Goal: Complete application form

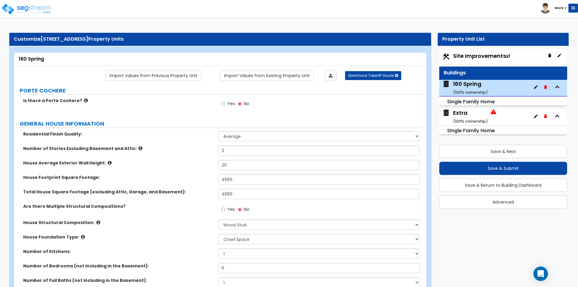
select select "1"
select select "7"
select select "1"
select select "4"
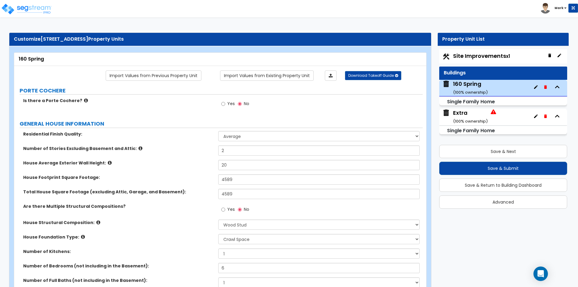
select select "1"
select select "5"
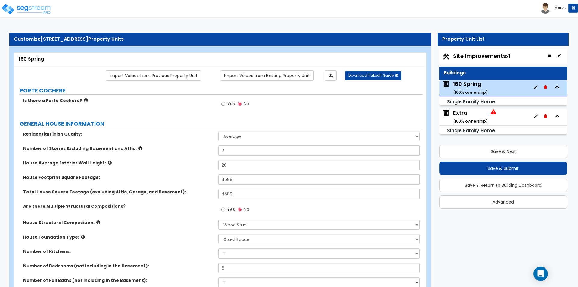
select select "4"
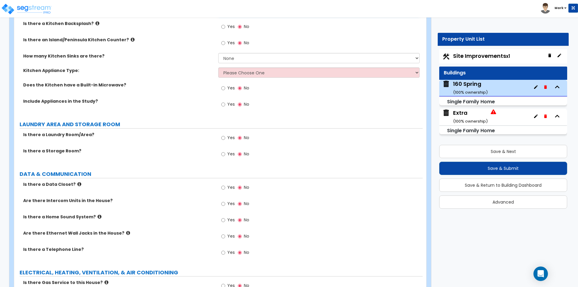
scroll to position [1836, 0]
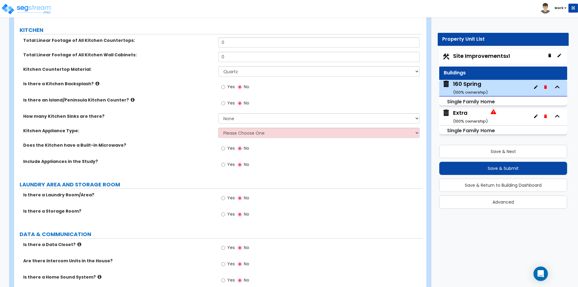
click at [197, 69] on div "Kitchen Countertop Material: Please Choose One Plastic Laminate Solid Surface S…" at bounding box center [218, 73] width 408 height 14
click at [224, 84] on input "Yes" at bounding box center [223, 87] width 4 height 7
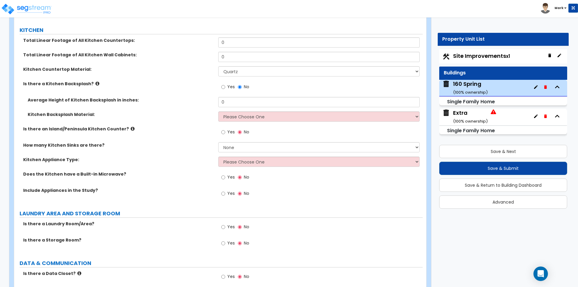
click at [243, 118] on div "Kitchen Backsplash Material: Please Choose One Plastic Laminate Solid Surface S…" at bounding box center [218, 118] width 408 height 14
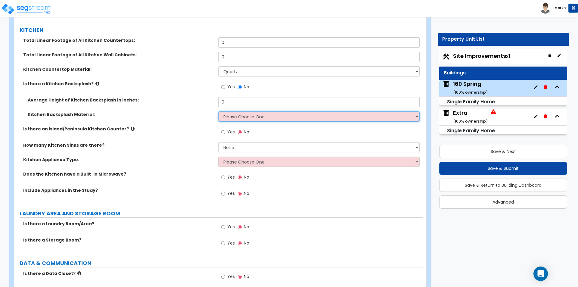
click at [243, 114] on select "Please Choose One Plastic Laminate Solid Surface Stone Quartz Tile Stainless St…" at bounding box center [318, 116] width 201 height 10
select select "6"
click at [218, 111] on select "Please Choose One Plastic Laminate Solid Surface Stone Quartz Tile Stainless St…" at bounding box center [318, 116] width 201 height 10
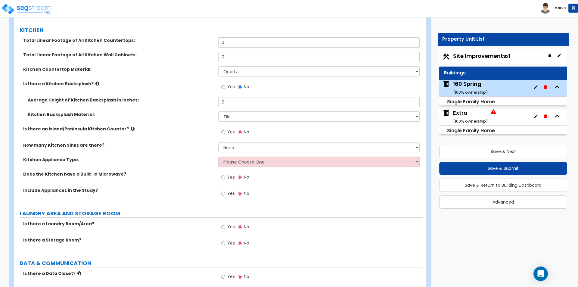
click at [158, 114] on div "Kitchen Backsplash Material: Please Choose One Plastic Laminate Solid Surface S…" at bounding box center [218, 118] width 408 height 14
click at [235, 157] on select "Please Choose One Gas Electric" at bounding box center [318, 161] width 201 height 10
select select "1"
click at [218, 156] on select "Please Choose One Gas Electric" at bounding box center [318, 161] width 201 height 10
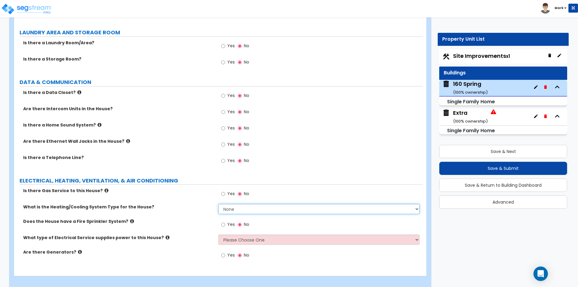
click at [227, 205] on select "None Heat Only Centralized Heating & Cooling Thru Wall Air Conditioners Mini Sp…" at bounding box center [318, 209] width 201 height 10
select select "2"
click at [218, 204] on select "None Heat Only Centralized Heating & Cooling Thru Wall Air Conditioners Mini Sp…" at bounding box center [318, 209] width 201 height 10
click at [193, 204] on label "What is the Heating/Cooling System Type for the House?" at bounding box center [118, 207] width 190 height 6
click at [231, 235] on select "Please Choose One Overhead Underground" at bounding box center [318, 239] width 201 height 10
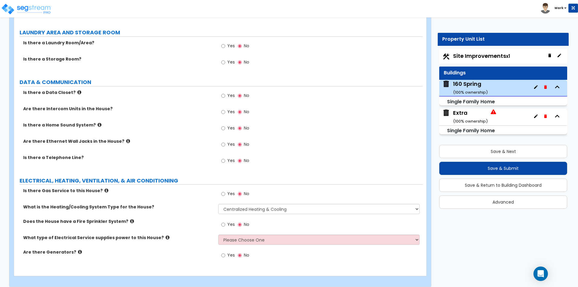
click at [178, 249] on label "Are there Generators?" at bounding box center [118, 252] width 190 height 6
click at [260, 234] on select "Please Choose One Overhead Underground" at bounding box center [318, 239] width 201 height 10
select select "1"
click at [218, 234] on select "Please Choose One Overhead Underground" at bounding box center [318, 239] width 201 height 10
click at [173, 249] on label "Are there Generators?" at bounding box center [118, 252] width 190 height 6
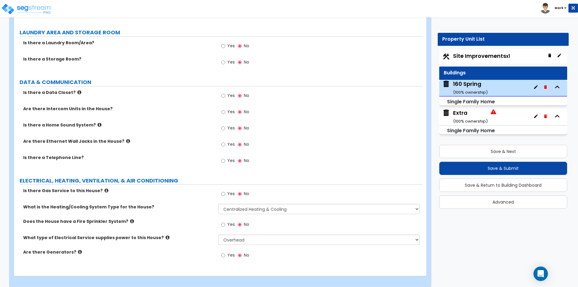
click at [227, 189] on label "Yes" at bounding box center [228, 194] width 14 height 10
click at [225, 190] on input "Yes" at bounding box center [223, 193] width 4 height 7
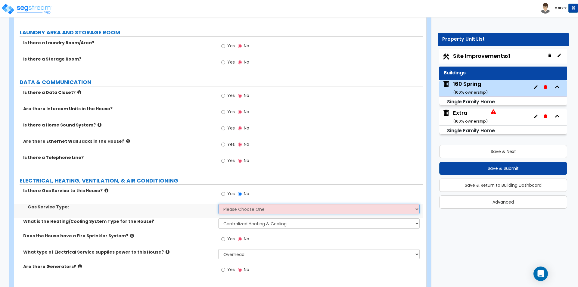
click at [230, 204] on select "Please Choose One Natural Gas Service Propane Tank On-site" at bounding box center [318, 209] width 201 height 10
select select "1"
click at [218, 204] on select "Please Choose One Natural Gas Service Propane Tank On-site" at bounding box center [318, 209] width 201 height 10
click at [184, 195] on div "Is there Gas Service to this House? Yes No" at bounding box center [218, 195] width 408 height 16
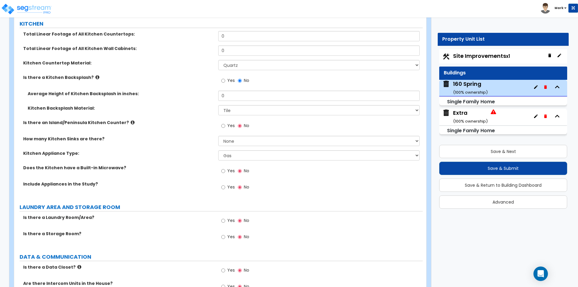
scroll to position [1836, 0]
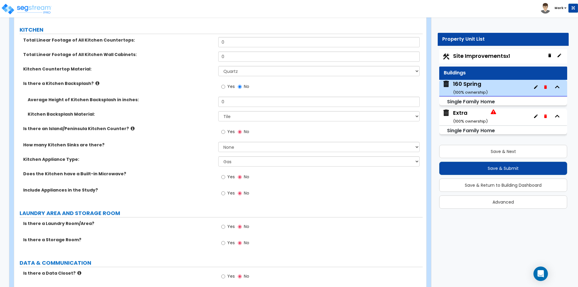
click at [228, 223] on span "Yes" at bounding box center [231, 226] width 8 height 6
click at [225, 223] on input "Yes" at bounding box center [223, 226] width 4 height 7
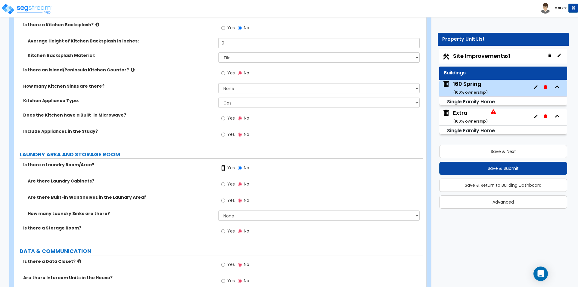
scroll to position [1896, 0]
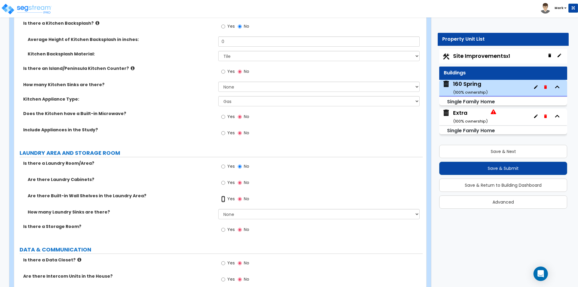
click at [225, 196] on input "Yes" at bounding box center [223, 199] width 4 height 7
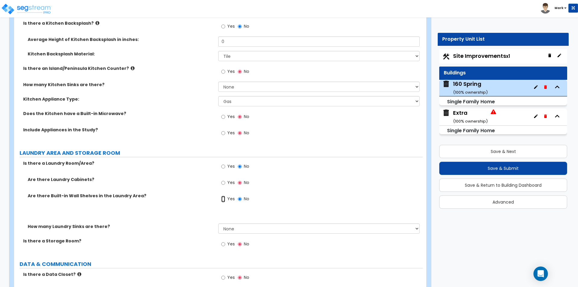
radio input "true"
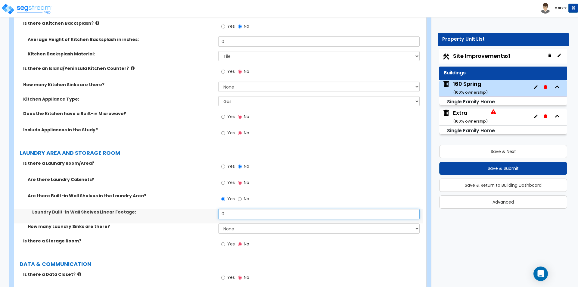
click at [236, 209] on input "0" at bounding box center [318, 214] width 201 height 10
type input "5"
click at [200, 209] on label "Laundry Built-in Wall Shelves Linear Footage:" at bounding box center [122, 212] width 181 height 6
click at [227, 128] on label "Yes" at bounding box center [228, 133] width 14 height 10
click at [225, 130] on input "Yes" at bounding box center [223, 133] width 4 height 7
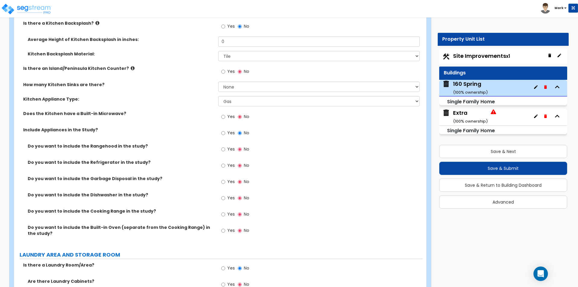
click at [458, 112] on div "Extra ( 100 % ownership)" at bounding box center [470, 116] width 35 height 15
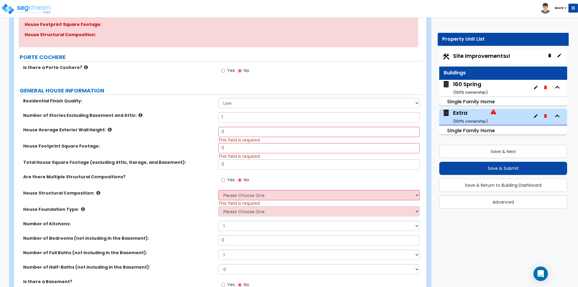
scroll to position [90, 0]
drag, startPoint x: 237, startPoint y: 102, endPoint x: 236, endPoint y: 105, distance: 3.2
click at [237, 102] on select "Low Average High" at bounding box center [318, 103] width 201 height 10
select select "1"
click at [218, 98] on select "Low Average High" at bounding box center [318, 103] width 201 height 10
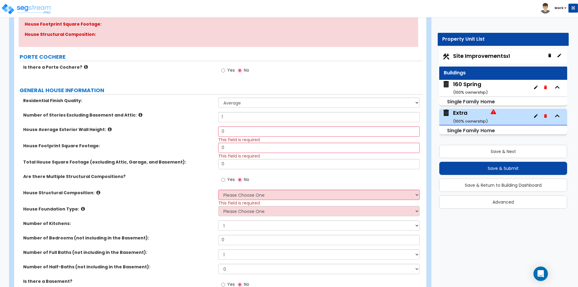
click at [173, 118] on div "Number of Stories Excluding Basement and Attic: 1" at bounding box center [218, 119] width 408 height 14
click at [240, 133] on input "0" at bounding box center [318, 131] width 201 height 10
type input "10"
click at [183, 135] on div "House Average Exterior Wall Height: 10 This field is required" at bounding box center [218, 134] width 408 height 16
click at [265, 147] on input "0" at bounding box center [318, 148] width 201 height 10
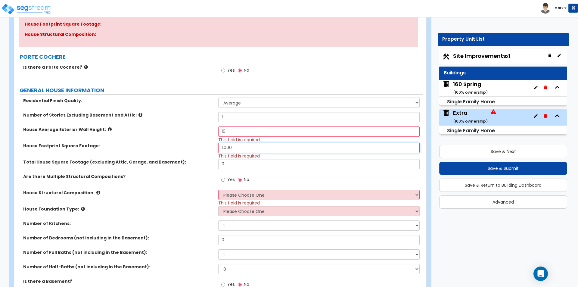
type input "1,000"
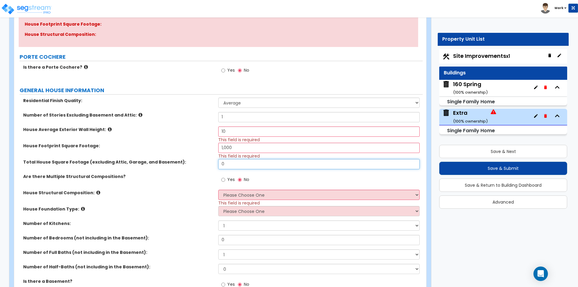
click at [262, 167] on input "0" at bounding box center [318, 164] width 201 height 10
type input "1,000"
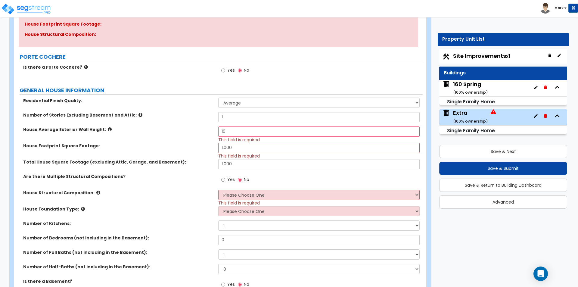
click at [185, 137] on div "House Average Exterior Wall Height: 10 This field is required" at bounding box center [218, 134] width 408 height 16
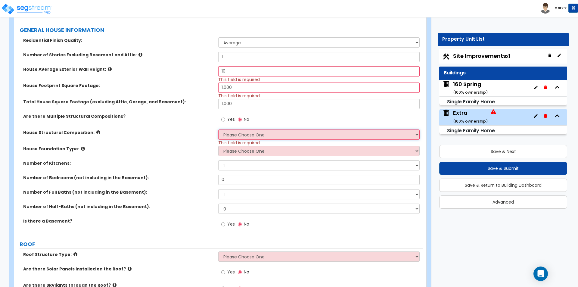
click at [243, 133] on select "Please Choose One Reinforced Concrete Structural Steel Brick Masonry CMU Masonr…" at bounding box center [318, 134] width 201 height 10
select select "7"
click at [218, 129] on select "Please Choose One Reinforced Concrete Structural Steel Brick Masonry CMU Masonr…" at bounding box center [318, 134] width 201 height 10
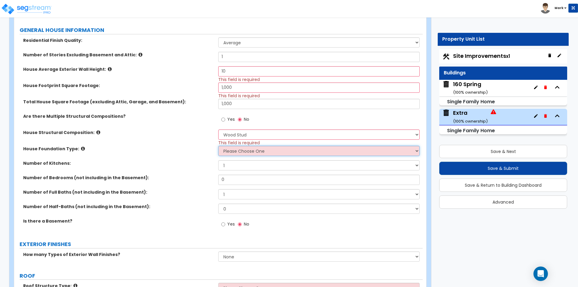
click at [241, 151] on select "Please Choose One Crawl Space Pier-Elevated First floor Slab on Grade" at bounding box center [318, 151] width 201 height 10
select select "3"
click at [218, 146] on select "Please Choose One Crawl Space Pier-Elevated First floor Slab on Grade" at bounding box center [318, 151] width 201 height 10
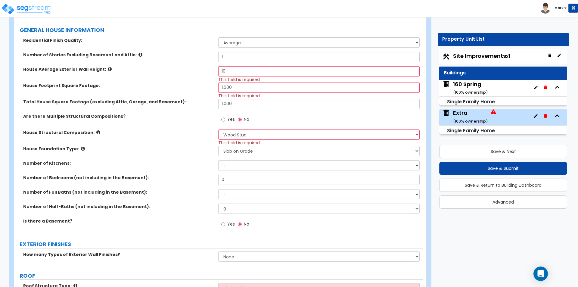
click at [158, 153] on div "House Foundation Type: Please Choose One Crawl Space Pier-Elevated First floor …" at bounding box center [218, 153] width 408 height 14
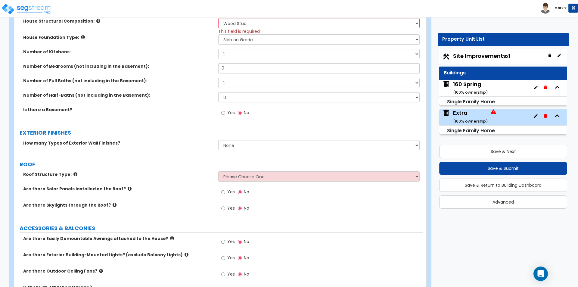
scroll to position [271, 0]
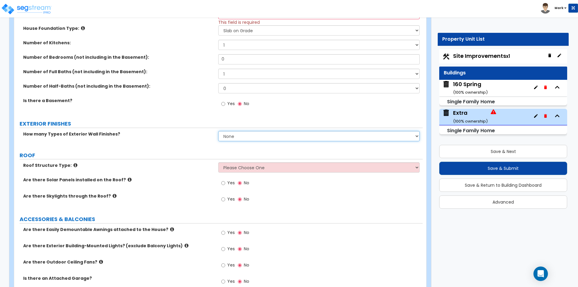
click at [246, 136] on select "None 1 2 3" at bounding box center [318, 136] width 201 height 10
select select "1"
click at [218, 131] on select "None 1 2 3" at bounding box center [318, 136] width 201 height 10
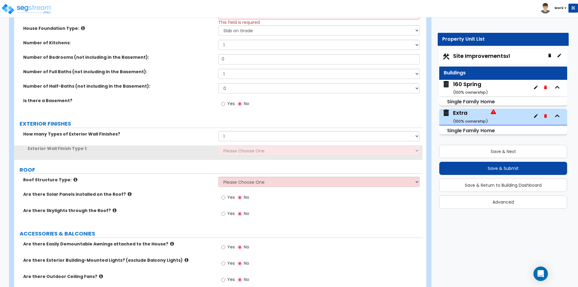
click at [210, 136] on label "How many Types of Exterior Wall Finishes?" at bounding box center [118, 134] width 190 height 6
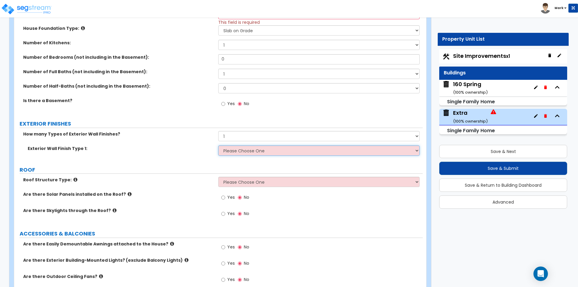
click at [248, 149] on select "Please Choose One No Finish/Shared Wall No Wall Brick Finish Stone Finish Wood …" at bounding box center [318, 150] width 201 height 10
click at [200, 159] on div "Exterior Wall Finish Type 1: Please Choose One No Finish/Shared Wall No Wall Br…" at bounding box center [218, 152] width 408 height 14
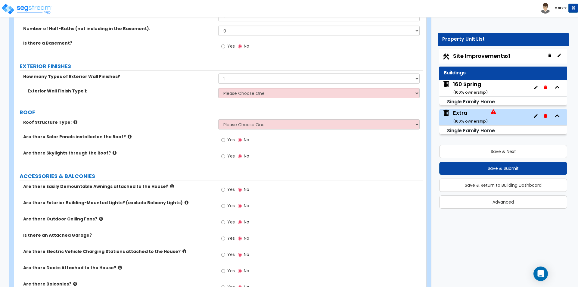
scroll to position [331, 0]
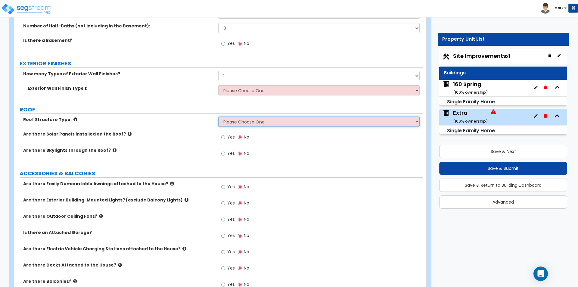
click at [262, 121] on select "Please Choose One Gable Roof Flat Roof Hybrid Gable & Flat Roof" at bounding box center [318, 121] width 201 height 10
select select "1"
click at [218, 116] on select "Please Choose One Gable Roof Flat Roof Hybrid Gable & Flat Roof" at bounding box center [318, 121] width 201 height 10
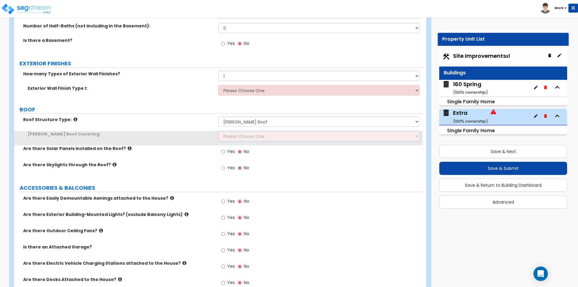
click at [249, 140] on select "Please Choose One Asphalt Shingle Clay Tile Wood Shingle Metal Shingle Standing…" at bounding box center [318, 136] width 201 height 10
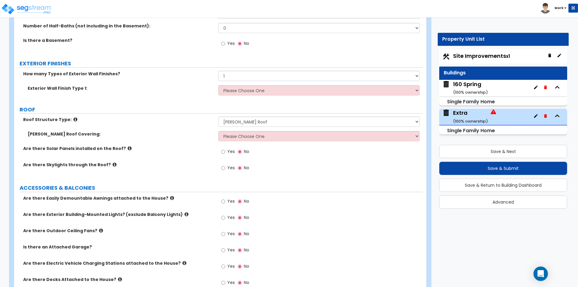
click at [197, 148] on label "Are there Solar Panels installed on the Roof?" at bounding box center [118, 148] width 190 height 6
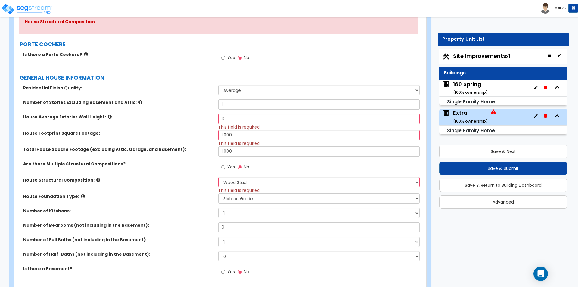
scroll to position [120, 0]
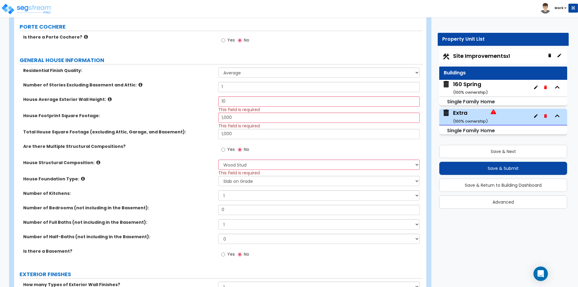
click at [186, 128] on div "House Footprint Square Footage: 1,000 This field is required" at bounding box center [218, 121] width 408 height 16
click at [514, 150] on button "Save & Next" at bounding box center [503, 151] width 128 height 13
select select "2"
select select "4"
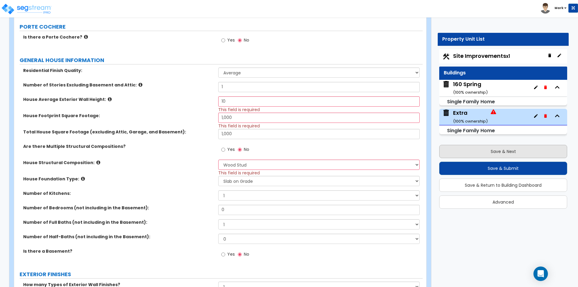
select select "7"
select select "2"
select select "1"
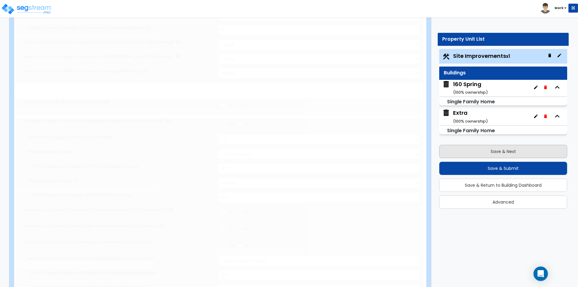
scroll to position [0, 0]
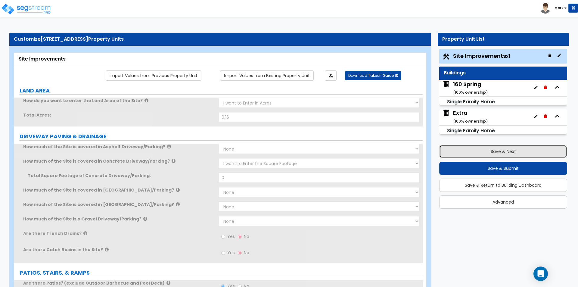
click at [514, 150] on button "Save & Next" at bounding box center [503, 151] width 128 height 13
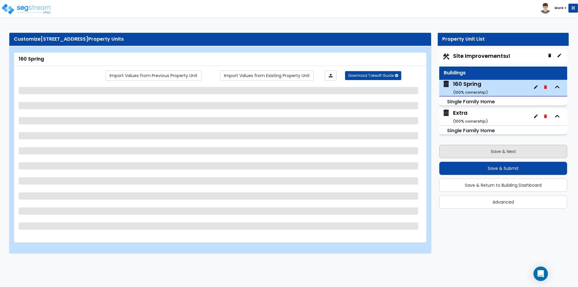
select select "2"
select select "4"
select select "7"
select select "2"
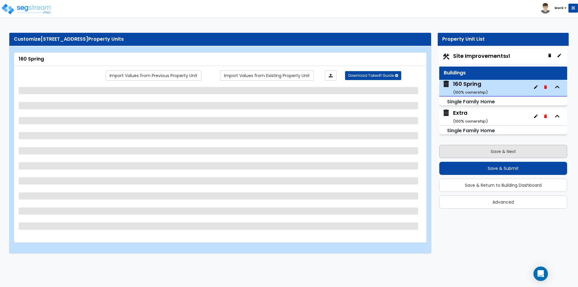
select select "1"
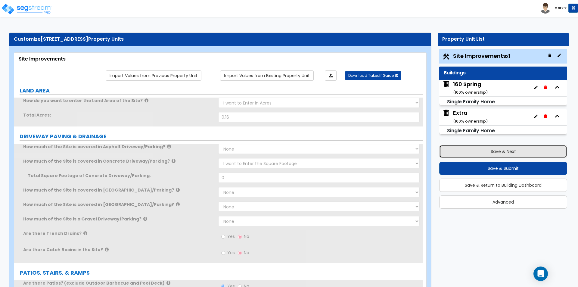
click at [514, 150] on button "Save & Next" at bounding box center [503, 151] width 128 height 13
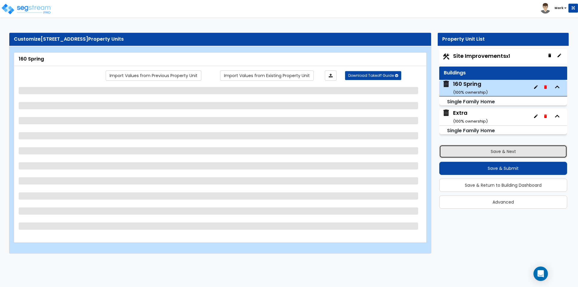
click at [514, 150] on button "Save & Next" at bounding box center [503, 151] width 128 height 13
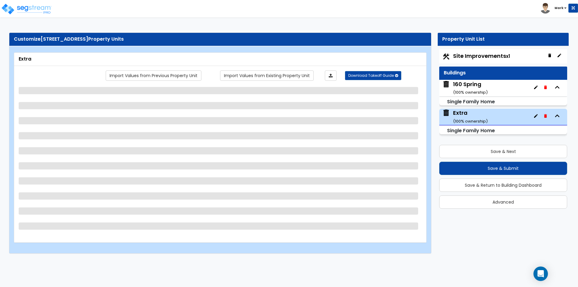
select select "1"
select select "7"
select select "3"
select select "1"
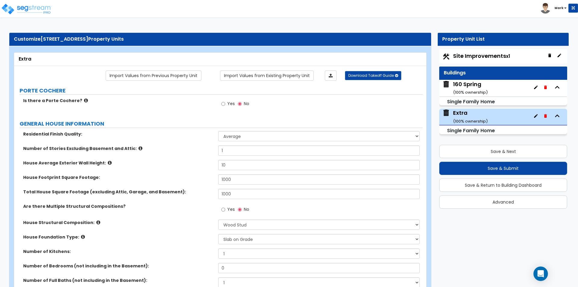
select select "1"
select select "7"
select select "1"
select select "4"
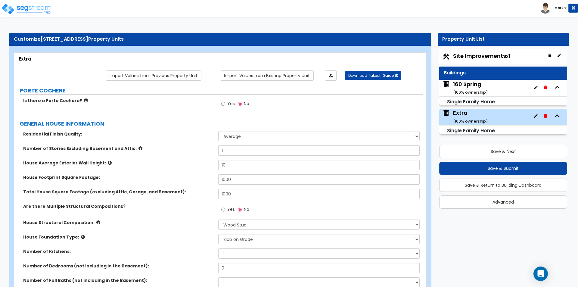
select select "1"
select select "5"
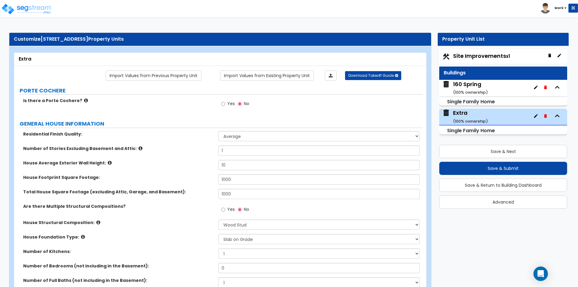
select select "4"
select select "6"
select select "1"
select select "2"
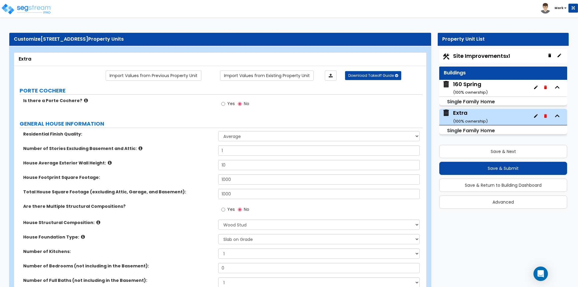
select select "1"
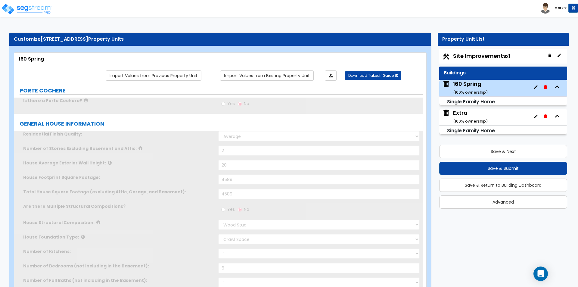
scroll to position [241, 0]
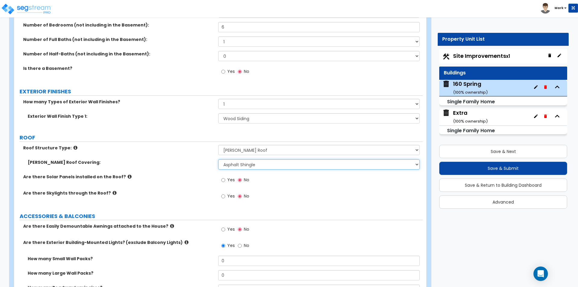
click at [244, 166] on select "Please Choose One Asphalt Shingle Clay Tile Wood Shingle Metal Shingle Standing…" at bounding box center [318, 164] width 201 height 10
select select "5"
click at [218, 159] on select "Please Choose One Asphalt Shingle Clay Tile Wood Shingle Metal Shingle Standing…" at bounding box center [318, 164] width 201 height 10
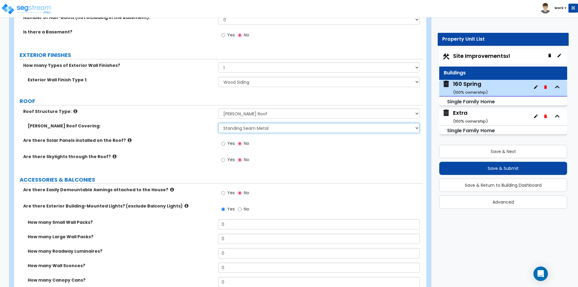
scroll to position [361, 0]
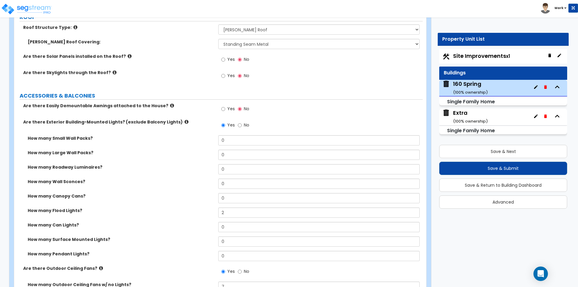
click at [465, 115] on div "Extra ( 100 % ownership)" at bounding box center [470, 116] width 35 height 15
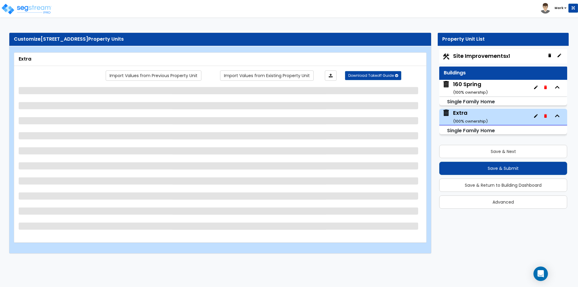
scroll to position [0, 0]
click at [466, 84] on div "160 Spring ( 100 % ownership)" at bounding box center [470, 87] width 35 height 15
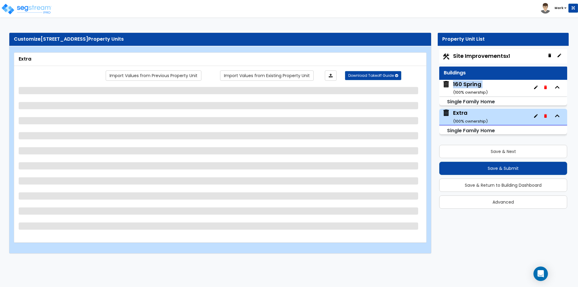
select select "1"
select select "7"
select select "3"
select select "1"
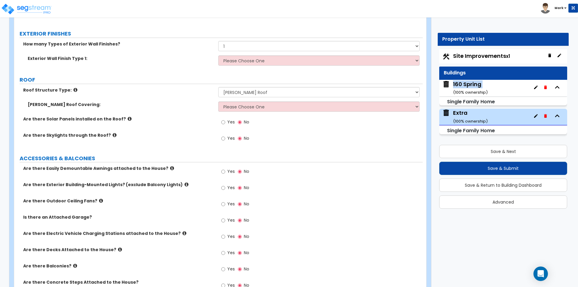
scroll to position [301, 0]
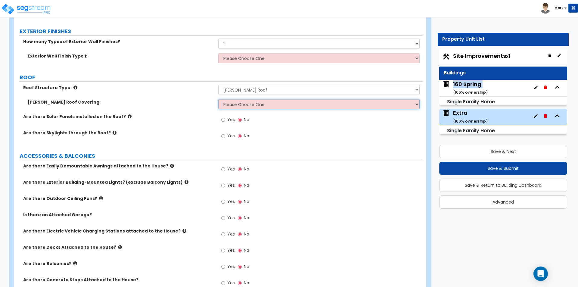
click at [238, 105] on select "Please Choose One Asphalt Shingle Clay Tile Wood Shingle Metal Shingle Standing…" at bounding box center [318, 104] width 201 height 10
select select "5"
click at [218, 99] on select "Please Choose One Asphalt Shingle Clay Tile Wood Shingle Metal Shingle Standing…" at bounding box center [318, 104] width 201 height 10
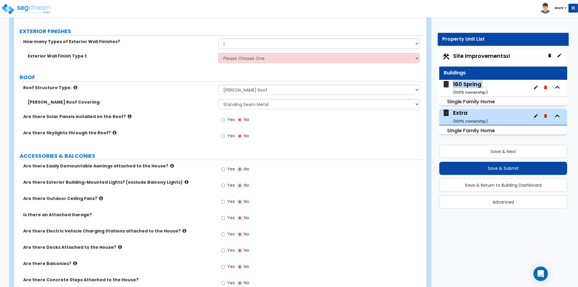
click at [488, 86] on div "160 Spring ( 100 % ownership)" at bounding box center [503, 88] width 128 height 17
click at [467, 80] on div "160 Spring ( 100 % ownership)" at bounding box center [470, 87] width 35 height 15
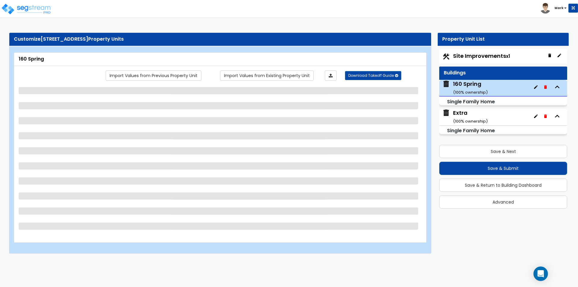
select select "1"
select select "7"
select select "1"
select select "4"
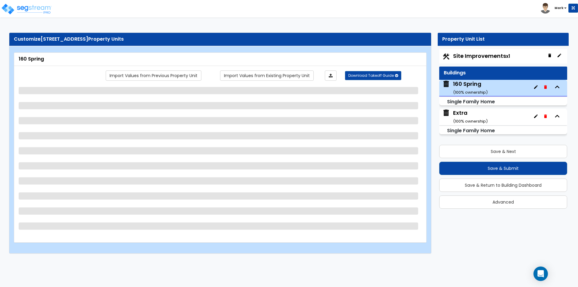
select select "1"
select select "5"
select select "1"
select select "5"
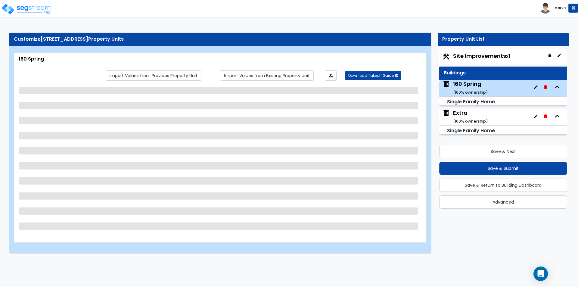
select select "4"
select select "6"
select select "1"
select select "2"
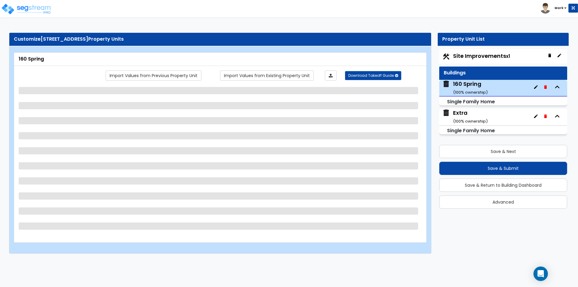
select select "1"
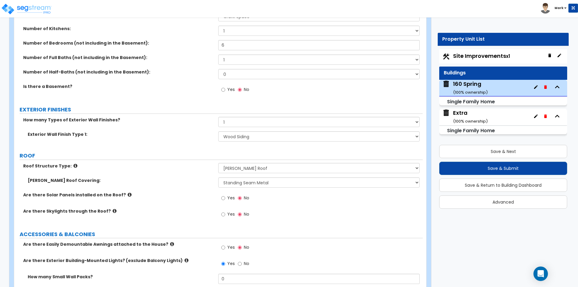
scroll to position [301, 0]
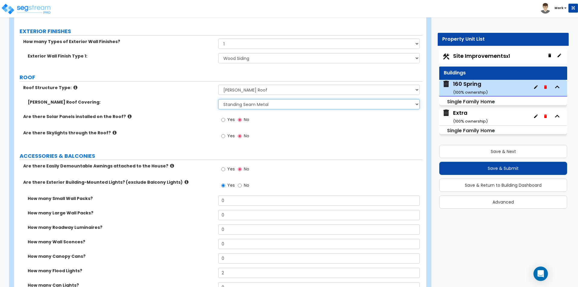
click at [262, 103] on select "Please Choose One Asphalt Shingle Clay Tile Wood Shingle Metal Shingle Standing…" at bounding box center [318, 104] width 201 height 10
select select "1"
click at [218, 99] on select "Please Choose One Asphalt Shingle Clay Tile Wood Shingle Metal Shingle Standing…" at bounding box center [318, 104] width 201 height 10
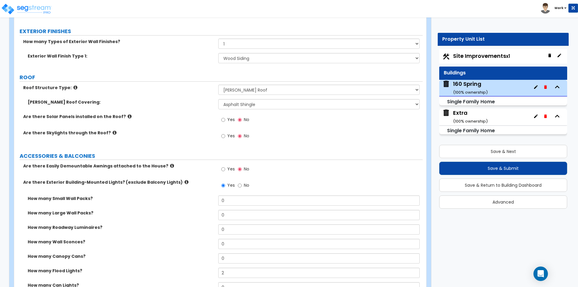
click at [464, 115] on div "Extra ( 100 % ownership)" at bounding box center [470, 116] width 35 height 15
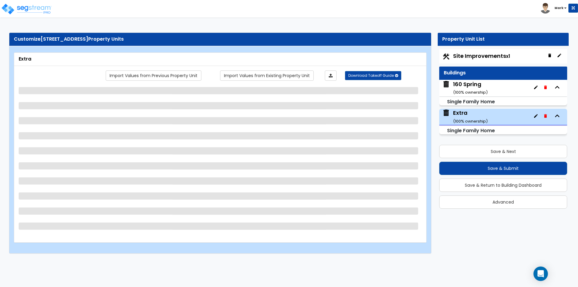
scroll to position [0, 0]
select select "1"
select select "7"
select select "3"
select select "1"
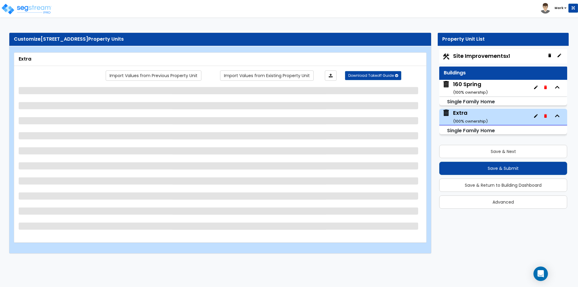
select select "1"
select select "5"
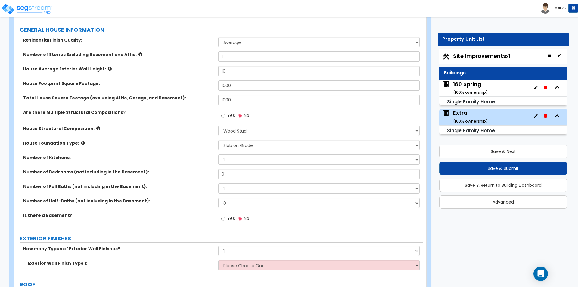
scroll to position [60, 0]
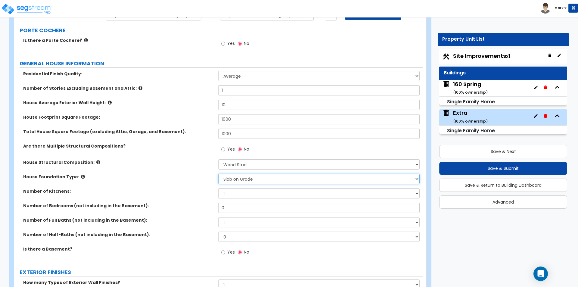
click at [291, 181] on select "Please Choose One Crawl Space Pier-Elevated First floor Slab on Grade" at bounding box center [318, 179] width 201 height 10
select select "1"
click at [218, 174] on select "Please Choose One Crawl Space Pier-Elevated First floor Slab on Grade" at bounding box center [318, 179] width 201 height 10
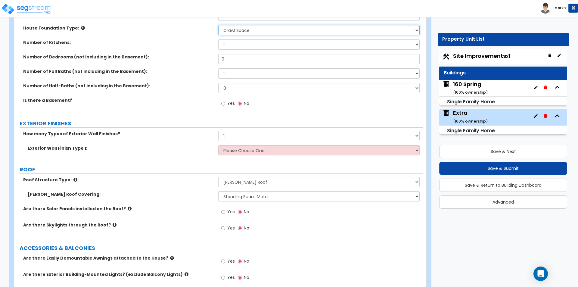
scroll to position [211, 0]
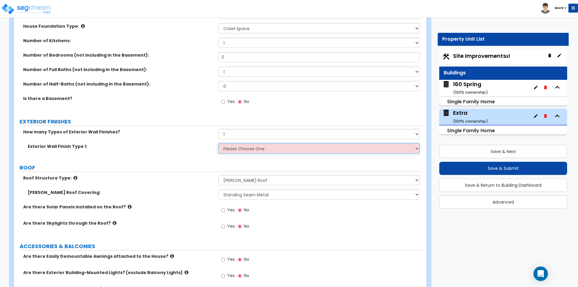
click at [245, 145] on select "Please Choose One No Finish/Shared Wall No Wall Brick Finish Stone Finish Wood …" at bounding box center [318, 148] width 201 height 10
select select "5"
click at [218, 143] on select "Please Choose One No Finish/Shared Wall No Wall Brick Finish Stone Finish Wood …" at bounding box center [318, 148] width 201 height 10
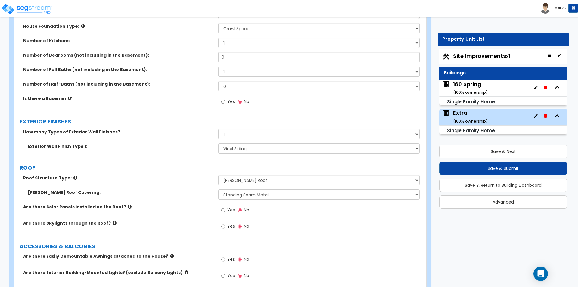
click at [163, 180] on label "Roof Structure Type:" at bounding box center [118, 178] width 190 height 6
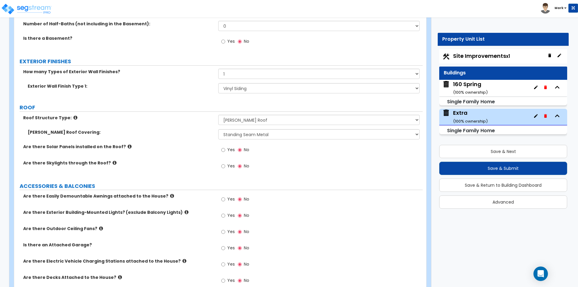
scroll to position [301, 0]
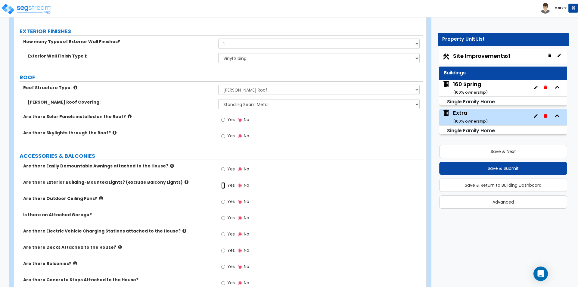
click at [224, 184] on input "Yes" at bounding box center [223, 185] width 4 height 7
radio input "true"
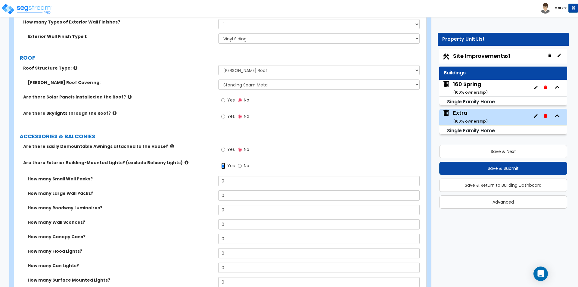
scroll to position [361, 0]
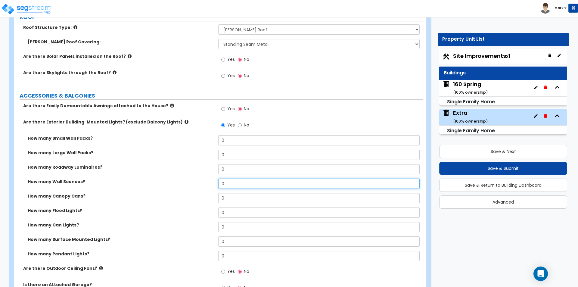
click at [238, 182] on input "0" at bounding box center [318, 183] width 201 height 10
type input "2"
click at [153, 197] on label "How many Canopy Cans?" at bounding box center [121, 196] width 186 height 6
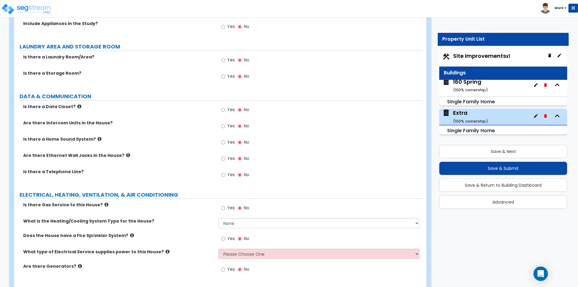
scroll to position [1554, 0]
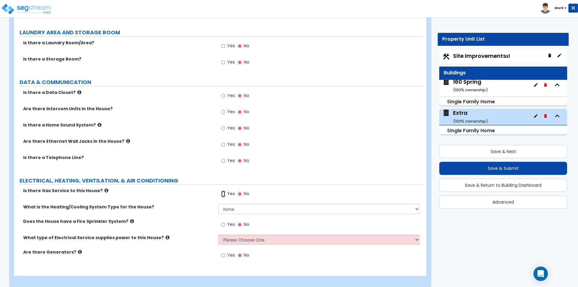
click at [222, 190] on input "Yes" at bounding box center [223, 193] width 4 height 7
radio input "true"
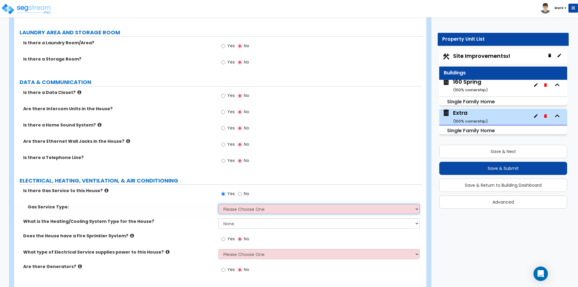
click at [243, 205] on select "Please Choose One Natural Gas Service Propane Tank On-site" at bounding box center [318, 209] width 201 height 10
select select "1"
click at [218, 204] on select "Please Choose One Natural Gas Service Propane Tank On-site" at bounding box center [318, 209] width 201 height 10
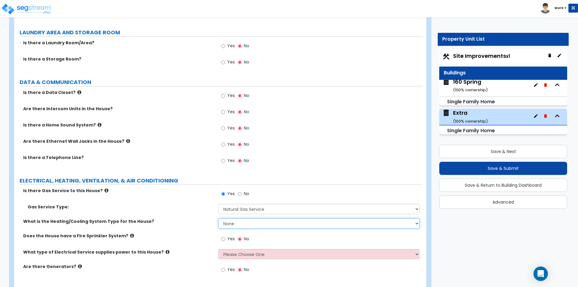
click at [246, 218] on select "None Heat Only Centralized Heating & Cooling Thru Wall Air Conditioners Mini Sp…" at bounding box center [318, 223] width 201 height 10
select select "2"
click at [218, 218] on select "None Heat Only Centralized Heating & Cooling Thru Wall Air Conditioners Mini Sp…" at bounding box center [318, 223] width 201 height 10
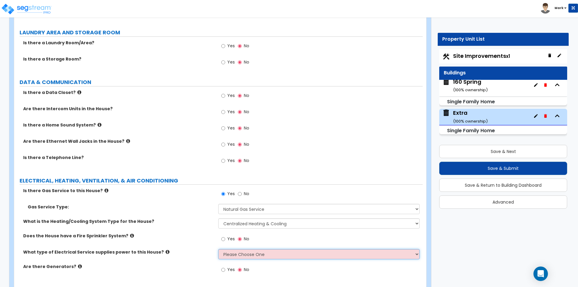
click at [240, 250] on select "Please Choose One Overhead Underground" at bounding box center [318, 254] width 201 height 10
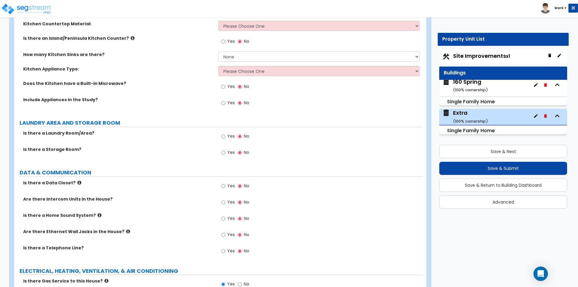
scroll to position [1434, 0]
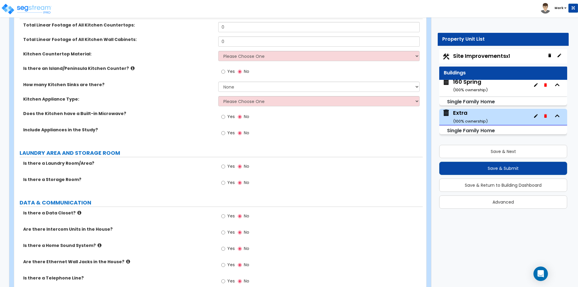
drag, startPoint x: 243, startPoint y: 102, endPoint x: 243, endPoint y: 98, distance: 3.6
click at [243, 101] on div "Kitchen Appliance Type: Please Choose One Gas Electric" at bounding box center [218, 103] width 408 height 14
click at [243, 99] on select "Please Choose One Gas Electric" at bounding box center [318, 101] width 201 height 10
select select "2"
click at [218, 96] on select "Please Choose One Gas Electric" at bounding box center [318, 101] width 201 height 10
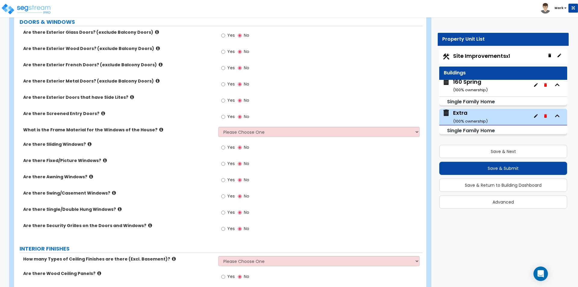
scroll to position [682, 0]
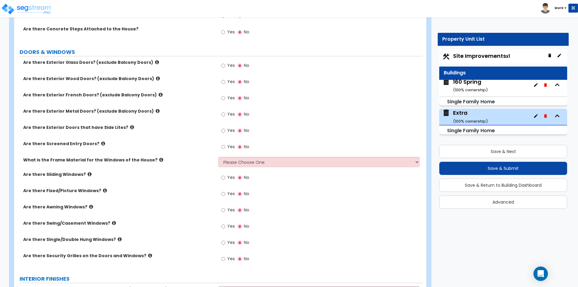
click at [226, 194] on label "Yes" at bounding box center [228, 194] width 14 height 10
click at [225, 194] on input "Yes" at bounding box center [223, 193] width 4 height 7
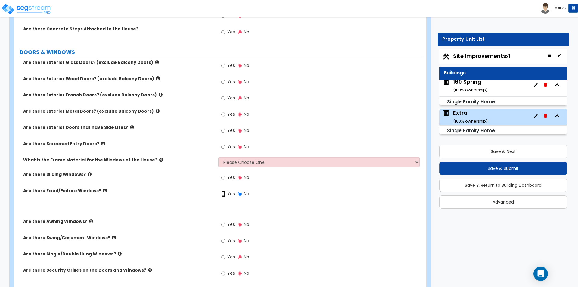
radio input "true"
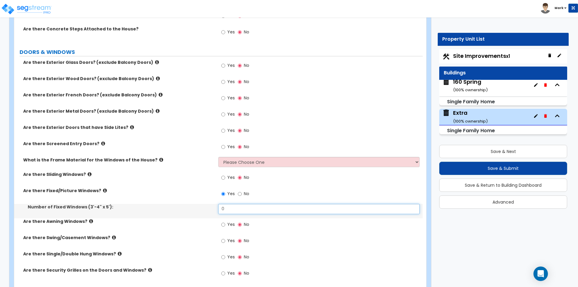
click at [239, 210] on input "0" at bounding box center [318, 209] width 201 height 10
type input "3"
click at [203, 184] on div "Are there Sliding Windows? Yes No" at bounding box center [218, 179] width 408 height 16
click at [237, 161] on select "Please Choose One Vinyl Aluminum Wood" at bounding box center [318, 162] width 201 height 10
select select "3"
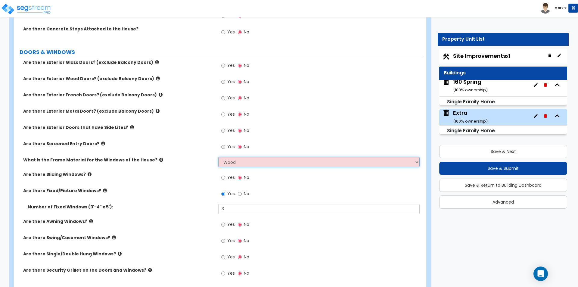
click at [218, 157] on select "Please Choose One Vinyl Aluminum Wood" at bounding box center [318, 162] width 201 height 10
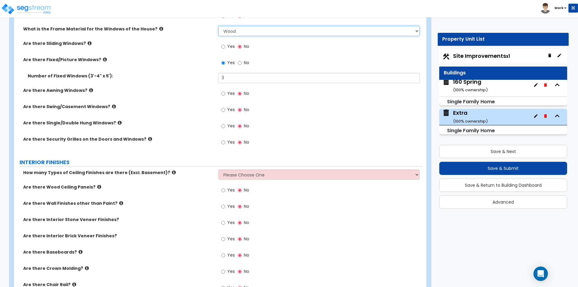
scroll to position [922, 0]
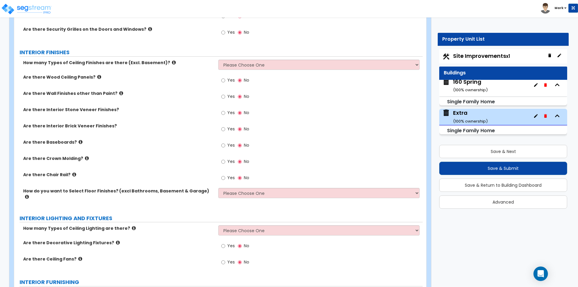
click at [289, 71] on div "How many Types of Ceiling Finishes are there (Excl. Basement)? Please Choose On…" at bounding box center [218, 67] width 408 height 14
drag, startPoint x: 287, startPoint y: 60, endPoint x: 288, endPoint y: 65, distance: 4.6
click at [287, 60] on select "Please Choose One 1 2 3" at bounding box center [318, 65] width 201 height 10
select select "1"
click at [218, 60] on select "Please Choose One 1 2 3" at bounding box center [318, 65] width 201 height 10
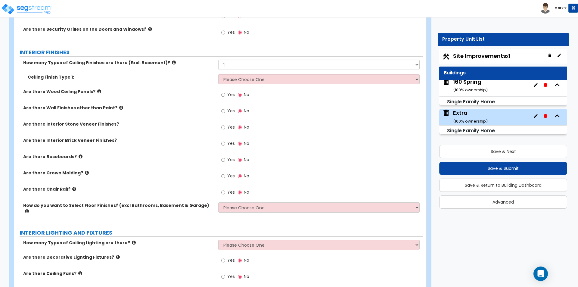
click at [229, 110] on span "Yes" at bounding box center [231, 111] width 8 height 6
click at [225, 110] on input "Yes" at bounding box center [223, 111] width 4 height 7
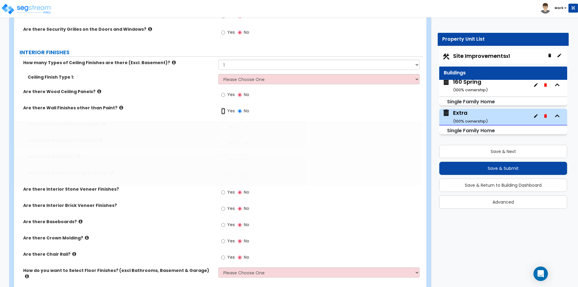
radio input "true"
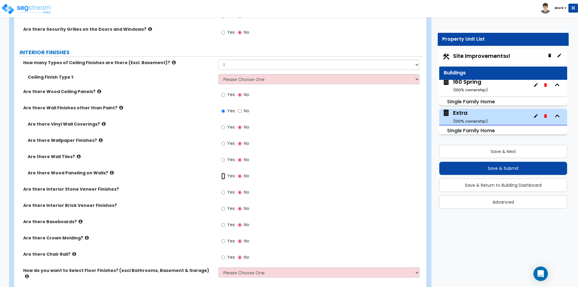
click at [222, 173] on input "Yes" at bounding box center [223, 176] width 4 height 7
radio input "true"
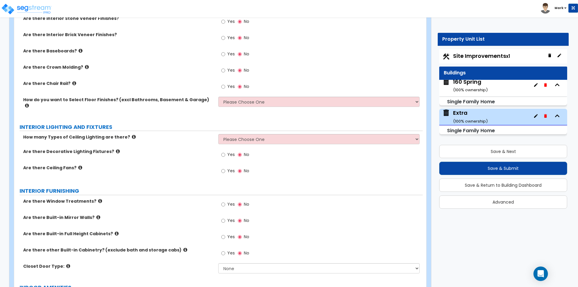
scroll to position [1163, 0]
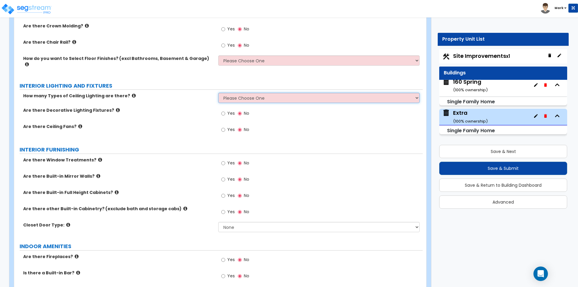
click at [268, 93] on select "Please Choose One 1 2 3" at bounding box center [318, 98] width 201 height 10
select select "1"
click at [218, 93] on select "Please Choose One 1 2 3" at bounding box center [318, 98] width 201 height 10
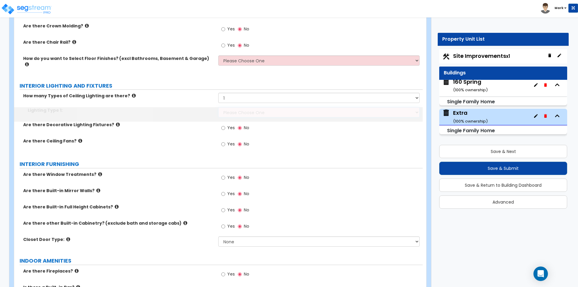
click at [259, 107] on select "Please Choose One LED Surface-Mounted LED Recessed Fluorescent Surface-Mounted …" at bounding box center [318, 112] width 201 height 10
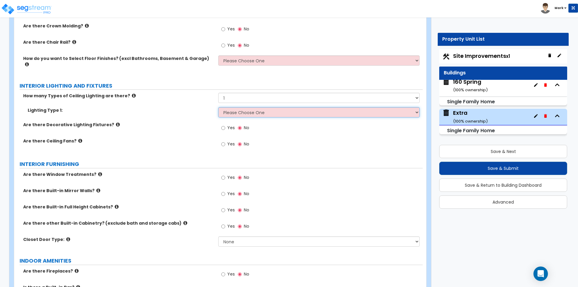
select select "5"
click at [218, 107] on select "Please Choose One LED Surface-Mounted LED Recessed Fluorescent Surface-Mounted …" at bounding box center [318, 112] width 201 height 10
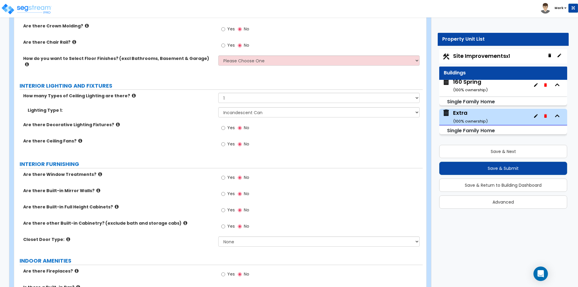
click at [227, 124] on label "Yes" at bounding box center [228, 128] width 14 height 10
click at [225, 125] on input "Yes" at bounding box center [223, 128] width 4 height 7
radio input "true"
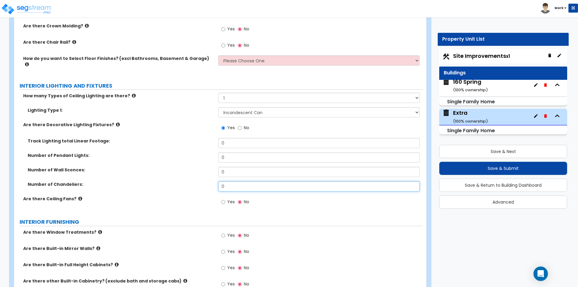
click at [240, 181] on input "0" at bounding box center [318, 186] width 201 height 10
type input "3"
click at [190, 187] on div "Number of Chandeliers: 3" at bounding box center [218, 188] width 408 height 14
click at [239, 167] on input "0" at bounding box center [318, 172] width 201 height 10
type input "2"
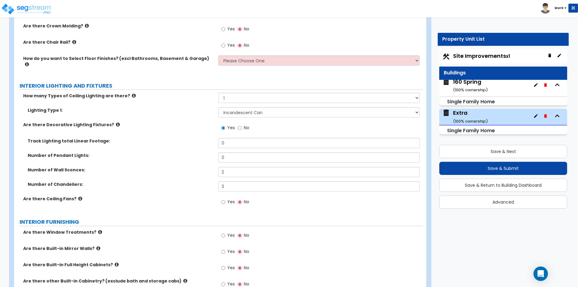
click at [161, 181] on label "Number of Chandeliers:" at bounding box center [121, 184] width 186 height 6
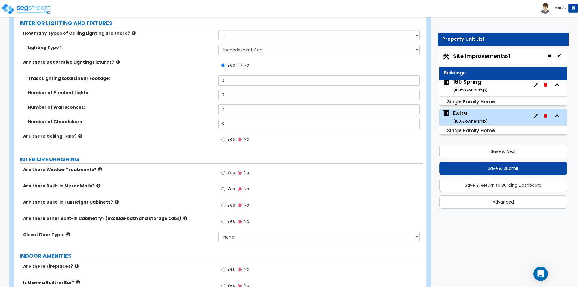
scroll to position [1223, 0]
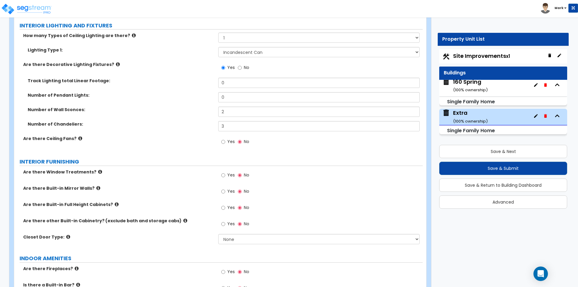
click at [227, 137] on label "Yes" at bounding box center [228, 142] width 14 height 10
click at [225, 138] on input "Yes" at bounding box center [223, 141] width 4 height 7
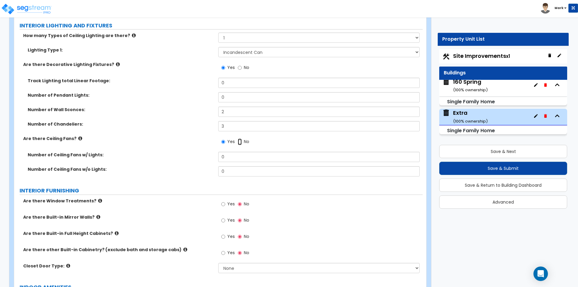
click at [240, 138] on input "No" at bounding box center [240, 141] width 4 height 7
radio input "false"
radio input "true"
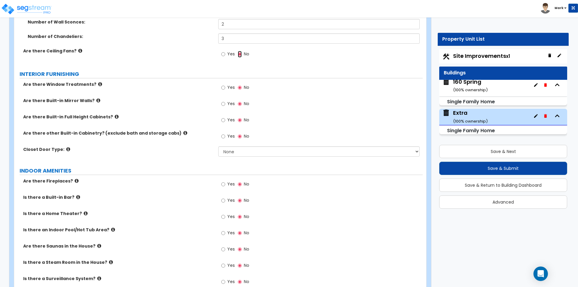
scroll to position [1314, 0]
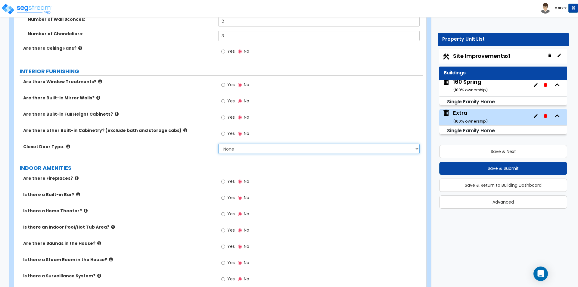
click at [229, 144] on select "None Bi-fold Louvered Doors Bi-fold Panel Doors Sliding Doors Hinged Wood Door" at bounding box center [318, 149] width 201 height 10
select select "1"
click at [218, 144] on select "None Bi-fold Louvered Doors Bi-fold Panel Doors Sliding Doors Hinged Wood Door" at bounding box center [318, 149] width 201 height 10
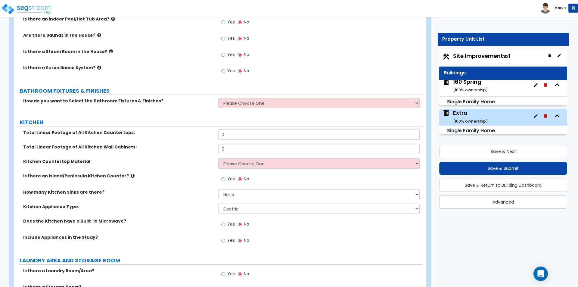
scroll to position [1524, 0]
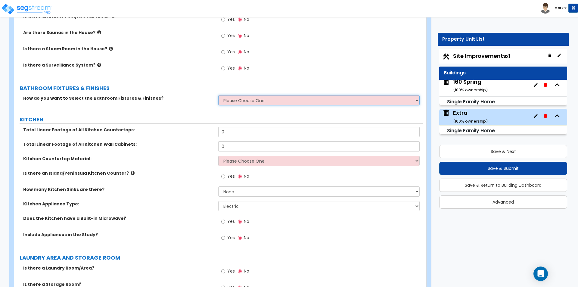
click at [250, 99] on select "Please Choose One I want to Select Fixtures and Finishes only for one Bath and …" at bounding box center [318, 100] width 201 height 10
select select "1"
click at [218, 95] on select "Please Choose One I want to Select Fixtures and Finishes only for one Bath and …" at bounding box center [318, 100] width 201 height 10
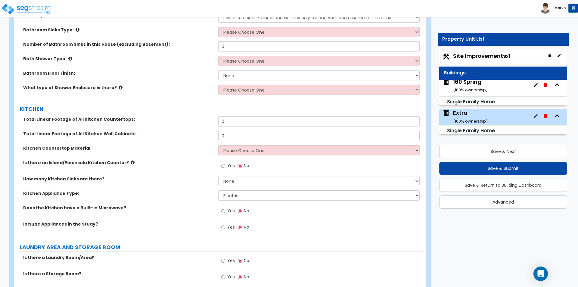
scroll to position [1615, 0]
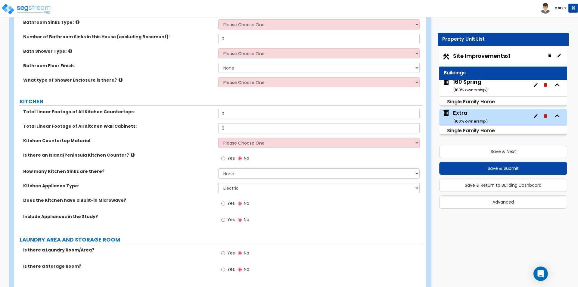
click at [226, 154] on label "Yes" at bounding box center [228, 159] width 14 height 10
click at [225, 155] on input "Yes" at bounding box center [223, 158] width 4 height 7
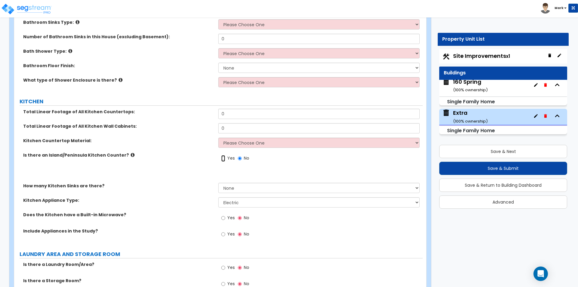
radio input "true"
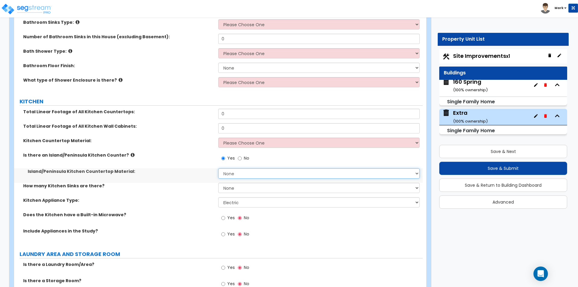
click at [231, 168] on select "None Plastic Laminate Solid Surface Stone Quartz Marble Tile Wood Stainless Ste…" at bounding box center [318, 173] width 201 height 10
select select "4"
click at [218, 168] on select "None Plastic Laminate Solid Surface Stone Quartz Marble Tile Wood Stainless Ste…" at bounding box center [318, 173] width 201 height 10
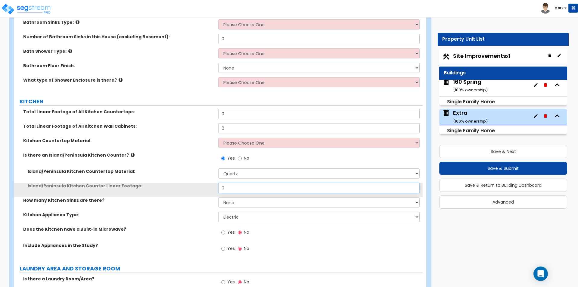
click at [245, 183] on input "0" at bounding box center [318, 188] width 201 height 10
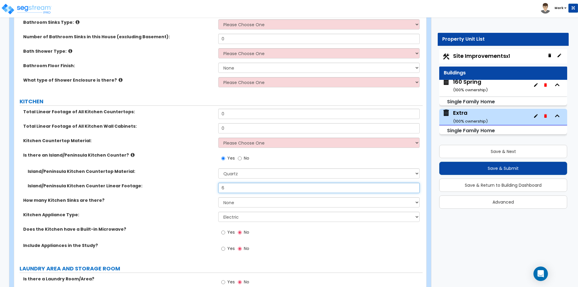
type input "6"
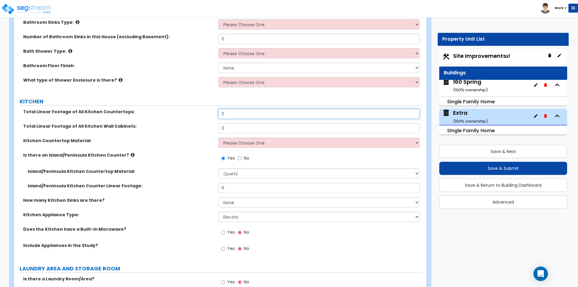
click at [238, 109] on input "0" at bounding box center [318, 114] width 201 height 10
type input "8"
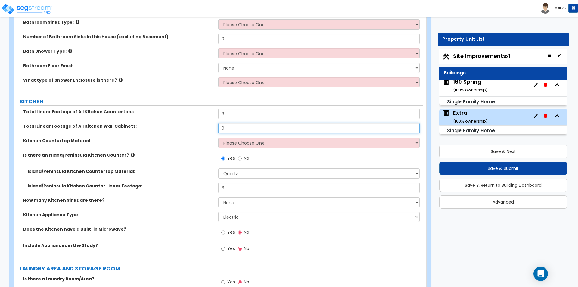
click at [233, 123] on input "0" at bounding box center [318, 128] width 201 height 10
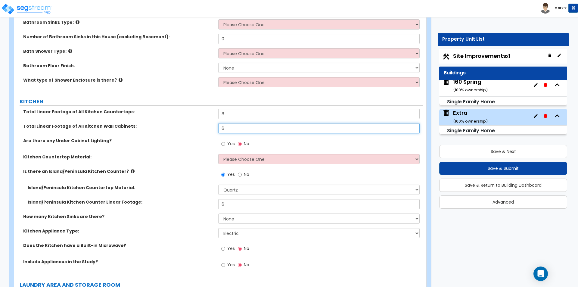
type input "6"
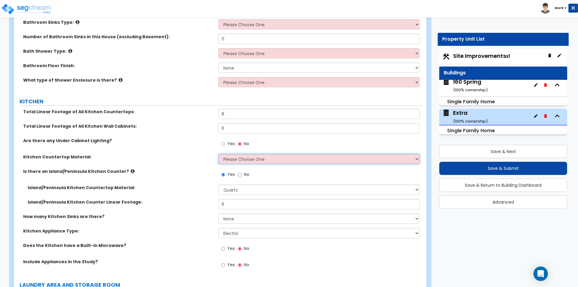
click at [225, 154] on select "Please Choose One Plastic Laminate Solid Surface Stone Quartz Marble Tile Wood …" at bounding box center [318, 159] width 201 height 10
select select "4"
click at [218, 154] on select "Please Choose One Plastic Laminate Solid Surface Stone Quartz Marble Tile Wood …" at bounding box center [318, 159] width 201 height 10
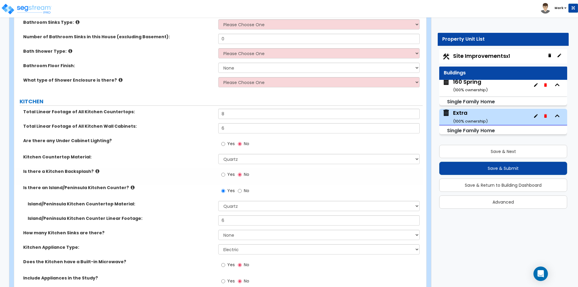
click at [233, 171] on span "Yes" at bounding box center [231, 174] width 8 height 6
click at [225, 171] on input "Yes" at bounding box center [223, 174] width 4 height 7
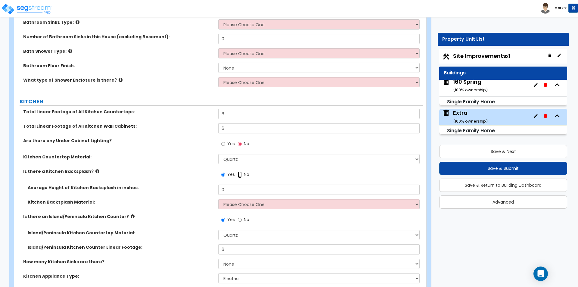
click at [239, 171] on input "No" at bounding box center [240, 174] width 4 height 7
radio input "false"
radio input "true"
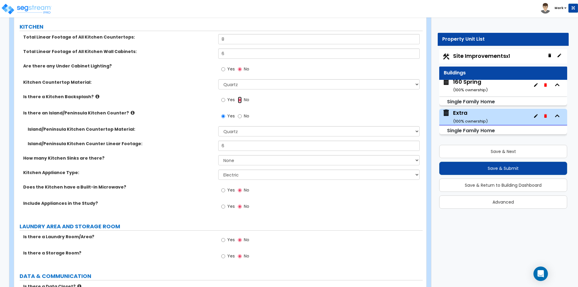
scroll to position [1705, 0]
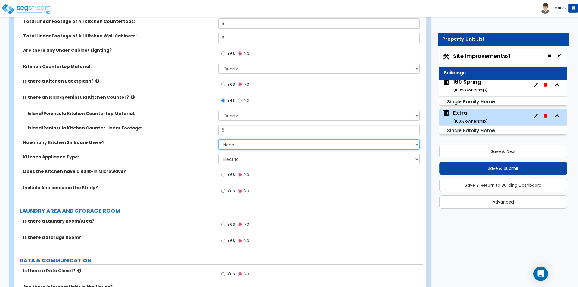
click at [237, 142] on select "None 1 2 3" at bounding box center [318, 144] width 201 height 10
select select "1"
click at [218, 139] on select "None 1 2 3" at bounding box center [318, 144] width 201 height 10
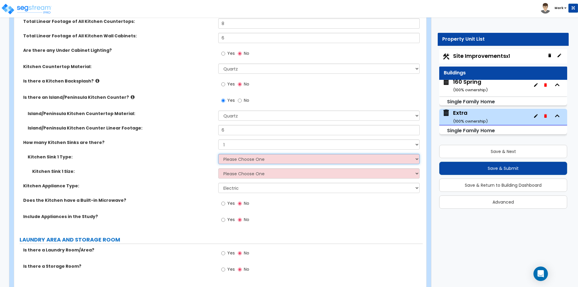
click at [237, 154] on select "Please Choose One Stainless Steel Porcelain Enamel Cast Iron Granite Composite" at bounding box center [318, 159] width 201 height 10
select select "1"
click at [218, 154] on select "Please Choose One Stainless Steel Porcelain Enamel Cast Iron Granite Composite" at bounding box center [318, 159] width 201 height 10
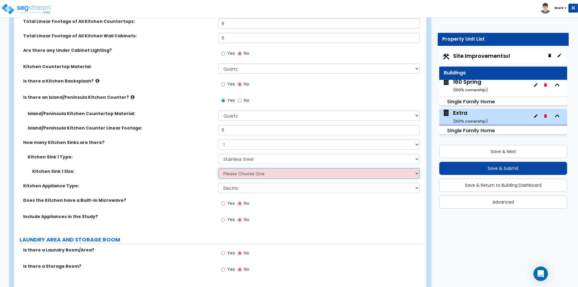
click at [236, 168] on select "Please Choose One Single Sink Double Sink" at bounding box center [318, 173] width 201 height 10
select select "1"
click at [218, 168] on select "Please Choose One Single Sink Double Sink" at bounding box center [318, 173] width 201 height 10
click at [226, 199] on label "Yes" at bounding box center [228, 204] width 14 height 10
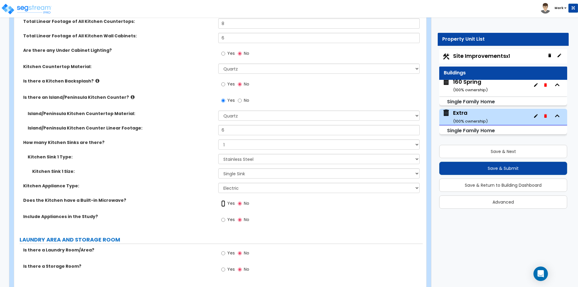
click at [225, 200] on input "Yes" at bounding box center [223, 203] width 4 height 7
radio input "true"
click at [229, 216] on span "Yes" at bounding box center [231, 219] width 8 height 6
click at [225, 216] on input "Yes" at bounding box center [223, 219] width 4 height 7
radio input "true"
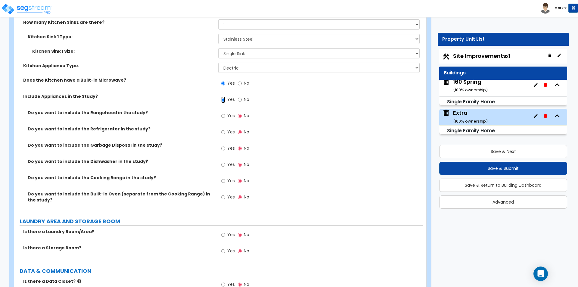
scroll to position [1825, 0]
click at [222, 128] on input "Yes" at bounding box center [223, 131] width 4 height 7
radio input "true"
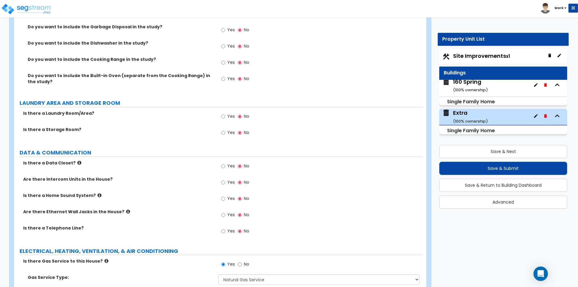
scroll to position [1946, 0]
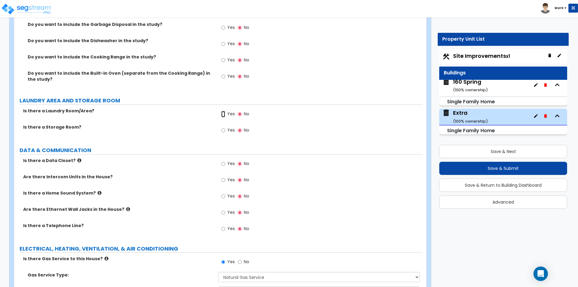
click at [224, 111] on input "Yes" at bounding box center [223, 114] width 4 height 7
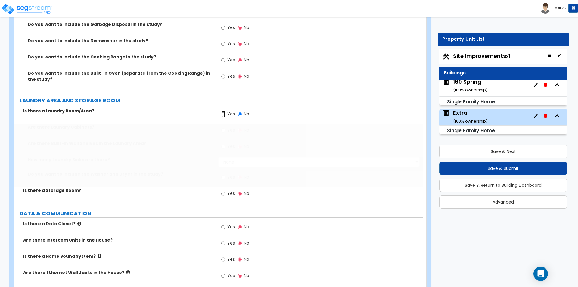
radio input "true"
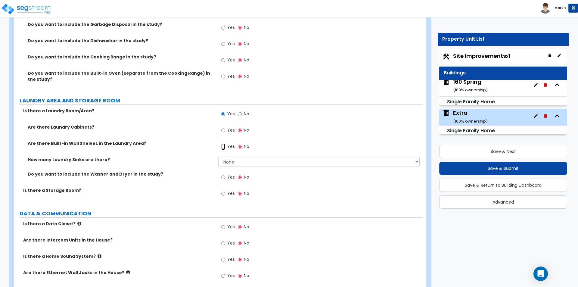
click at [225, 143] on input "Yes" at bounding box center [223, 146] width 4 height 7
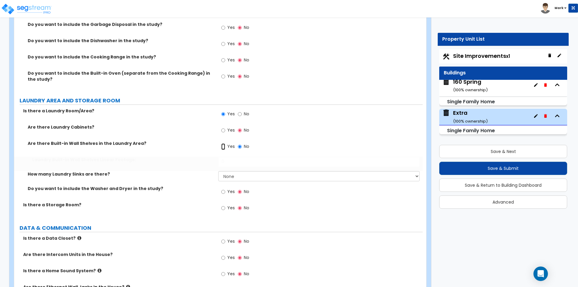
radio input "true"
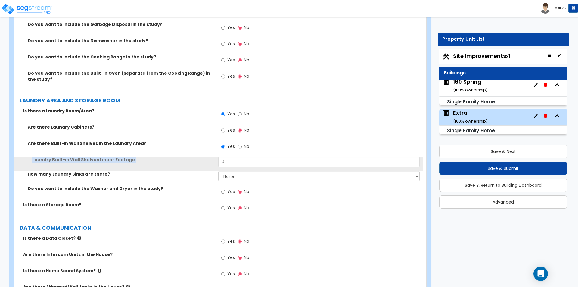
click at [233, 151] on div "Are there Laundry Cabinets? Yes No Are there Built-in Wall Shelves in the Laund…" at bounding box center [218, 163] width 399 height 78
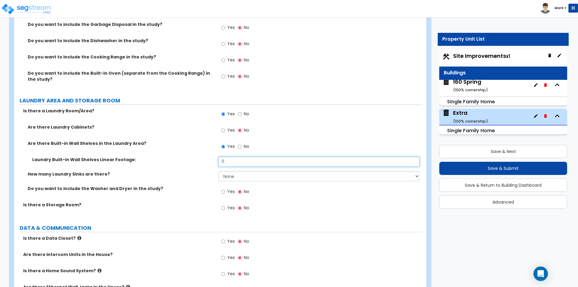
click at [235, 156] on input "0" at bounding box center [318, 161] width 201 height 10
type input "3"
click at [228, 188] on span "Yes" at bounding box center [231, 191] width 8 height 6
click at [225, 188] on input "Yes" at bounding box center [223, 191] width 4 height 7
radio input "true"
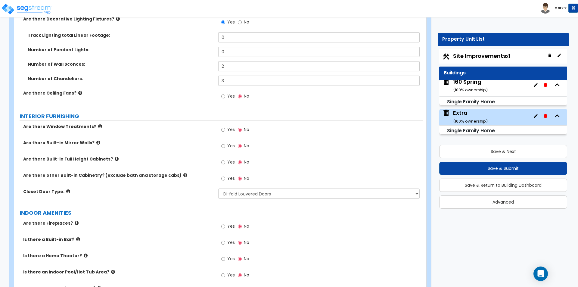
scroll to position [1203, 0]
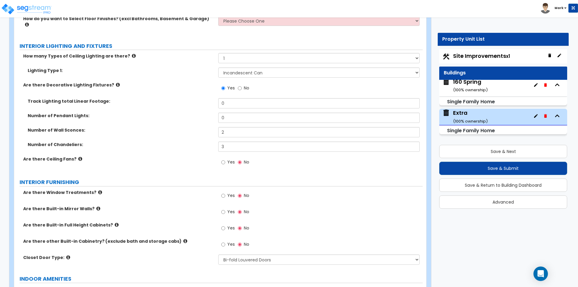
click at [221, 156] on div "Yes No" at bounding box center [235, 163] width 34 height 14
click at [223, 159] on input "Yes" at bounding box center [223, 162] width 4 height 7
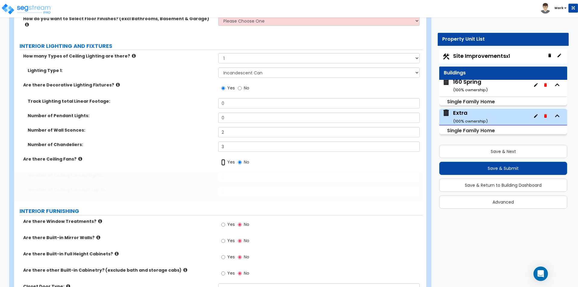
radio input "true"
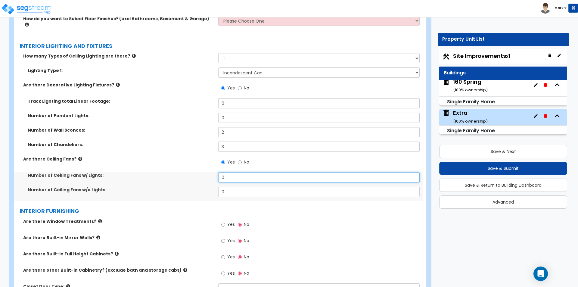
click at [238, 172] on input "0" at bounding box center [318, 177] width 201 height 10
type input "1"
click at [238, 187] on input "0" at bounding box center [318, 192] width 201 height 10
type input "1"
click at [166, 187] on label "Number of Ceiling Fans w/o Lights:" at bounding box center [121, 190] width 186 height 6
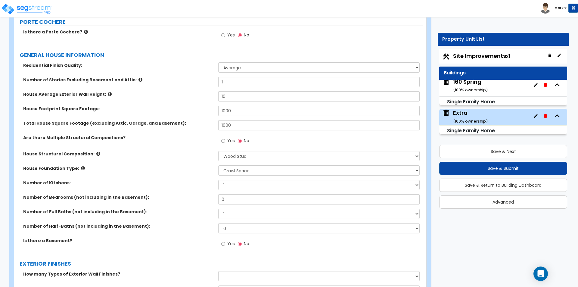
scroll to position [150, 0]
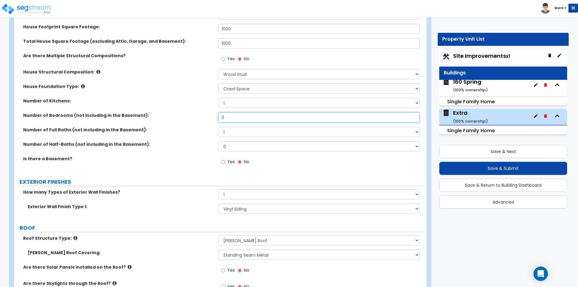
click at [235, 118] on input "0" at bounding box center [318, 117] width 201 height 10
type input "2"
click at [202, 133] on div "Number of Full Baths (not including in the Basement): 1 2 3 4 5 6 7 8 9 10" at bounding box center [218, 134] width 408 height 14
click at [248, 132] on select "1 2 3 4 5 6 7 8 9 10" at bounding box center [318, 132] width 201 height 10
click at [165, 151] on div "Number of Half-Baths (not including in the Basement): 0 1 2 3 4 5" at bounding box center [218, 148] width 408 height 14
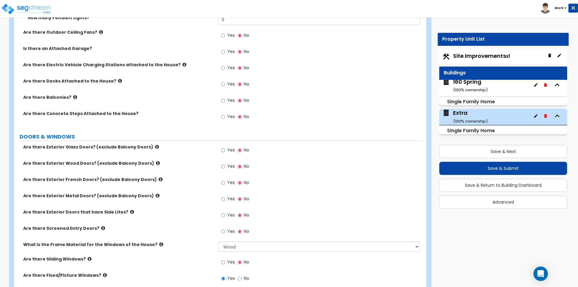
scroll to position [602, 0]
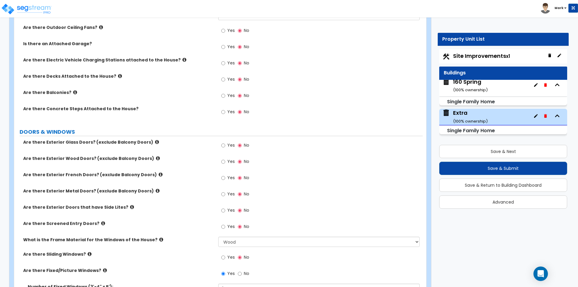
click at [221, 145] on div "Yes No" at bounding box center [235, 146] width 34 height 14
click at [223, 146] on input "Yes" at bounding box center [223, 145] width 4 height 7
radio input "true"
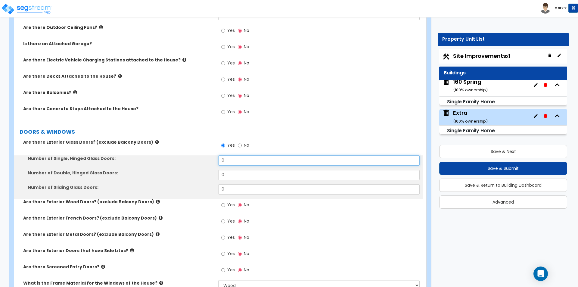
click at [239, 160] on input "0" at bounding box center [318, 160] width 201 height 10
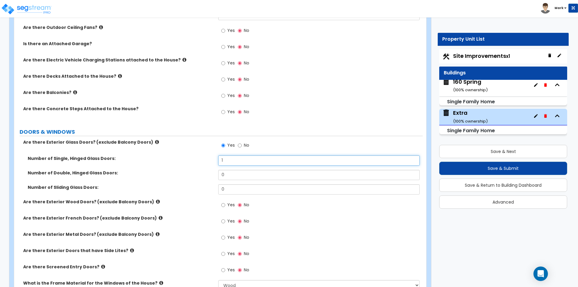
type input "1"
click at [189, 180] on div "Number of Double, Hinged Glass Doors: 0" at bounding box center [218, 177] width 408 height 14
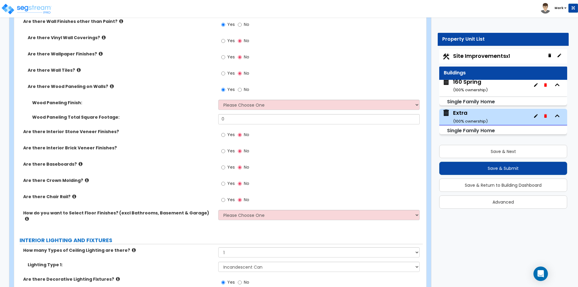
scroll to position [1053, 0]
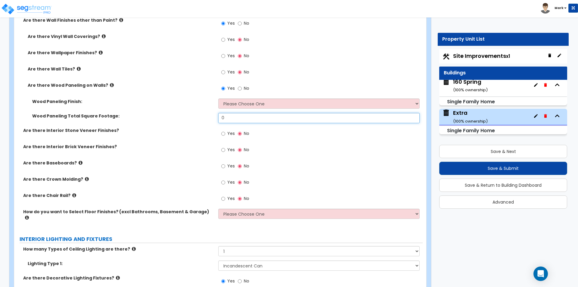
click at [246, 118] on input "0" at bounding box center [318, 118] width 201 height 10
type input "200"
click at [198, 141] on div "Are there Interior Stone Veneer Finishes? Yes No" at bounding box center [218, 135] width 408 height 16
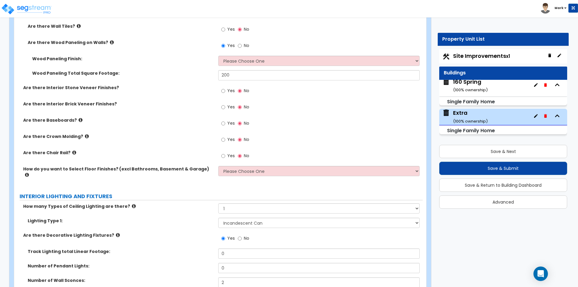
scroll to position [1113, 0]
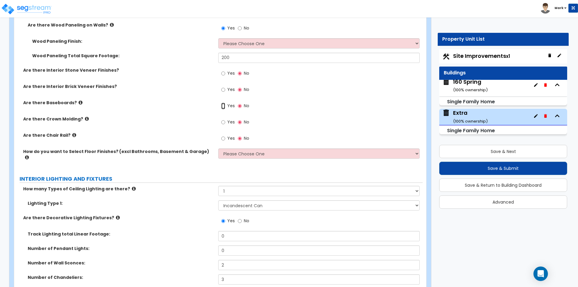
click at [224, 106] on input "Yes" at bounding box center [223, 106] width 4 height 7
radio input "true"
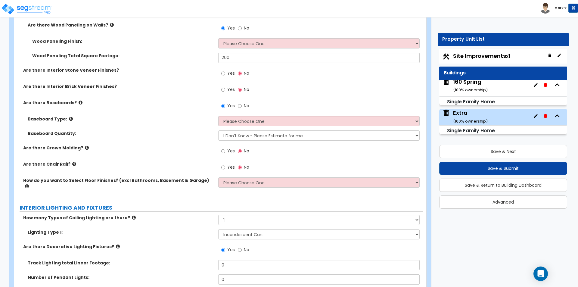
click at [228, 152] on span "Yes" at bounding box center [231, 151] width 8 height 6
click at [225, 152] on input "Yes" at bounding box center [223, 151] width 4 height 7
radio input "true"
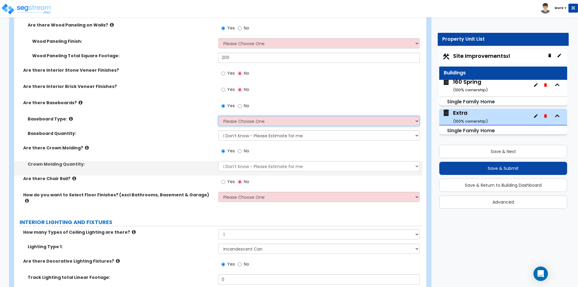
click at [247, 119] on select "Please Choose One Wood Vinyl Carpet Tile" at bounding box center [318, 121] width 201 height 10
select select "1"
click at [218, 116] on select "Please Choose One Wood Vinyl Carpet Tile" at bounding box center [318, 121] width 201 height 10
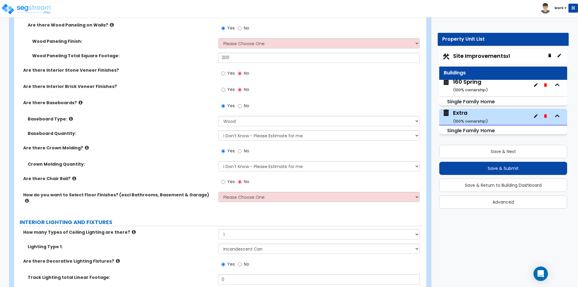
click at [178, 141] on div "Baseboard Quantity: I Don’t Know - Please Estimate for me I want to Enter the L…" at bounding box center [218, 137] width 408 height 14
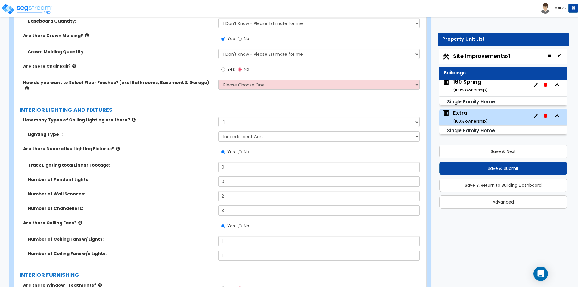
scroll to position [1234, 0]
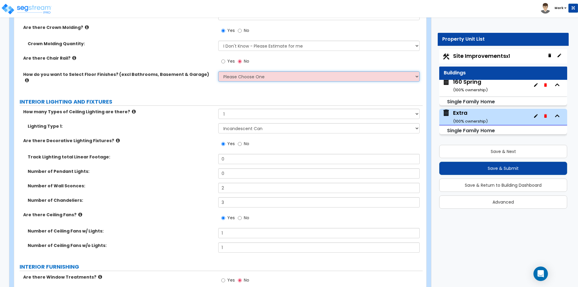
click at [251, 79] on select "Please Choose One I want to Select Floor Finishes for the Areas of the House I …" at bounding box center [318, 76] width 201 height 10
select select "1"
click at [218, 71] on select "Please Choose One I want to Select Floor Finishes for the Areas of the House I …" at bounding box center [318, 76] width 201 height 10
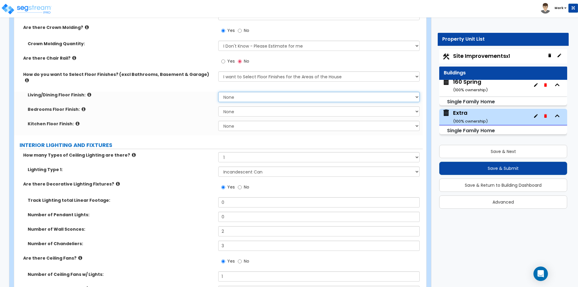
click at [260, 93] on select "None Tile Flooring Hardwood Flooring Resilient Laminate Flooring VCT Flooring S…" at bounding box center [318, 97] width 201 height 10
select select "2"
click at [218, 92] on select "None Tile Flooring Hardwood Flooring Resilient Laminate Flooring VCT Flooring S…" at bounding box center [318, 97] width 201 height 10
click at [250, 107] on select "None Tile Flooring Hardwood Flooring Resilient Laminate Flooring VCT Flooring S…" at bounding box center [318, 111] width 201 height 10
click at [218, 106] on select "None Tile Flooring Hardwood Flooring Resilient Laminate Flooring VCT Flooring S…" at bounding box center [318, 111] width 201 height 10
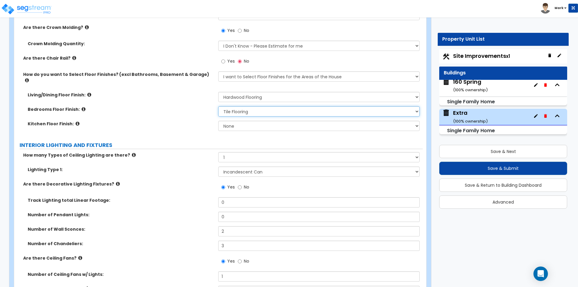
click at [250, 110] on select "None Tile Flooring Hardwood Flooring Resilient Laminate Flooring VCT Flooring S…" at bounding box center [318, 111] width 201 height 10
select select "2"
click at [218, 106] on select "None Tile Flooring Hardwood Flooring Resilient Laminate Flooring VCT Flooring S…" at bounding box center [318, 111] width 201 height 10
click at [251, 121] on select "None Tile Flooring Hardwood Flooring Resilient Laminate Flooring VCT Flooring S…" at bounding box center [318, 126] width 201 height 10
select select "2"
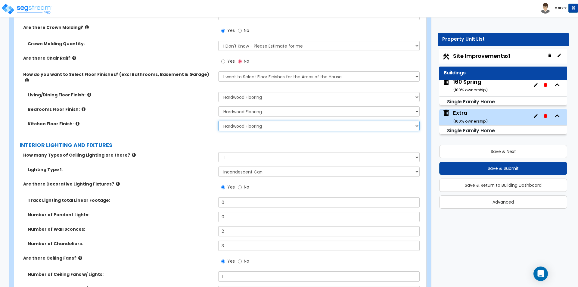
click at [218, 121] on select "None Tile Flooring Hardwood Flooring Resilient Laminate Flooring VCT Flooring S…" at bounding box center [318, 126] width 201 height 10
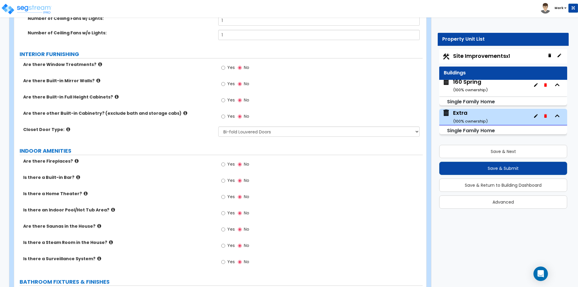
scroll to position [1505, 0]
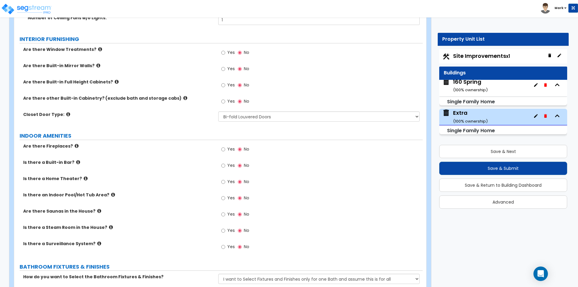
click at [225, 48] on label "Yes" at bounding box center [228, 53] width 14 height 10
click at [225, 49] on input "Yes" at bounding box center [223, 52] width 4 height 7
radio input "true"
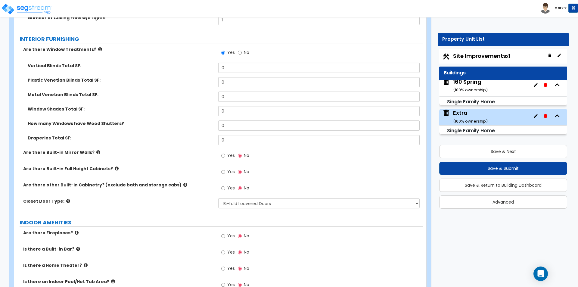
click at [98, 47] on icon at bounding box center [100, 49] width 4 height 5
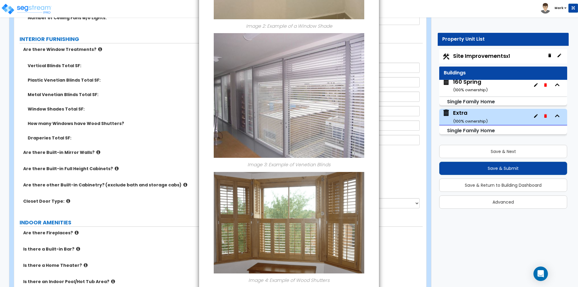
scroll to position [425, 0]
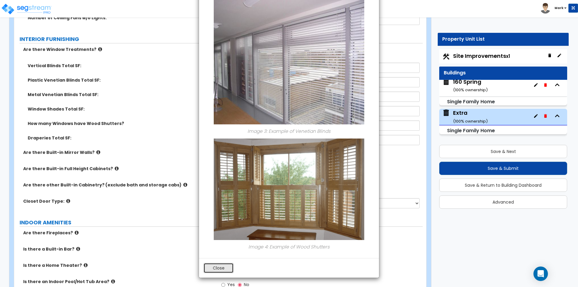
click at [219, 270] on button "Close" at bounding box center [218, 268] width 30 height 10
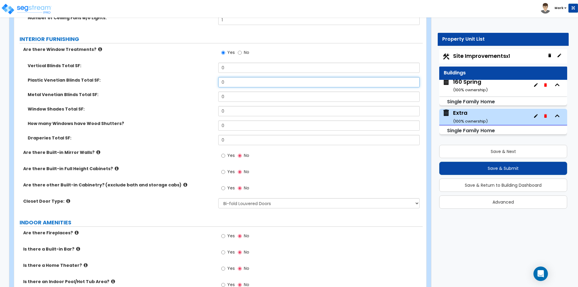
click at [241, 77] on input "0" at bounding box center [318, 82] width 201 height 10
type input "2"
type input "100"
drag, startPoint x: 189, startPoint y: 78, endPoint x: 183, endPoint y: 75, distance: 6.7
drag, startPoint x: 183, startPoint y: 75, endPoint x: 172, endPoint y: 62, distance: 17.1
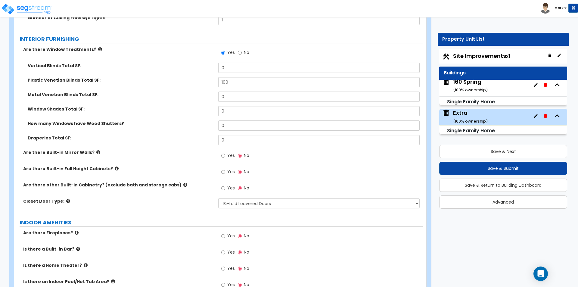
click at [172, 63] on label "Vertical Blinds Total SF:" at bounding box center [121, 66] width 186 height 6
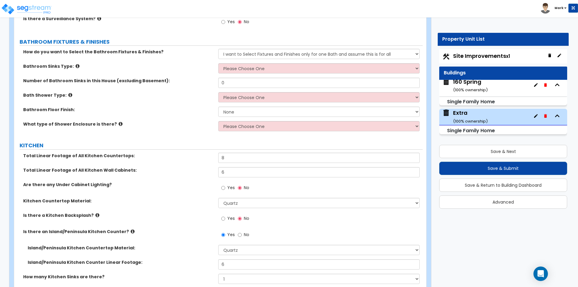
scroll to position [1806, 0]
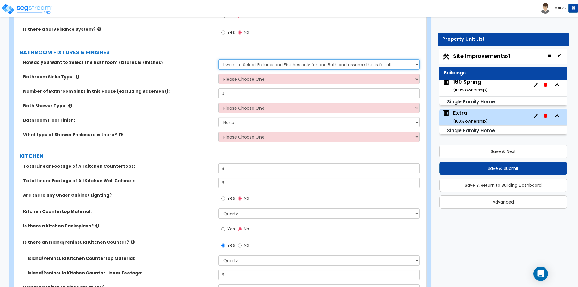
click at [295, 62] on select "Please Choose One I want to Select Fixtures and Finishes only for one Bath and …" at bounding box center [318, 64] width 201 height 10
click at [218, 59] on select "Please Choose One I want to Select Fixtures and Finishes only for one Bath and …" at bounding box center [318, 64] width 201 height 10
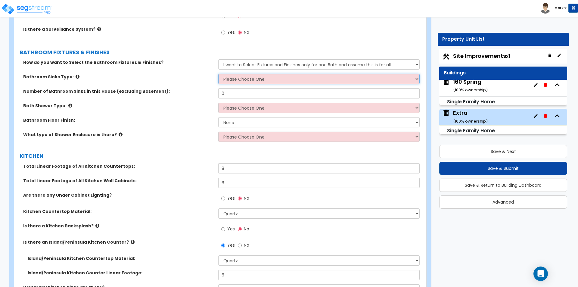
click at [259, 77] on select "Please Choose One Wall-mounted Pedestal-mounted Vanity-mounted" at bounding box center [318, 79] width 201 height 10
select select "3"
click at [218, 74] on select "Please Choose One Wall-mounted Pedestal-mounted Vanity-mounted" at bounding box center [318, 79] width 201 height 10
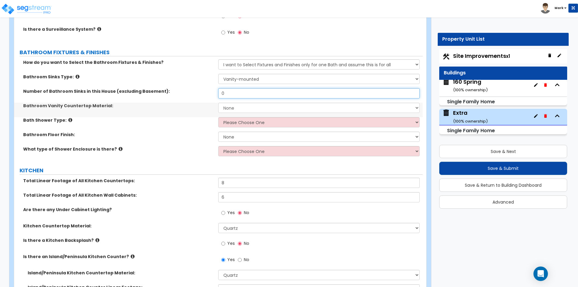
click at [255, 88] on input "0" at bounding box center [318, 93] width 201 height 10
type input "1"
click at [241, 104] on select "None Plastic Laminate Solid Surface Stone Quartz Marble Tile Wood Stainless Ste…" at bounding box center [318, 108] width 201 height 10
select select "4"
click at [218, 103] on select "None Plastic Laminate Solid Surface Stone Quartz Marble Tile Wood Stainless Ste…" at bounding box center [318, 108] width 201 height 10
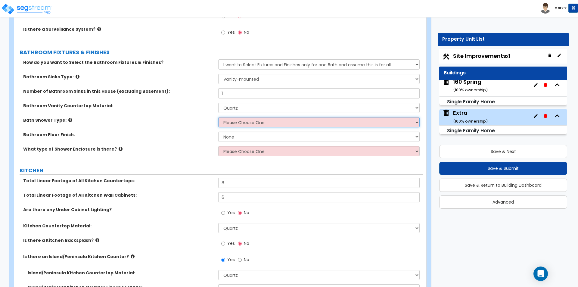
click at [245, 118] on select "Please Choose One Standalone Shower Bathtub - Shower Combination" at bounding box center [318, 122] width 201 height 10
select select "1"
click at [218, 117] on select "Please Choose One Standalone Shower Bathtub - Shower Combination" at bounding box center [318, 122] width 201 height 10
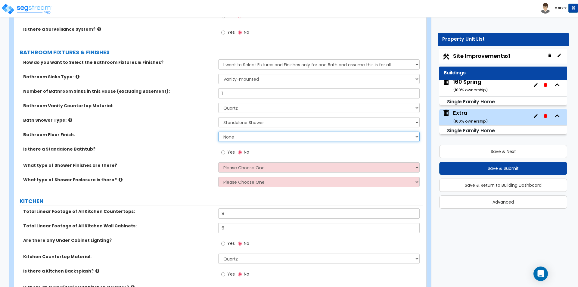
click at [243, 132] on select "None Tile Flooring Hardwood Flooring Resilient Laminate Flooring VCT Flooring S…" at bounding box center [318, 137] width 201 height 10
select select "1"
click at [218, 132] on select "None Tile Flooring Hardwood Flooring Resilient Laminate Flooring VCT Flooring S…" at bounding box center [318, 137] width 201 height 10
click at [227, 162] on select "Please Choose One Plastic Tile Stone" at bounding box center [318, 167] width 201 height 10
select select "2"
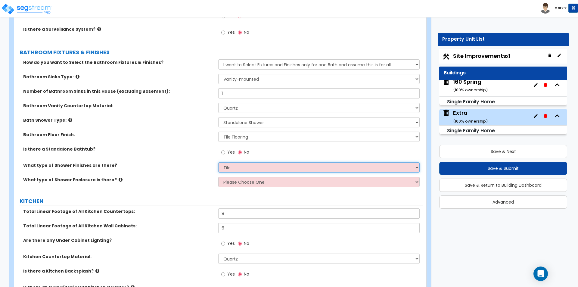
click at [218, 162] on select "Please Choose One Plastic Tile Stone" at bounding box center [318, 167] width 201 height 10
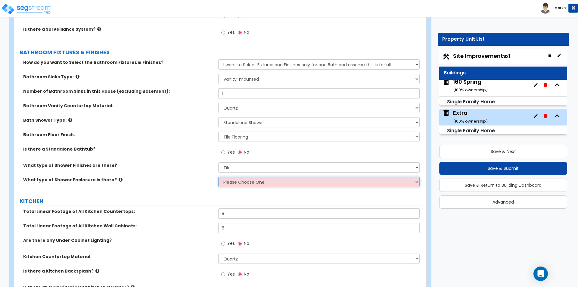
drag, startPoint x: 231, startPoint y: 176, endPoint x: 231, endPoint y: 180, distance: 3.9
click at [231, 177] on select "Please Choose One Curtain & Rod Glass Sliding Doors Glass Hinged Doors" at bounding box center [318, 182] width 201 height 10
select select "3"
click at [218, 177] on select "Please Choose One Curtain & Rod Glass Sliding Doors Glass Hinged Doors" at bounding box center [318, 182] width 201 height 10
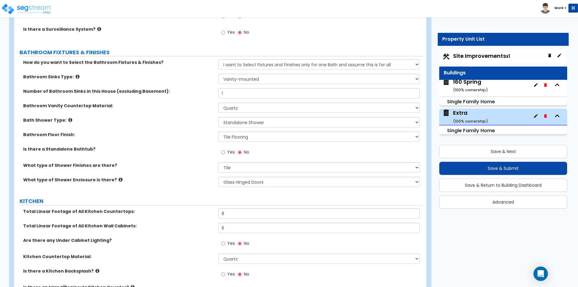
click at [189, 177] on label "What type of Shower Enclosure is there?" at bounding box center [118, 180] width 190 height 6
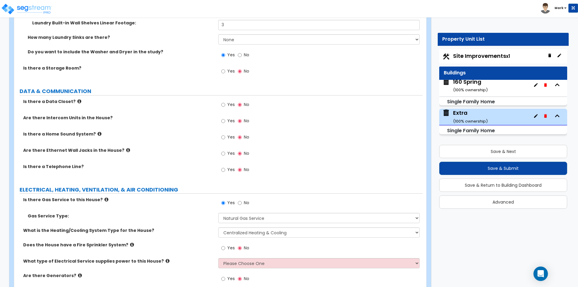
scroll to position [2396, 0]
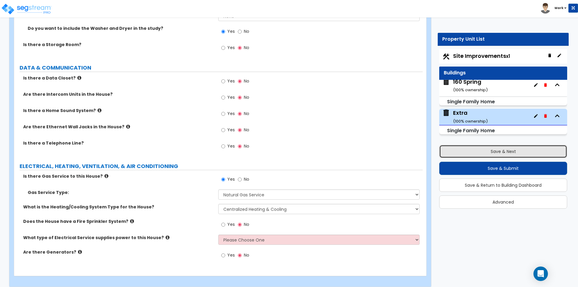
click at [461, 148] on button "Save & Next" at bounding box center [503, 151] width 128 height 13
select select "2"
select select "4"
select select "7"
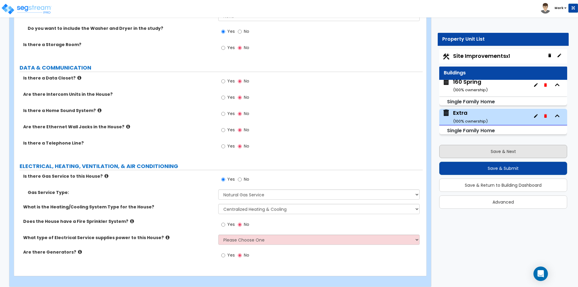
select select "2"
select select "1"
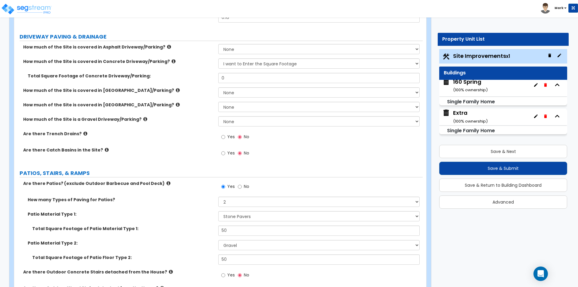
scroll to position [60, 0]
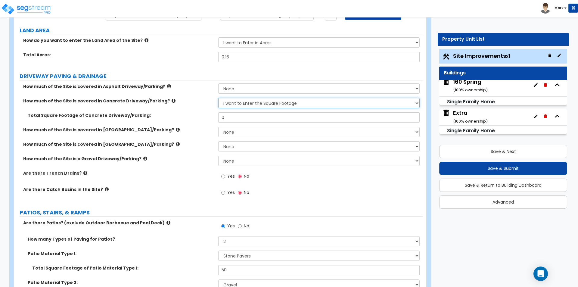
click at [230, 104] on select "None I want to Enter an Approximate Percentage I want to Enter the Square Foota…" at bounding box center [318, 103] width 201 height 10
select select "0"
click at [218, 98] on select "None I want to Enter an Approximate Percentage I want to Enter the Square Foota…" at bounding box center [318, 103] width 201 height 10
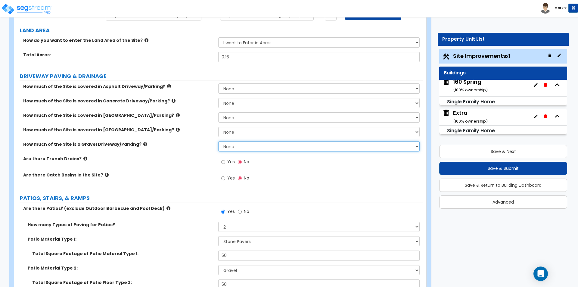
click at [227, 148] on select "None I want to Enter an Approximate Percentage I want to Enter the Square Foota…" at bounding box center [318, 146] width 201 height 10
select select "2"
click at [218, 141] on select "None I want to Enter an Approximate Percentage I want to Enter the Square Foota…" at bounding box center [318, 146] width 201 height 10
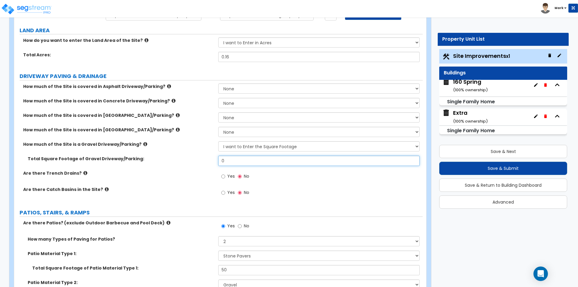
click at [271, 160] on input "0" at bounding box center [318, 161] width 201 height 10
type input "1,000"
click at [198, 155] on div "How much of the Site is a Gravel Driveway/Parking? None I want to Enter an Appr…" at bounding box center [218, 148] width 408 height 14
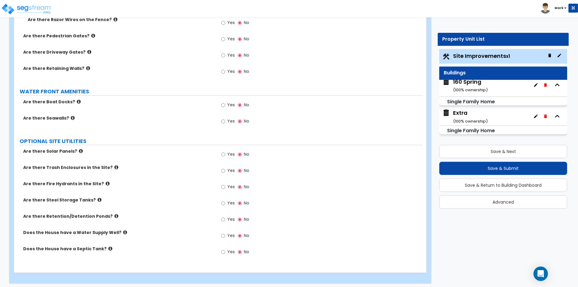
scroll to position [984, 0]
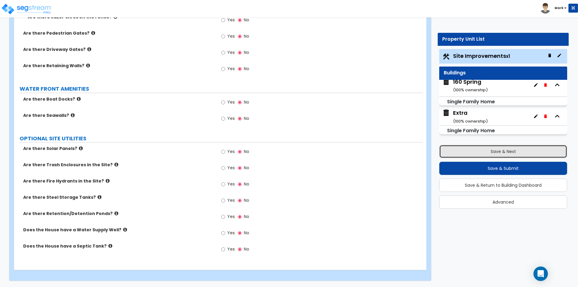
click at [479, 152] on button "Save & Next" at bounding box center [503, 151] width 128 height 13
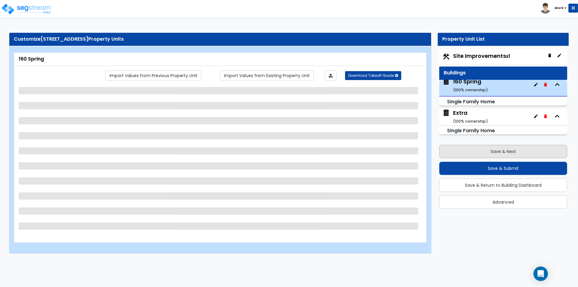
scroll to position [2, 0]
select select "1"
select select "7"
select select "1"
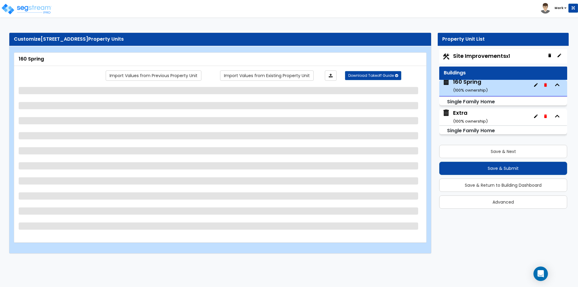
select select "4"
select select "1"
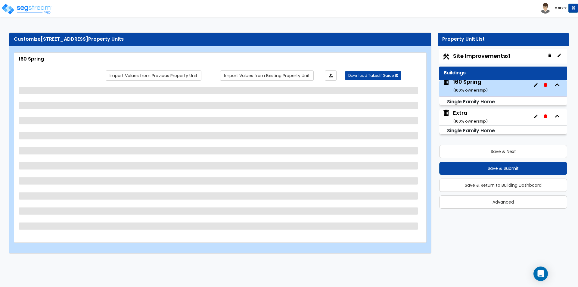
select select "5"
select select "4"
select select "6"
select select "1"
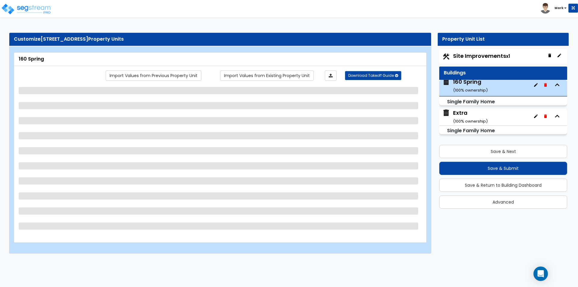
select select "2"
select select "1"
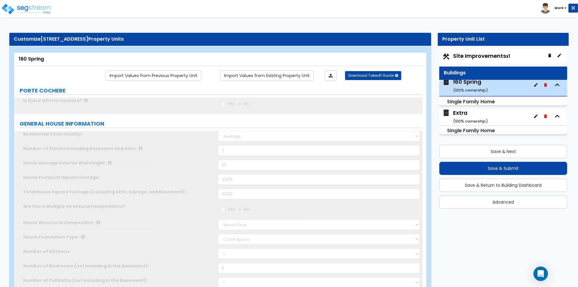
type input "2"
type input "1"
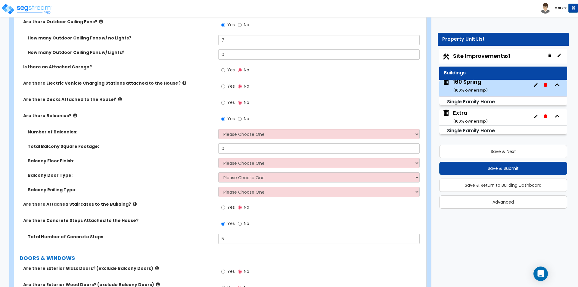
scroll to position [572, 0]
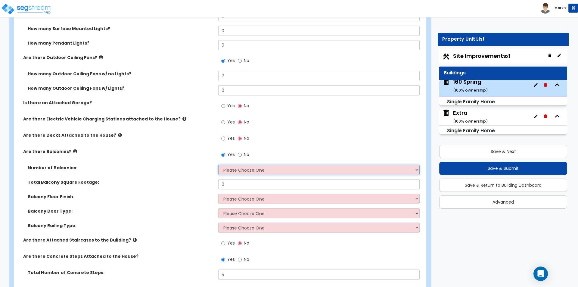
drag, startPoint x: 240, startPoint y: 167, endPoint x: 237, endPoint y: 170, distance: 3.6
click at [240, 167] on select "Please Choose One 1 2 3 4 5" at bounding box center [318, 170] width 201 height 10
select select "2"
click at [218, 165] on select "Please Choose One 1 2 3 4 5" at bounding box center [318, 170] width 201 height 10
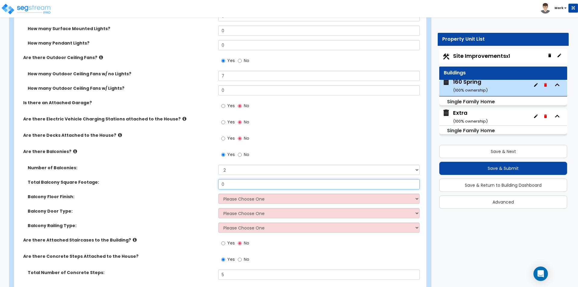
click at [234, 186] on input "0" at bounding box center [318, 184] width 201 height 10
type input "200"
click at [240, 194] on select "Please Choose One Concrete Flooring Tile Flooring Resilient Laminate Flooring P…" at bounding box center [318, 199] width 201 height 10
select select "5"
click at [218, 194] on select "Please Choose One Concrete Flooring Tile Flooring Resilient Laminate Flooring P…" at bounding box center [318, 199] width 201 height 10
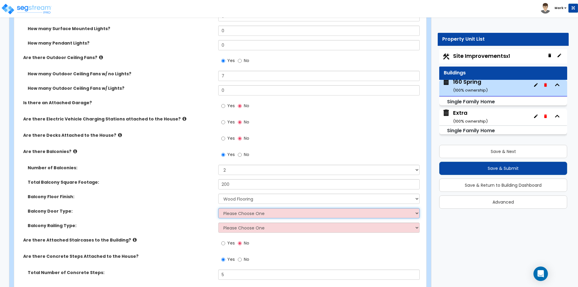
click at [235, 215] on select "Please Choose One Single Hinged Doors Double Hinged Doors Single French Doors D…" at bounding box center [318, 213] width 201 height 10
select select "1"
click at [218, 208] on select "Please Choose One Single Hinged Doors Double Hinged Doors Single French Doors D…" at bounding box center [318, 213] width 201 height 10
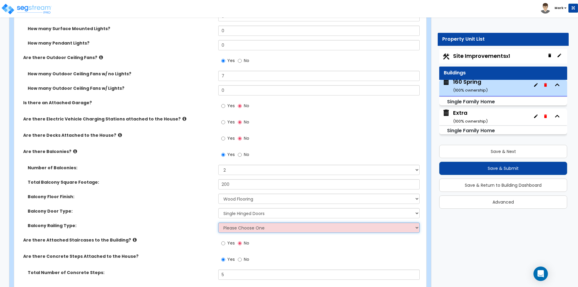
click at [261, 231] on select "Please Choose One Steel Aluminum Wood Glass and Metal Wrought Iron" at bounding box center [318, 227] width 201 height 10
select select "3"
click at [218, 222] on select "Please Choose One Steel Aluminum Wood Glass and Metal Wrought Iron" at bounding box center [318, 227] width 201 height 10
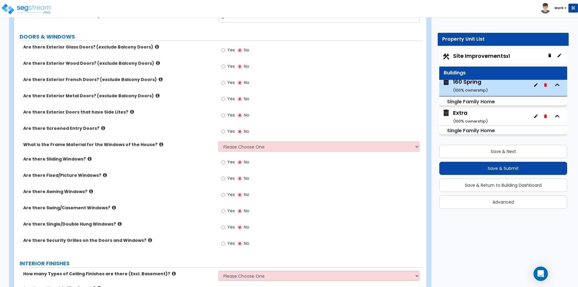
scroll to position [843, 0]
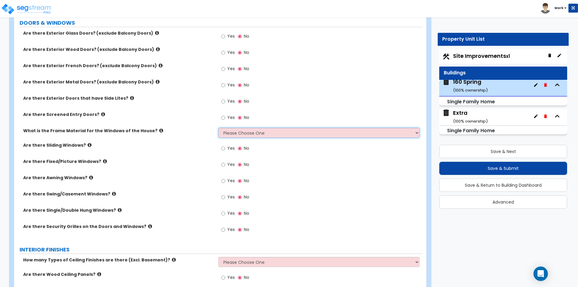
click at [240, 133] on select "Please Choose One Vinyl Aluminum Wood" at bounding box center [318, 133] width 201 height 10
select select "3"
click at [218, 128] on select "Please Choose One Vinyl Aluminum Wood" at bounding box center [318, 133] width 201 height 10
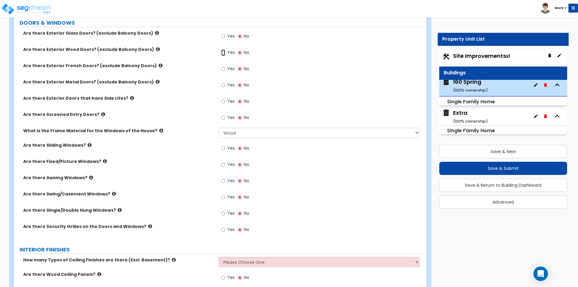
click at [222, 54] on input "Yes" at bounding box center [223, 52] width 4 height 7
radio input "true"
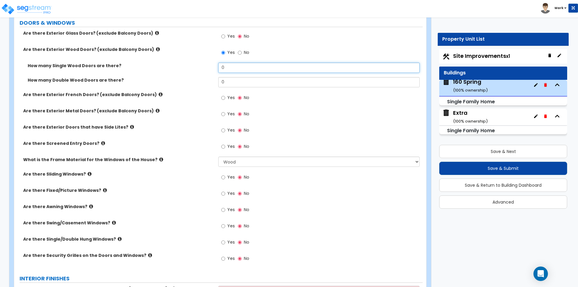
click at [232, 69] on input "0" at bounding box center [318, 68] width 201 height 10
type input "5"
click at [202, 114] on div "Are there Exterior Metal Doors? (exclude Balcony Doors) Yes No" at bounding box center [218, 116] width 408 height 16
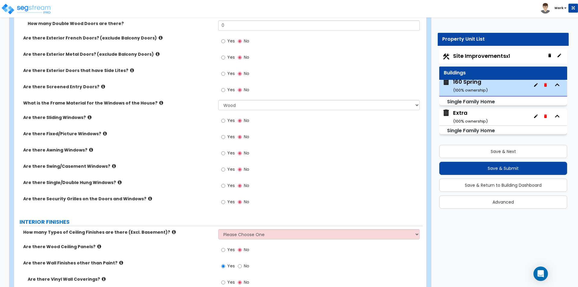
scroll to position [903, 0]
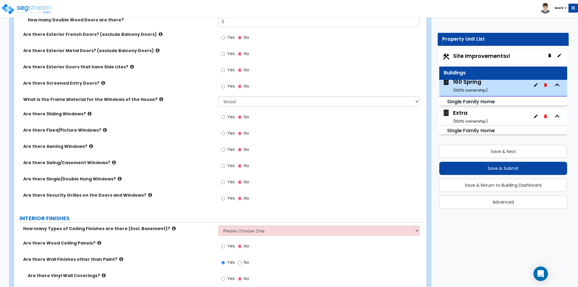
click at [220, 181] on div "Yes No" at bounding box center [235, 183] width 34 height 14
click at [222, 181] on input "Yes" at bounding box center [223, 182] width 4 height 7
radio input "true"
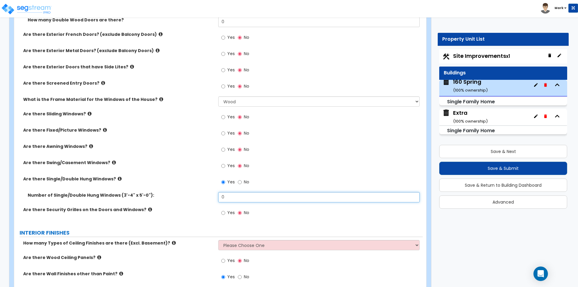
click at [234, 196] on input "0" at bounding box center [318, 197] width 201 height 10
type input "30"
click at [166, 211] on label "Are there Security Grilles on the Doors and Windows?" at bounding box center [118, 209] width 190 height 6
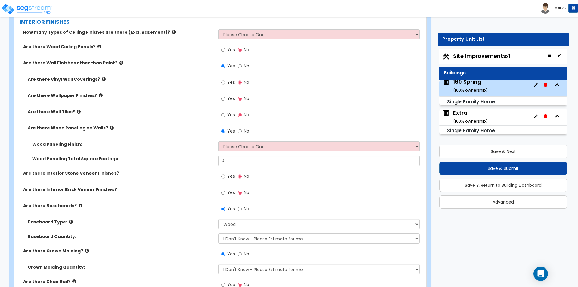
scroll to position [1083, 0]
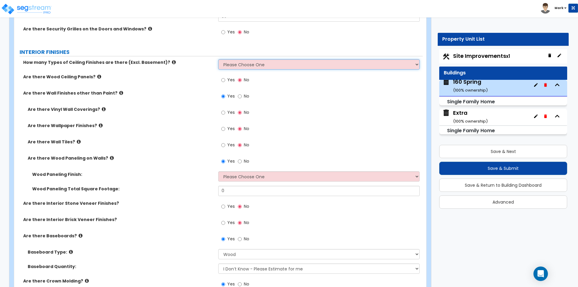
click at [256, 64] on select "Please Choose One 1 2 3" at bounding box center [318, 64] width 201 height 10
select select "1"
click at [218, 59] on select "Please Choose One 1 2 3" at bounding box center [318, 64] width 201 height 10
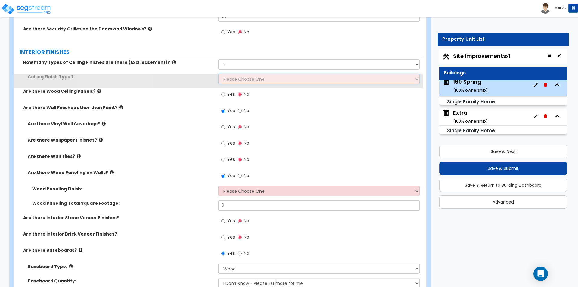
drag, startPoint x: 250, startPoint y: 77, endPoint x: 248, endPoint y: 81, distance: 4.9
click at [250, 77] on select "Please Choose One Drop Ceiling Drywall Ceiling Open Ceiling" at bounding box center [318, 79] width 201 height 10
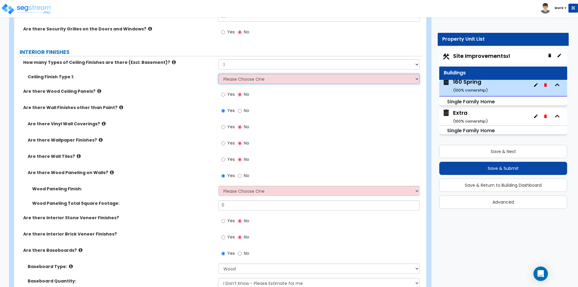
select select "2"
click at [218, 74] on select "Please Choose One Drop Ceiling Drywall Ceiling Open Ceiling" at bounding box center [318, 79] width 201 height 10
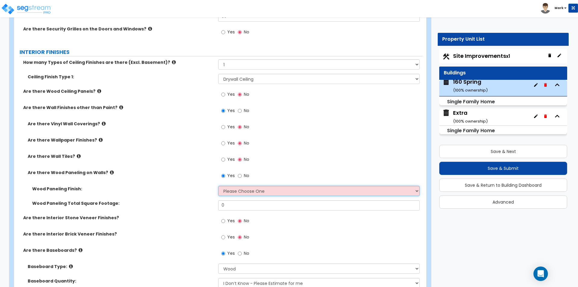
click at [235, 194] on select "Please Choose One Birch Mahogany Oak or Cherry Rosewood Teak I Don't Know, Plea…" at bounding box center [318, 191] width 201 height 10
click at [187, 224] on div "Are there Interior Stone Veneer Finishes? Yes No" at bounding box center [218, 223] width 408 height 16
drag, startPoint x: 257, startPoint y: 186, endPoint x: 256, endPoint y: 190, distance: 4.9
click at [257, 186] on select "Please Choose One Birch Mahogany Oak or Cherry Rosewood Teak I Don't Know, Plea…" at bounding box center [318, 191] width 201 height 10
select select "6"
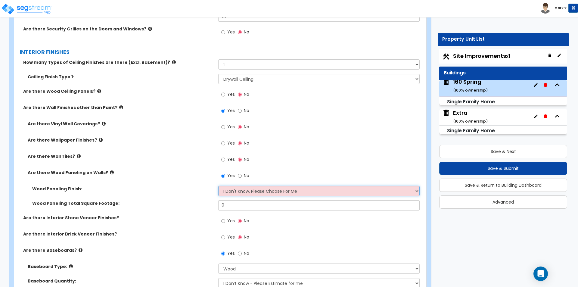
click at [218, 186] on select "Please Choose One Birch Mahogany Oak or Cherry Rosewood Teak I Don't Know, Plea…" at bounding box center [318, 191] width 201 height 10
click at [251, 193] on select "Please Choose One Birch Mahogany Oak or Cherry Rosewood Teak I Don't Know, Plea…" at bounding box center [318, 191] width 201 height 10
click at [144, 201] on label "Wood Paneling Total Square Footage:" at bounding box center [122, 203] width 181 height 6
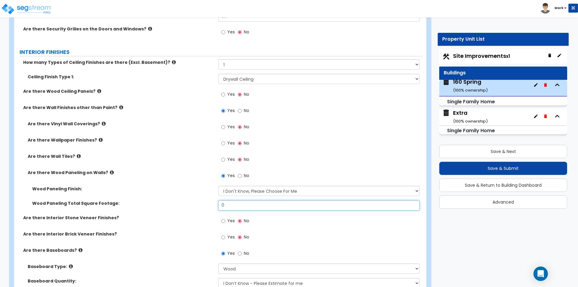
click at [241, 208] on input "0" at bounding box center [318, 205] width 201 height 10
type input "100"
click at [202, 201] on label "Wood Paneling Total Square Footage:" at bounding box center [122, 203] width 181 height 6
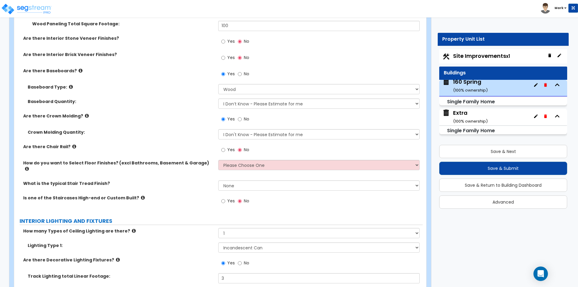
scroll to position [1264, 0]
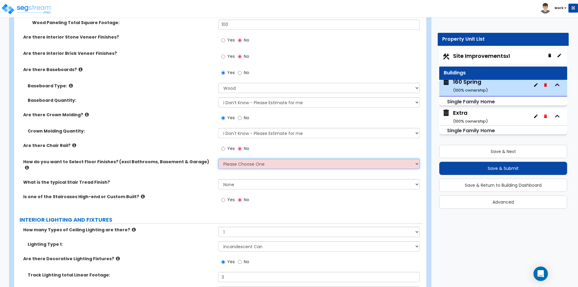
click at [237, 161] on select "Please Choose One I want to Select Floor Finishes for the Areas of the House I …" at bounding box center [318, 164] width 201 height 10
select select "1"
click at [218, 159] on select "Please Choose One I want to Select Floor Finishes for the Areas of the House I …" at bounding box center [318, 164] width 201 height 10
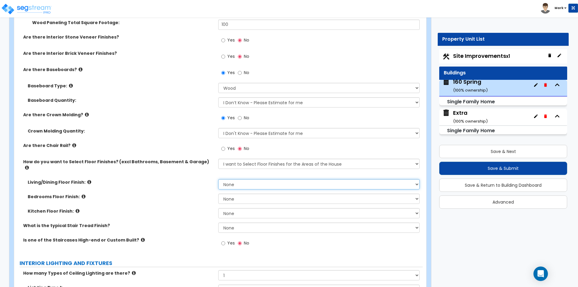
click at [245, 179] on select "None Tile Flooring Hardwood Flooring Resilient Laminate Flooring VCT Flooring S…" at bounding box center [318, 184] width 201 height 10
click at [218, 179] on select "None Tile Flooring Hardwood Flooring Resilient Laminate Flooring VCT Flooring S…" at bounding box center [318, 184] width 201 height 10
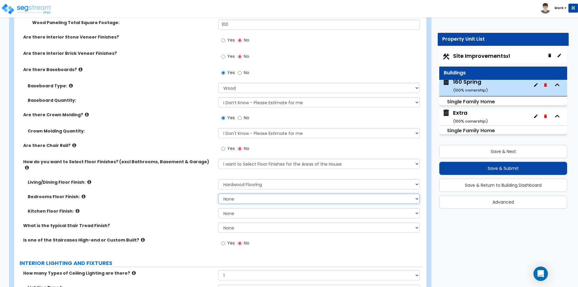
click at [246, 194] on select "None Tile Flooring Hardwood Flooring Resilient Laminate Flooring VCT Flooring S…" at bounding box center [318, 199] width 201 height 10
click at [218, 194] on select "None Tile Flooring Hardwood Flooring Resilient Laminate Flooring VCT Flooring S…" at bounding box center [318, 199] width 201 height 10
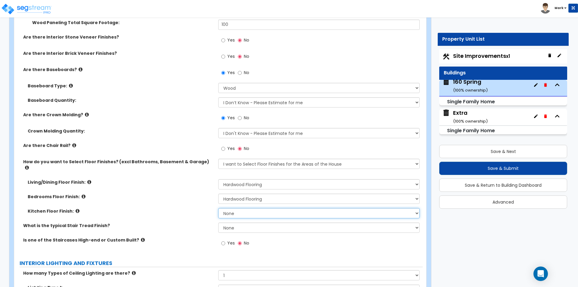
click at [242, 209] on select "None Tile Flooring Hardwood Flooring Resilient Laminate Flooring VCT Flooring S…" at bounding box center [318, 213] width 201 height 10
click at [218, 208] on select "None Tile Flooring Hardwood Flooring Resilient Laminate Flooring VCT Flooring S…" at bounding box center [318, 213] width 201 height 10
click at [245, 222] on select "None Tile Wood Laminate VCT Sheet Carpet Sheet Vinyl Carpet Tile" at bounding box center [318, 227] width 201 height 10
click at [185, 211] on div "Kitchen Floor Finish: None Tile Flooring Hardwood Flooring Resilient Laminate F…" at bounding box center [218, 215] width 408 height 14
click at [234, 224] on select "None Tile Wood Laminate VCT Sheet Carpet Sheet Vinyl Carpet Tile" at bounding box center [318, 227] width 201 height 10
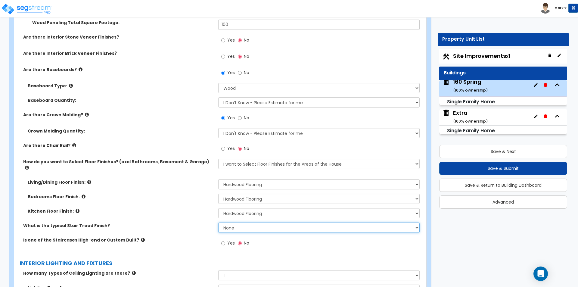
click at [234, 223] on select "None Tile Wood Laminate VCT Sheet Carpet Sheet Vinyl Carpet Tile" at bounding box center [318, 227] width 201 height 10
click at [218, 222] on select "None Tile Wood Laminate VCT Sheet Carpet Sheet Vinyl Carpet Tile" at bounding box center [318, 227] width 201 height 10
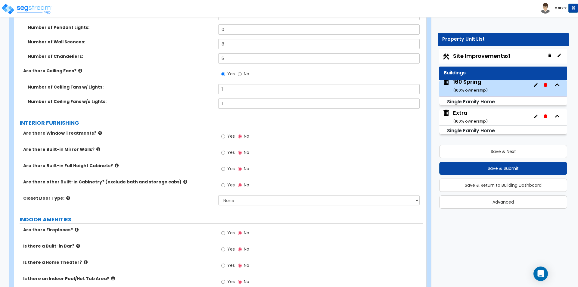
scroll to position [1655, 0]
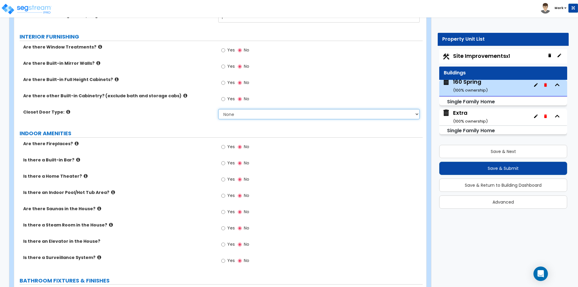
click at [275, 109] on select "None Bi-fold Louvered Doors Bi-fold Panel Doors Sliding Doors Hinged Wood Door" at bounding box center [318, 114] width 201 height 10
click at [218, 109] on select "None Bi-fold Louvered Doors Bi-fold Panel Doors Sliding Doors Hinged Wood Door" at bounding box center [318, 114] width 201 height 10
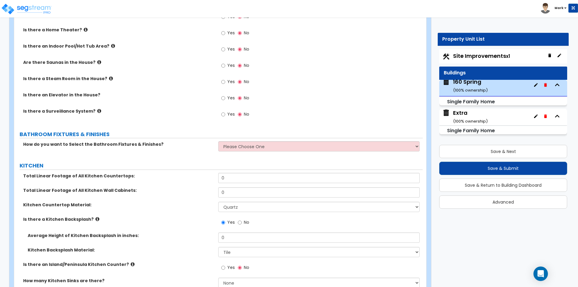
scroll to position [1836, 0]
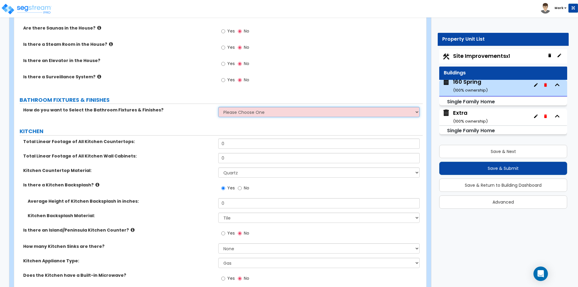
click at [255, 107] on select "Please Choose One I want to Select Fixtures and Finishes only for one Bath and …" at bounding box center [318, 112] width 201 height 10
click at [218, 107] on select "Please Choose One I want to Select Fixtures and Finishes only for one Bath and …" at bounding box center [318, 112] width 201 height 10
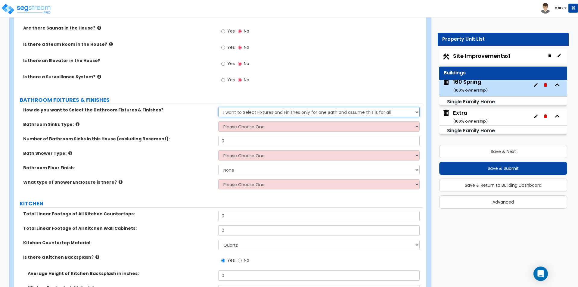
click at [283, 107] on select "Please Choose One I want to Select Fixtures and Finishes only for one Bath and …" at bounding box center [318, 112] width 201 height 10
click at [218, 107] on select "Please Choose One I want to Select Fixtures and Finishes only for one Bath and …" at bounding box center [318, 112] width 201 height 10
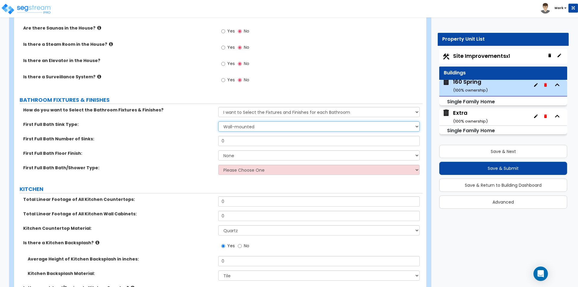
drag, startPoint x: 291, startPoint y: 116, endPoint x: 289, endPoint y: 118, distance: 3.1
click at [291, 121] on select "Wall-mounted Pedestal-mounted Vanity-mounted" at bounding box center [318, 126] width 201 height 10
click at [218, 121] on select "Wall-mounted Pedestal-mounted Vanity-mounted" at bounding box center [318, 126] width 201 height 10
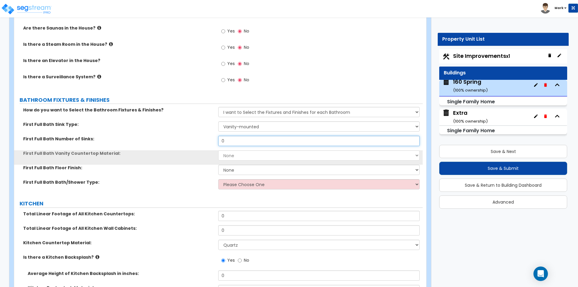
click at [255, 136] on input "0" at bounding box center [318, 141] width 201 height 10
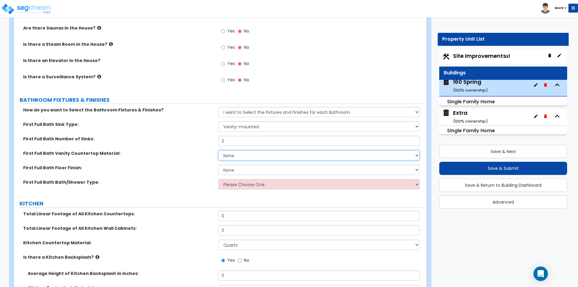
click at [257, 150] on select "None Plastic Laminate Solid Surface Stone Quartz Marble Tile Wood Stainless Ste…" at bounding box center [318, 155] width 201 height 10
click at [218, 150] on select "None Plastic Laminate Solid Surface Stone Quartz Marble Tile Wood Stainless Ste…" at bounding box center [318, 155] width 201 height 10
click at [244, 165] on select "None Tile Flooring Hardwood Flooring Resilient Laminate Flooring VCT Flooring S…" at bounding box center [318, 170] width 201 height 10
click at [218, 165] on select "None Tile Flooring Hardwood Flooring Resilient Laminate Flooring VCT Flooring S…" at bounding box center [318, 170] width 201 height 10
drag, startPoint x: 244, startPoint y: 178, endPoint x: 243, endPoint y: 182, distance: 4.4
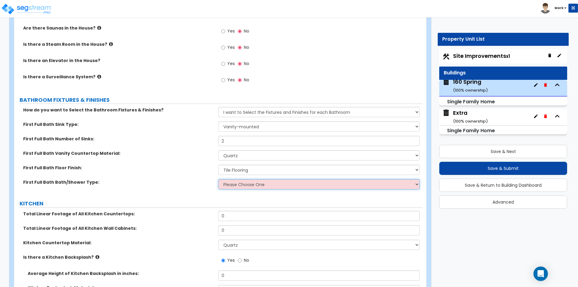
click at [244, 179] on select "Please Choose One Standalone Shower Bathtub - Shower Combo" at bounding box center [318, 184] width 201 height 10
click at [218, 179] on select "Please Choose One Standalone Shower Bathtub - Shower Combo" at bounding box center [318, 184] width 201 height 10
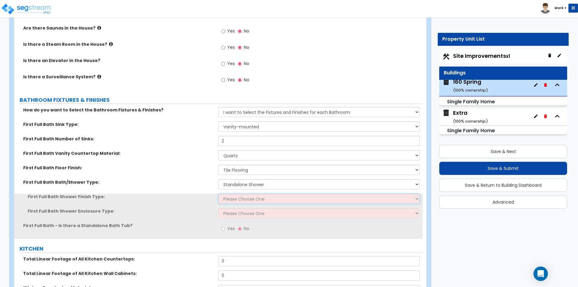
click at [246, 197] on select "Please Choose One Plastic Tile Stone" at bounding box center [318, 199] width 201 height 10
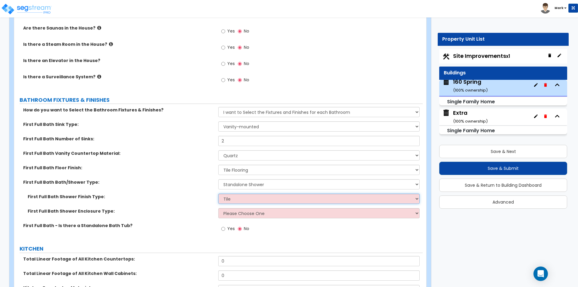
click at [218, 194] on select "Please Choose One Plastic Tile Stone" at bounding box center [318, 199] width 201 height 10
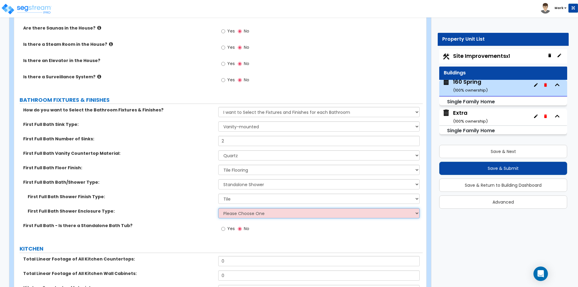
click at [246, 209] on select "Please Choose One Curtain & Rod Glass Sliding Doors Glass Hinged Doors" at bounding box center [318, 213] width 201 height 10
click at [218, 208] on select "Please Choose One Curtain & Rod Glass Sliding Doors Glass Hinged Doors" at bounding box center [318, 213] width 201 height 10
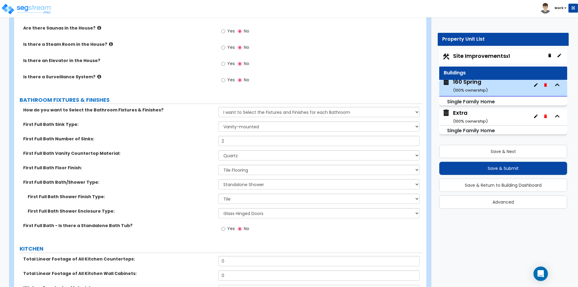
click at [227, 224] on label "Yes" at bounding box center [228, 229] width 14 height 10
click at [225, 225] on input "Yes" at bounding box center [223, 228] width 4 height 7
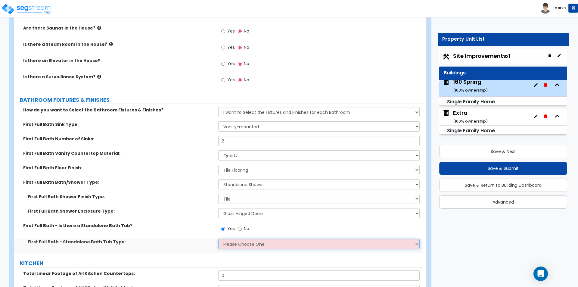
click at [251, 243] on select "Please Choose One Freestanding Bathtub Recessed Bathtub Walk-in Bathtub" at bounding box center [318, 244] width 201 height 10
click at [218, 239] on select "Please Choose One Freestanding Bathtub Recessed Bathtub Walk-in Bathtub" at bounding box center [318, 244] width 201 height 10
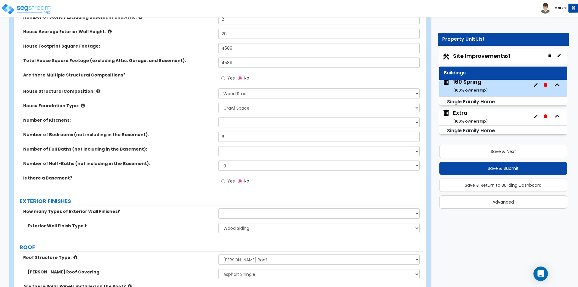
scroll to position [120, 0]
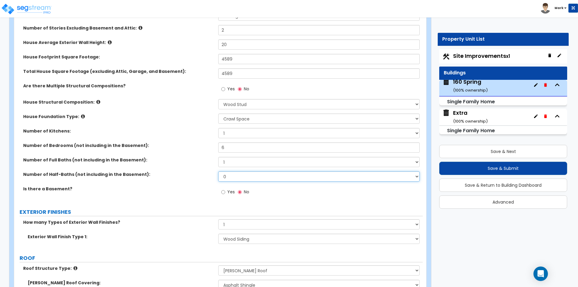
click at [235, 176] on select "0 1 2 3 4 5" at bounding box center [318, 176] width 201 height 10
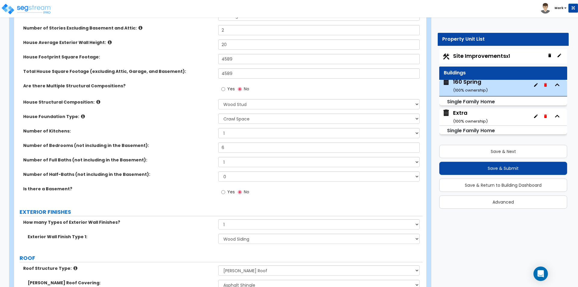
drag, startPoint x: 180, startPoint y: 172, endPoint x: 211, endPoint y: 163, distance: 32.2
click at [180, 171] on label "Number of Half-Baths (not including in the Basement):" at bounding box center [118, 174] width 190 height 6
drag, startPoint x: 231, startPoint y: 162, endPoint x: 231, endPoint y: 166, distance: 3.9
click at [231, 162] on select "1 2 3 4 5 6 7 8 9 10" at bounding box center [318, 162] width 201 height 10
click at [218, 157] on select "1 2 3 4 5 6 7 8 9 10" at bounding box center [318, 162] width 201 height 10
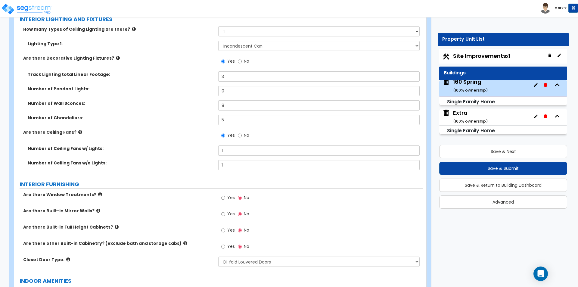
scroll to position [1414, 0]
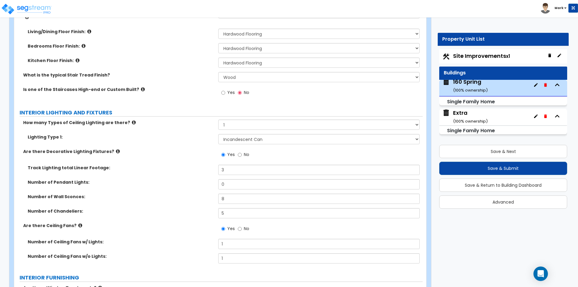
click at [244, 225] on span "No" at bounding box center [246, 228] width 5 height 6
click at [242, 225] on input "No" at bounding box center [240, 228] width 4 height 7
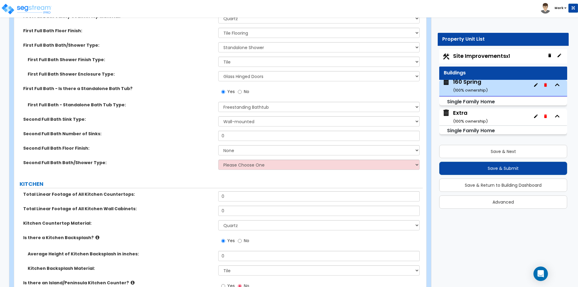
scroll to position [1926, 0]
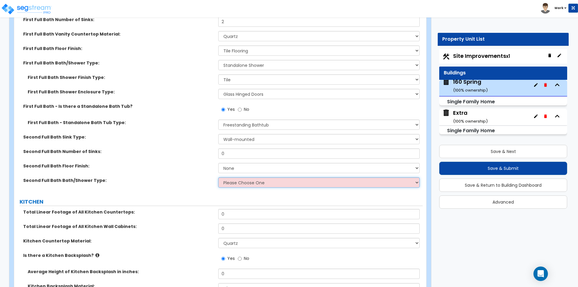
click at [230, 177] on select "Please Choose One Standalone Shower Bathtub - Shower Combo" at bounding box center [318, 182] width 201 height 10
click at [218, 177] on select "Please Choose One Standalone Shower Bathtub - Shower Combo" at bounding box center [318, 182] width 201 height 10
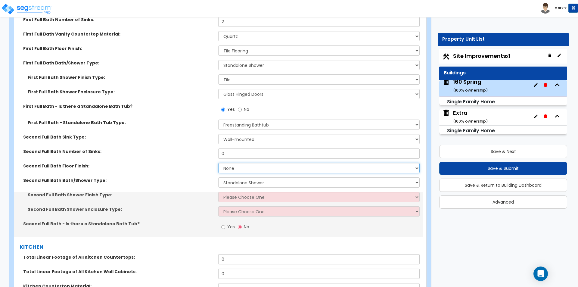
click at [232, 165] on select "None Tile Flooring Hardwood Flooring Resilient Laminate Flooring VCT Flooring S…" at bounding box center [318, 168] width 201 height 10
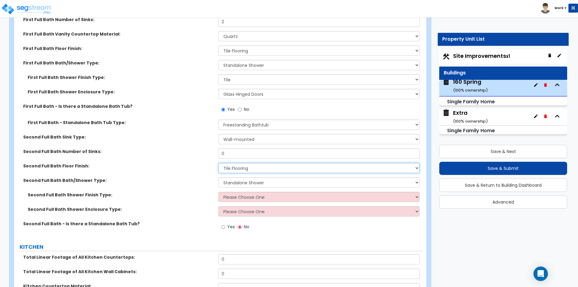
click at [218, 163] on select "None Tile Flooring Hardwood Flooring Resilient Laminate Flooring VCT Flooring S…" at bounding box center [318, 168] width 201 height 10
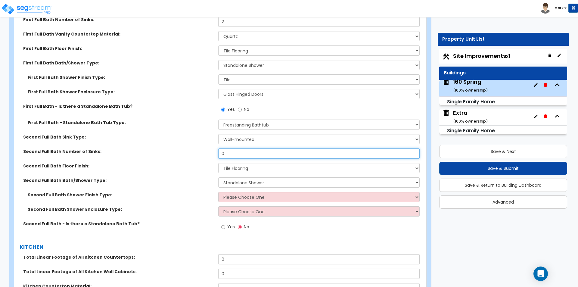
click at [238, 148] on input "0" at bounding box center [318, 153] width 201 height 10
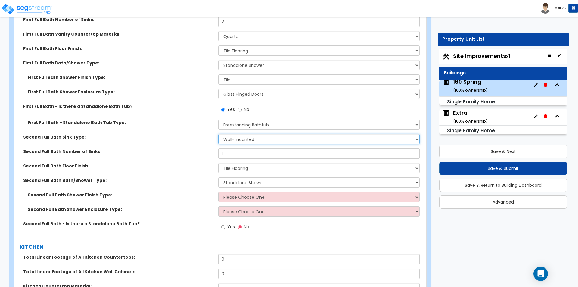
click at [240, 136] on select "Wall-mounted Pedestal-mounted Vanity-mounted" at bounding box center [318, 139] width 201 height 10
click at [218, 134] on select "Wall-mounted Pedestal-mounted Vanity-mounted" at bounding box center [318, 139] width 201 height 10
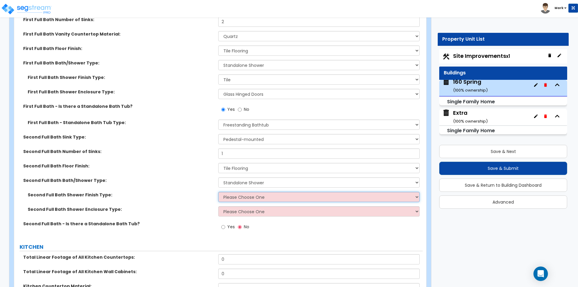
click at [243, 192] on select "Please Choose One Plastic Tile Stone" at bounding box center [318, 197] width 201 height 10
click at [218, 192] on select "Please Choose One Plastic Tile Stone" at bounding box center [318, 197] width 201 height 10
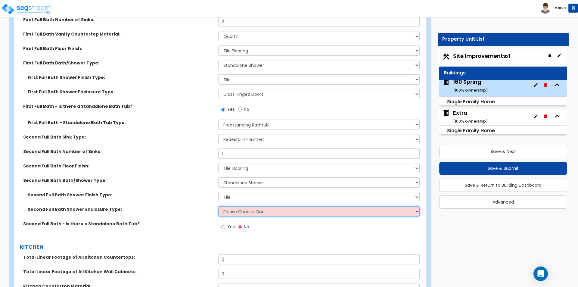
click at [249, 206] on select "Please Choose One Curtain & Rod Glass Sliding Doors Glass Hinged Doors" at bounding box center [318, 211] width 201 height 10
click at [218, 206] on select "Please Choose One Curtain & Rod Glass Sliding Doors Glass Hinged Doors" at bounding box center [318, 211] width 201 height 10
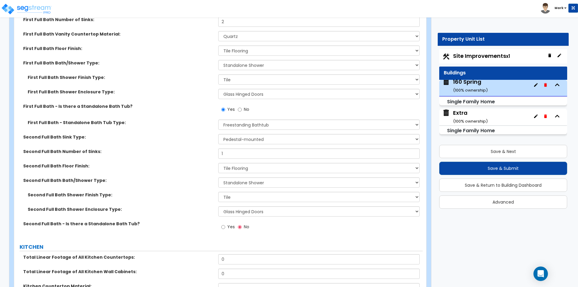
click at [166, 200] on div "Second Full Bath Shower Finish Type: Please Choose One Plastic Tile Stone Secon…" at bounding box center [218, 206] width 399 height 29
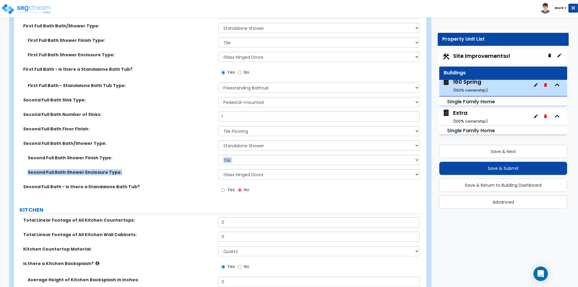
scroll to position [2046, 0]
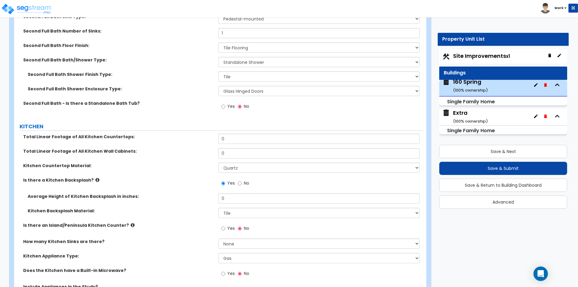
click at [175, 134] on label "Total Linear Footage of All Kitchen Countertops:" at bounding box center [118, 137] width 190 height 6
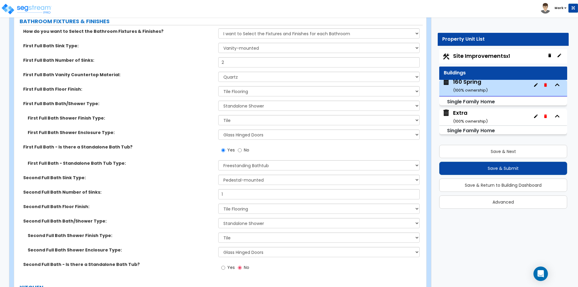
scroll to position [2096, 0]
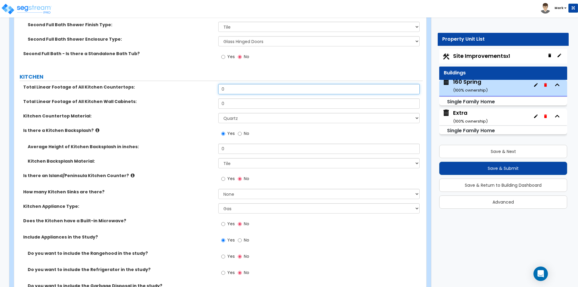
click at [249, 84] on input "0" at bounding box center [318, 89] width 201 height 10
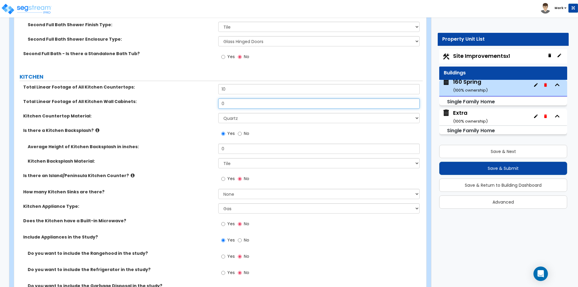
click at [243, 99] on input "0" at bounding box center [318, 103] width 201 height 10
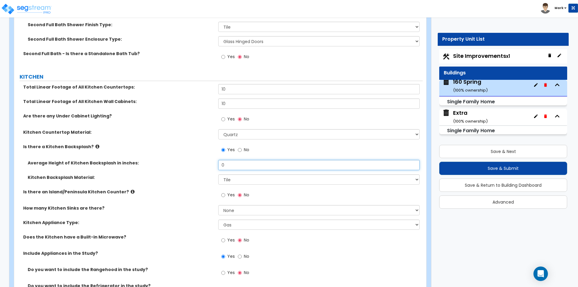
click at [232, 160] on input "0" at bounding box center [318, 165] width 201 height 10
click at [189, 174] on label "Kitchen Backsplash Material:" at bounding box center [121, 177] width 186 height 6
click at [229, 192] on span "Yes" at bounding box center [231, 195] width 8 height 6
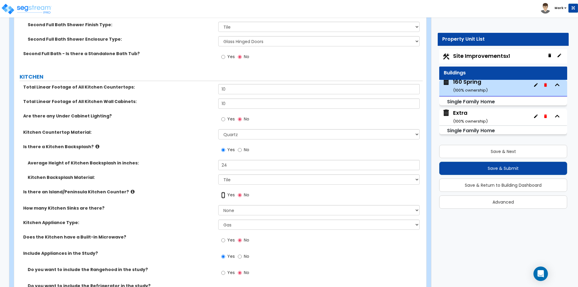
click at [225, 192] on input "Yes" at bounding box center [223, 195] width 4 height 7
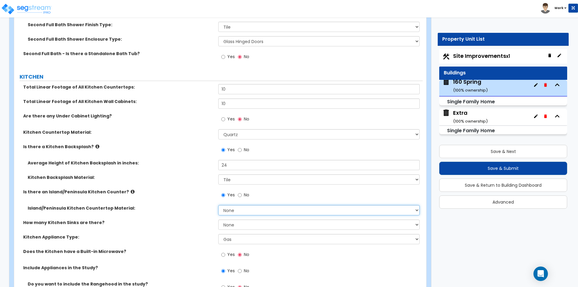
click at [235, 205] on select "None Plastic Laminate Solid Surface Stone Quartz Marble Tile Wood Stainless Ste…" at bounding box center [318, 210] width 201 height 10
click at [218, 205] on select "None Plastic Laminate Solid Surface Stone Quartz Marble Tile Wood Stainless Ste…" at bounding box center [318, 210] width 201 height 10
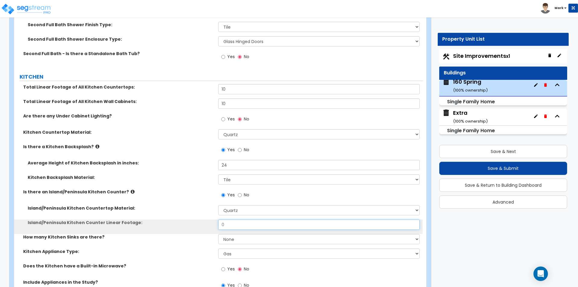
click at [240, 219] on input "0" at bounding box center [318, 224] width 201 height 10
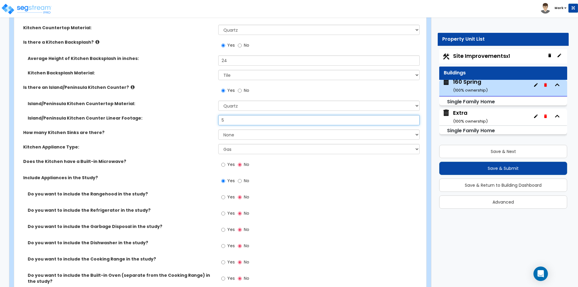
scroll to position [2216, 0]
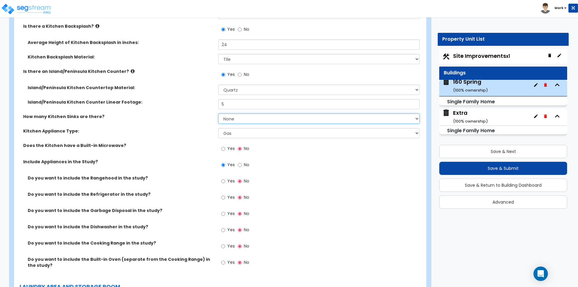
click at [235, 114] on select "None 1 2 3" at bounding box center [318, 118] width 201 height 10
click at [218, 113] on select "None 1 2 3" at bounding box center [318, 118] width 201 height 10
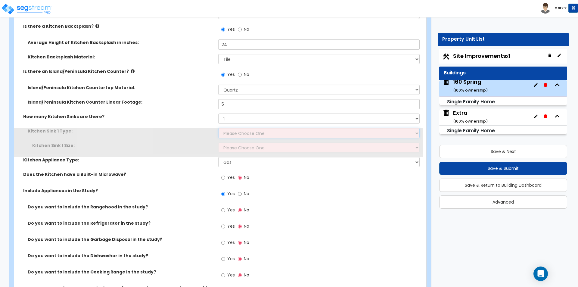
click at [238, 128] on select "Please Choose One Stainless Steel Porcelain Enamel Cast Iron Granite Composite" at bounding box center [318, 133] width 201 height 10
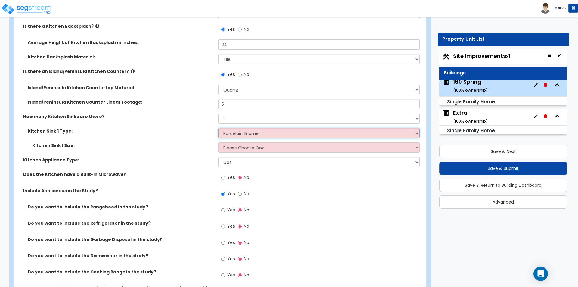
click at [218, 128] on select "Please Choose One Stainless Steel Porcelain Enamel Cast Iron Granite Composite" at bounding box center [318, 133] width 201 height 10
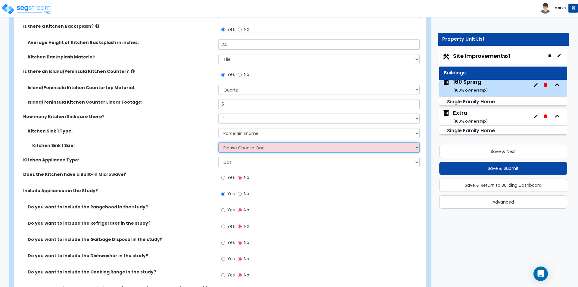
click at [241, 145] on select "Please Choose One Single Sink Double Sink" at bounding box center [318, 147] width 201 height 10
click at [218, 142] on select "Please Choose One Single Sink Double Sink" at bounding box center [318, 147] width 201 height 10
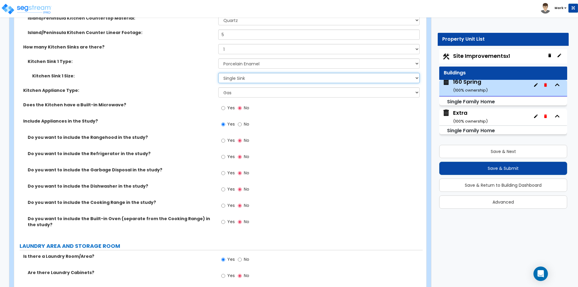
scroll to position [2307, 0]
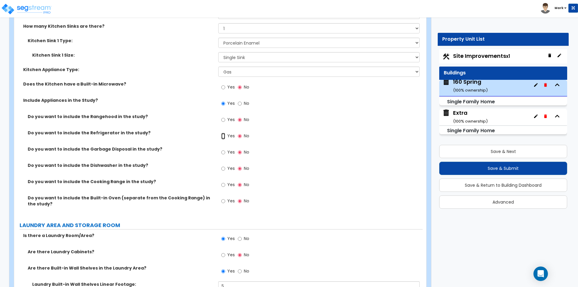
click at [222, 133] on input "Yes" at bounding box center [223, 136] width 4 height 7
click at [221, 164] on label "Yes" at bounding box center [228, 169] width 14 height 10
click at [223, 165] on input "Yes" at bounding box center [223, 168] width 4 height 7
click at [222, 198] on input "Yes" at bounding box center [223, 201] width 4 height 7
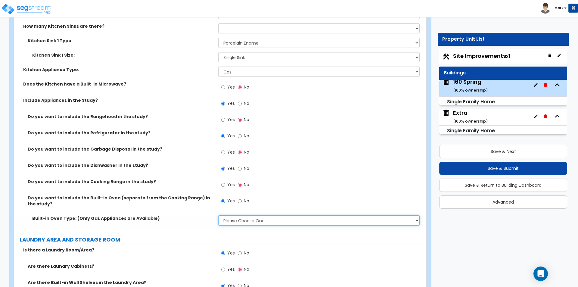
click at [233, 215] on select "Please Choose One: Single Double" at bounding box center [318, 220] width 201 height 10
click at [218, 215] on select "Please Choose One: Single Double" at bounding box center [318, 220] width 201 height 10
click at [213, 218] on div "Built-in Oven Type: (Only Gas Appliances are Available) Please Choose One: Sing…" at bounding box center [218, 222] width 408 height 14
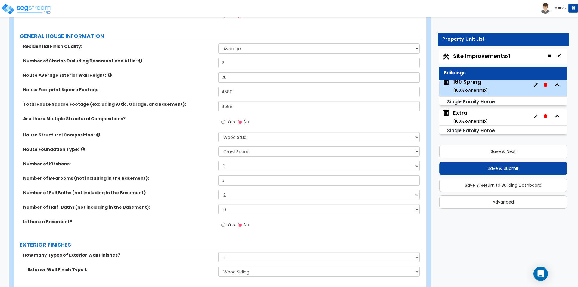
scroll to position [0, 0]
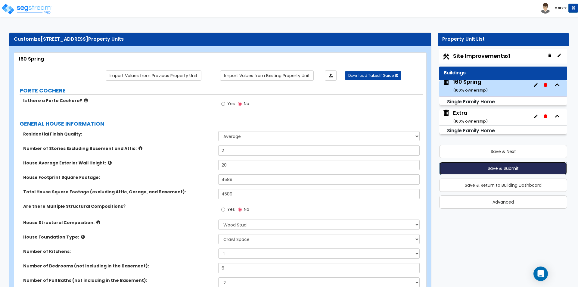
click at [492, 166] on button "Save & Submit" at bounding box center [503, 168] width 128 height 13
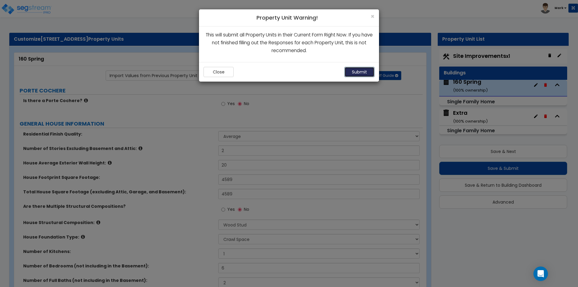
click at [361, 72] on button "Submit" at bounding box center [359, 72] width 30 height 10
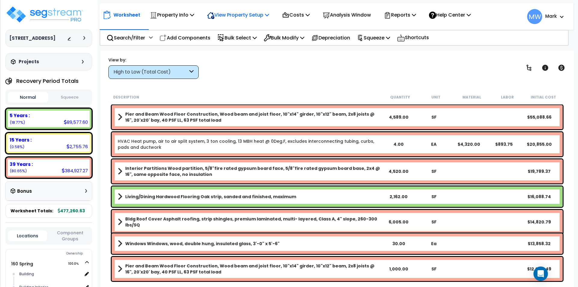
click at [230, 16] on p "View Property Setup" at bounding box center [238, 15] width 62 height 8
click at [237, 39] on link "View Questionnaire" at bounding box center [234, 41] width 60 height 12
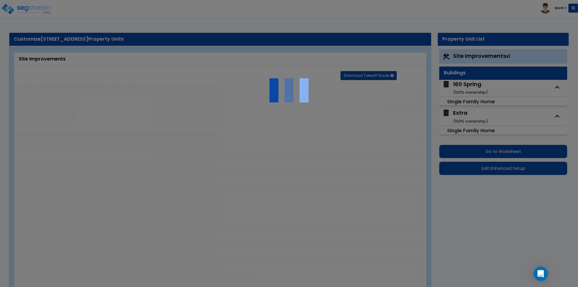
type input "0.16"
select select "2"
type input "1000"
radio input "true"
select select "2"
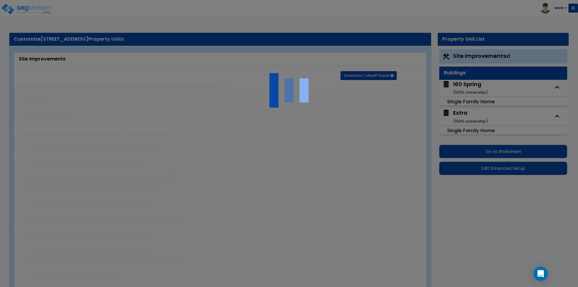
select select "4"
type input "50"
select select "7"
type input "50"
radio input "true"
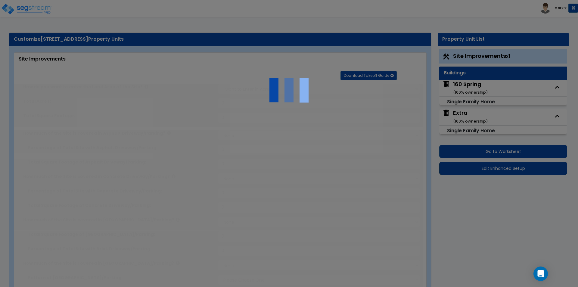
select select "2"
type input "60"
select select "1"
radio input "true"
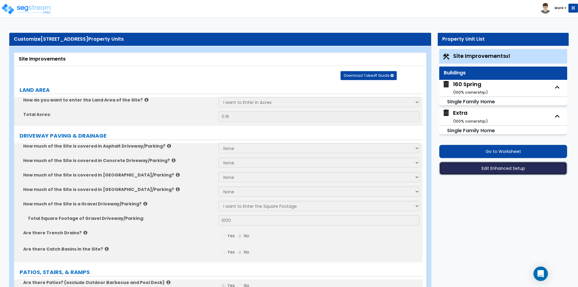
click at [486, 170] on button "Edit Enhanced Setup" at bounding box center [503, 168] width 128 height 13
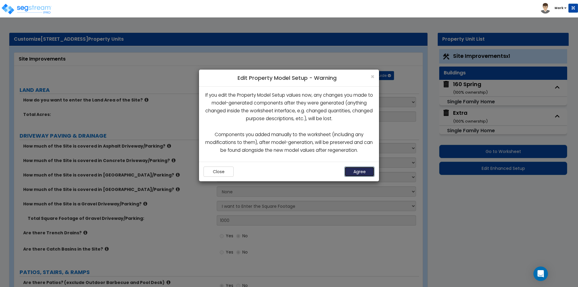
click at [355, 169] on button "Agree" at bounding box center [359, 171] width 30 height 10
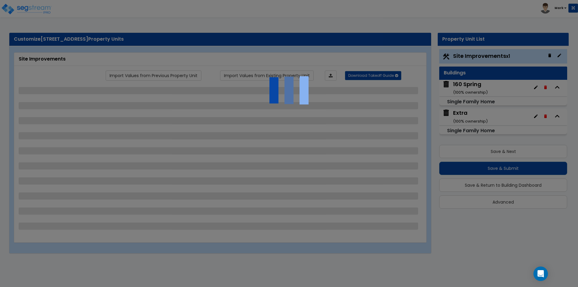
select select "2"
select select "4"
select select "7"
select select "2"
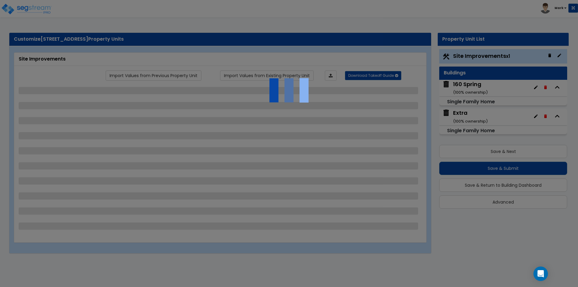
select select "1"
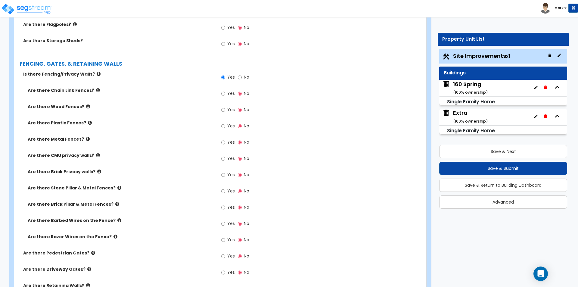
scroll to position [752, 0]
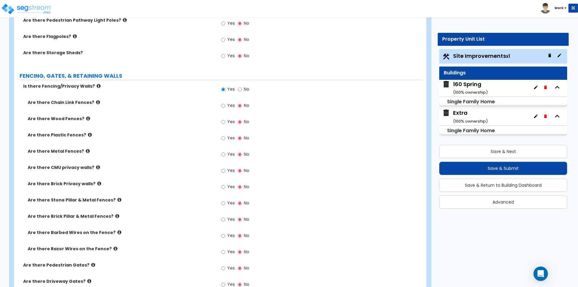
click at [228, 122] on span "Yes" at bounding box center [231, 122] width 8 height 6
click at [225, 122] on input "Yes" at bounding box center [223, 122] width 4 height 7
radio input "true"
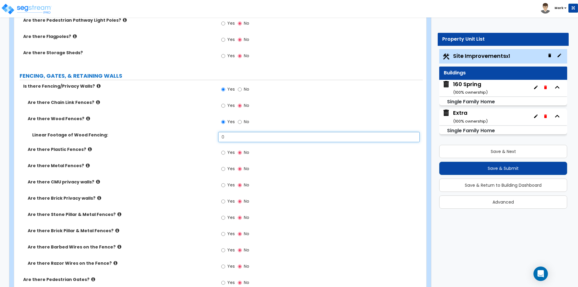
click at [235, 136] on input "0" at bounding box center [318, 137] width 201 height 10
type input "50"
click at [141, 99] on label "Are there Chain Link Fences?" at bounding box center [121, 102] width 186 height 6
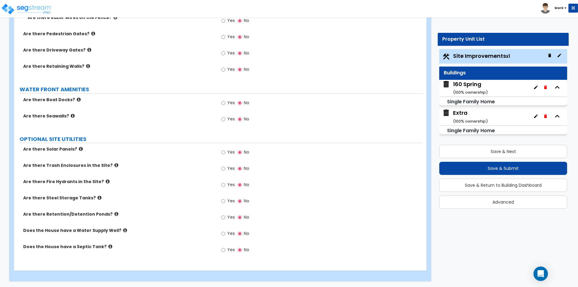
scroll to position [999, 0]
click at [474, 85] on div "160 Spring ( 100 % ownership)" at bounding box center [470, 87] width 35 height 15
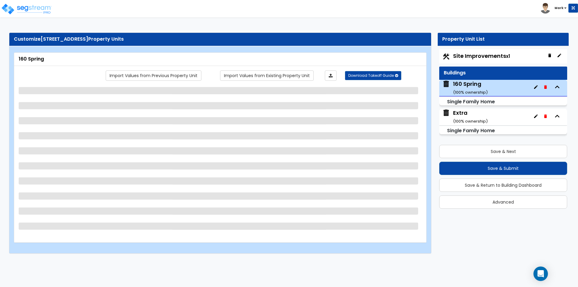
scroll to position [0, 0]
select select "1"
select select "7"
select select "1"
select select "2"
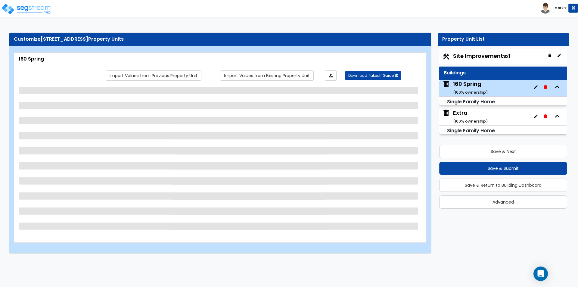
select select "1"
select select "4"
select select "1"
select select "2"
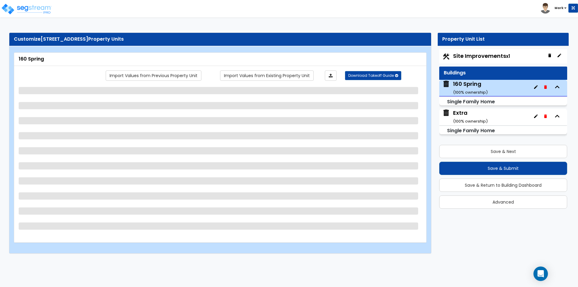
select select "5"
select select "1"
select select "3"
select select "1"
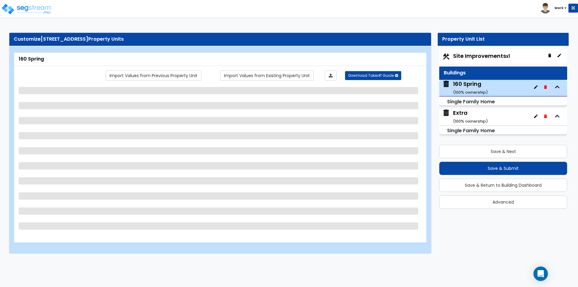
select select "6"
select select "1"
select select "2"
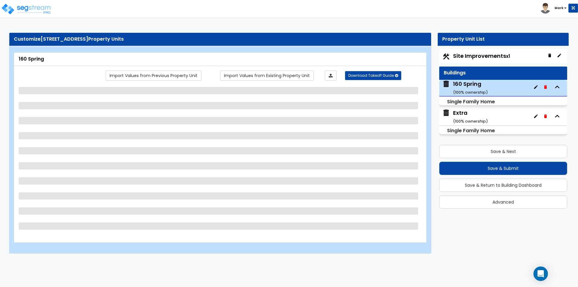
select select "2"
select select "1"
select select "5"
select select "1"
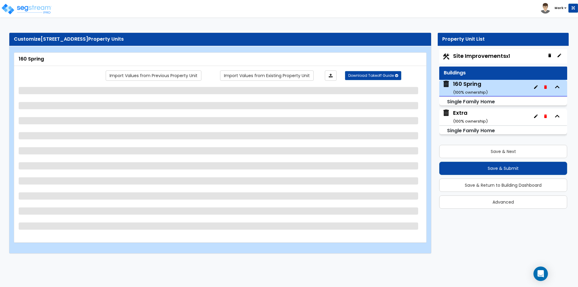
select select "2"
select select "3"
select select "4"
select select "1"
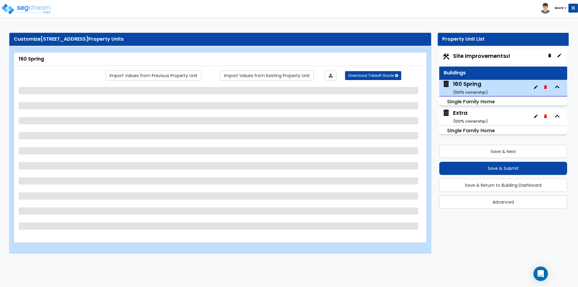
select select "2"
select select "3"
select select "1"
select select "2"
select select "1"
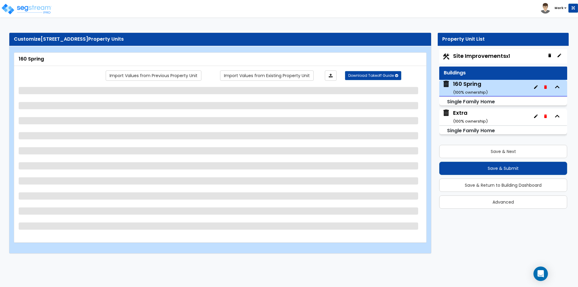
select select "1"
select select "2"
select select "3"
select select "4"
select select "6"
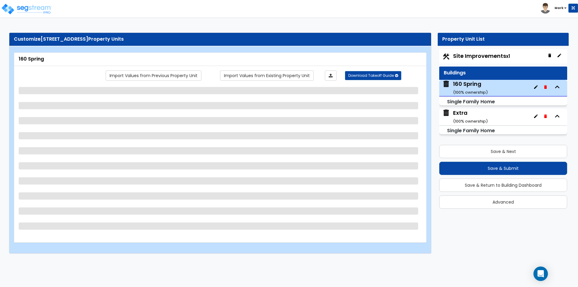
select select "4"
select select "1"
select select "2"
select select "1"
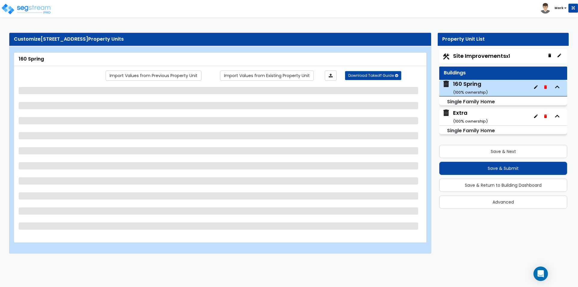
select select "2"
select select "1"
select select "2"
select select "1"
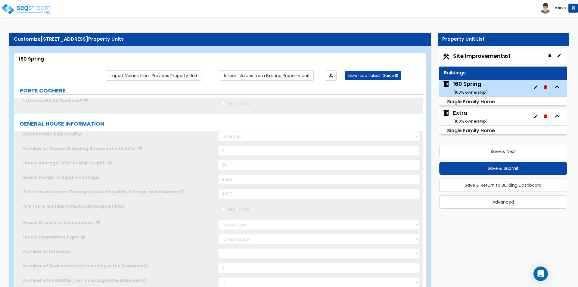
type input "2"
select select "2"
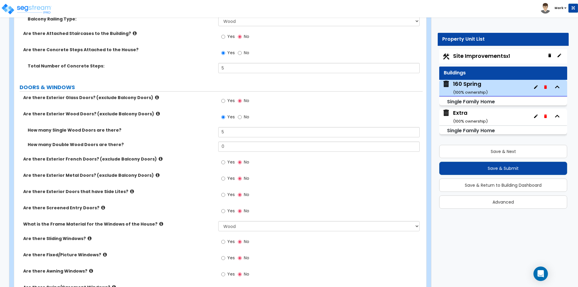
scroll to position [813, 0]
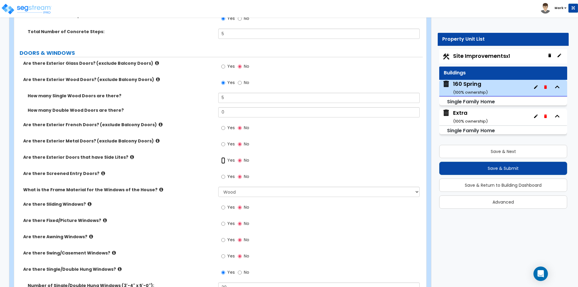
click at [224, 161] on input "Yes" at bounding box center [223, 160] width 4 height 7
radio input "true"
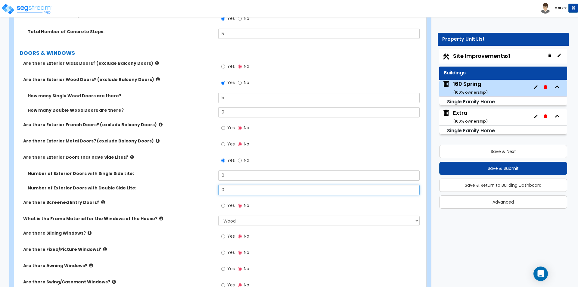
click at [230, 194] on input "0" at bounding box center [318, 190] width 201 height 10
type input "1"
click at [217, 193] on div "Number of Exterior Doors with Double Side Lite: 1" at bounding box center [218, 192] width 408 height 14
click at [232, 190] on input "1" at bounding box center [318, 190] width 201 height 10
type input "4"
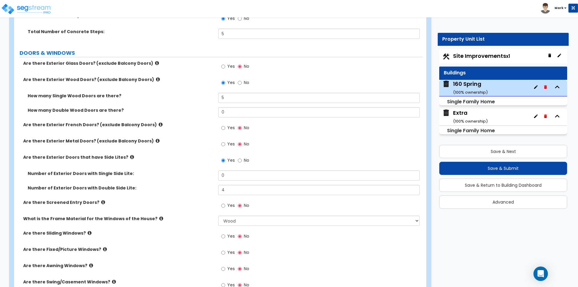
click at [179, 204] on label "Are there Screened Entry Doors?" at bounding box center [118, 202] width 190 height 6
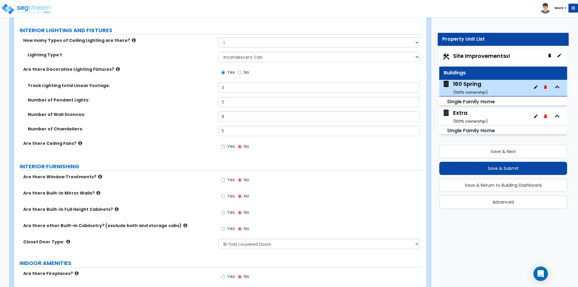
scroll to position [1565, 0]
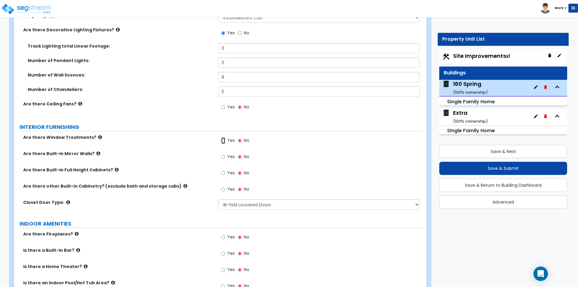
click at [223, 137] on input "Yes" at bounding box center [223, 140] width 4 height 7
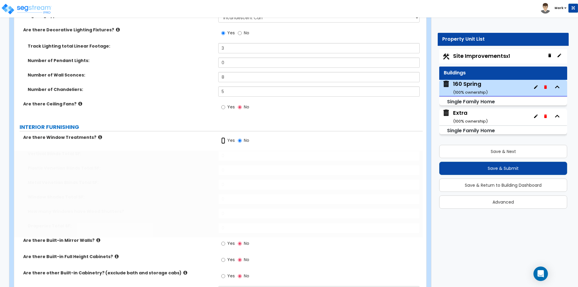
radio input "true"
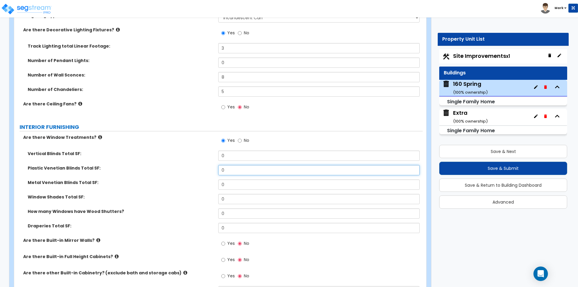
click at [235, 165] on input "0" at bounding box center [318, 170] width 201 height 10
type input "2"
type input "300"
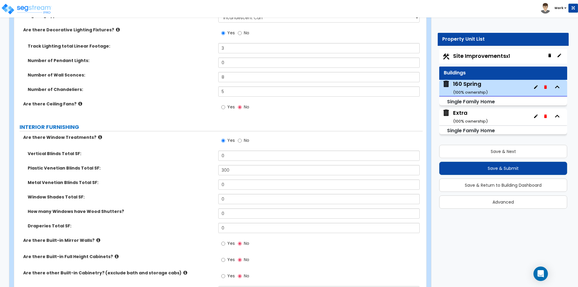
click at [171, 194] on label "Window Shades Total SF:" at bounding box center [121, 197] width 186 height 6
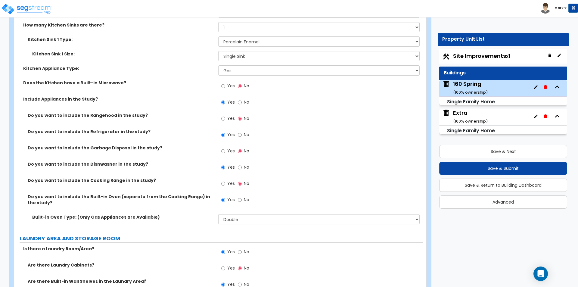
scroll to position [2438, 0]
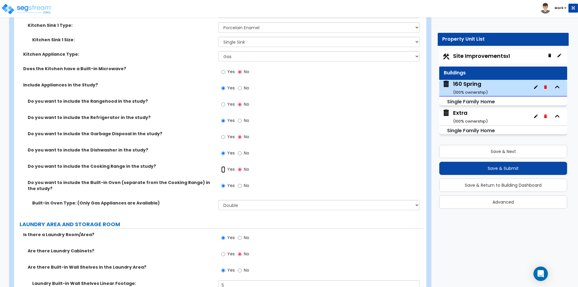
click at [226, 165] on label "Yes" at bounding box center [228, 170] width 14 height 10
click at [225, 166] on input "Yes" at bounding box center [223, 169] width 4 height 7
radio input "true"
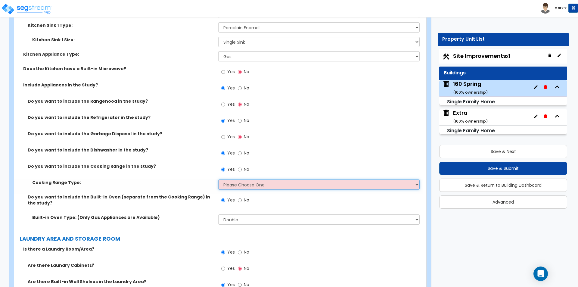
click at [227, 179] on select "Please Choose One Cook Top Only Range with Oven" at bounding box center [318, 184] width 201 height 10
select select "1"
click at [218, 179] on select "Please Choose One Cook Top Only Range with Oven" at bounding box center [318, 184] width 201 height 10
click at [191, 179] on label "Cooking Range Type:" at bounding box center [122, 182] width 181 height 6
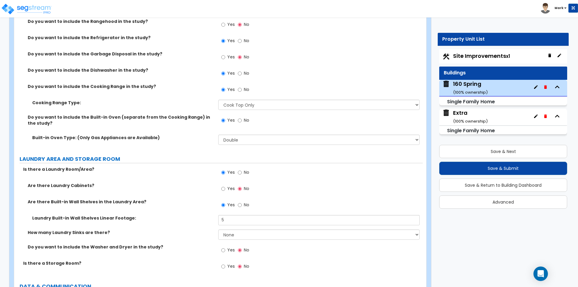
scroll to position [2528, 0]
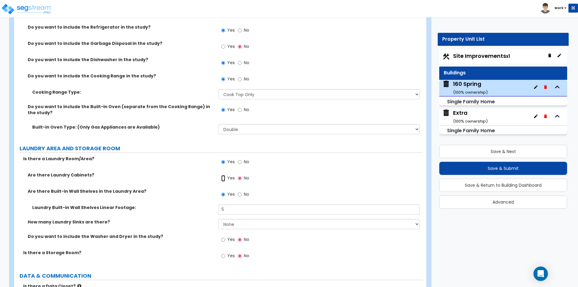
click at [225, 175] on input "Yes" at bounding box center [223, 178] width 4 height 7
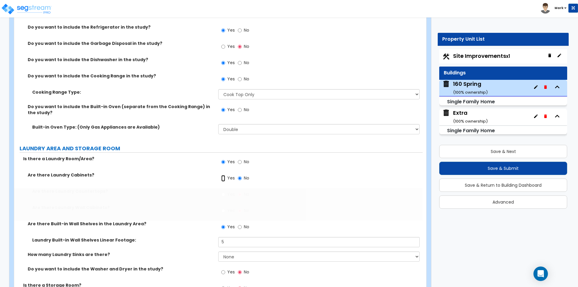
radio input "true"
click at [222, 207] on input "Yes" at bounding box center [223, 210] width 4 height 7
radio input "true"
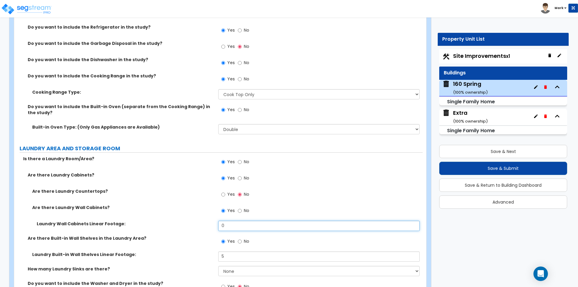
drag, startPoint x: 242, startPoint y: 213, endPoint x: 229, endPoint y: 215, distance: 12.8
click at [235, 214] on div "Are there Laundry Countertops? Yes No Are there Laundry Wall Cabinets? Yes No L…" at bounding box center [218, 211] width 399 height 47
type input "5"
click at [241, 238] on input "No" at bounding box center [240, 241] width 4 height 7
radio input "false"
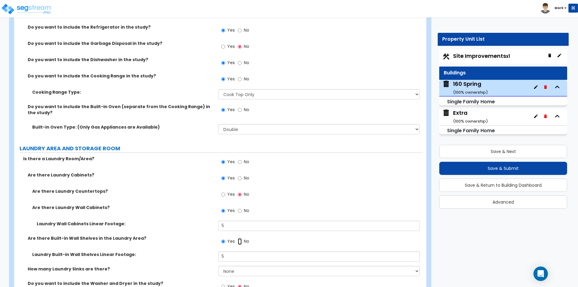
radio input "true"
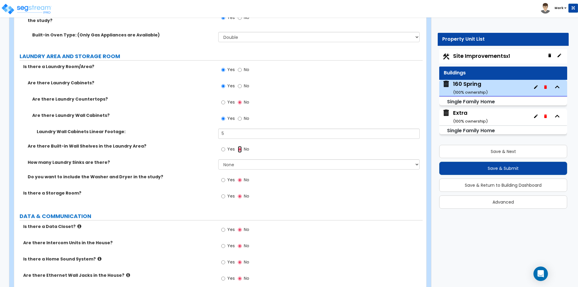
scroll to position [2648, 0]
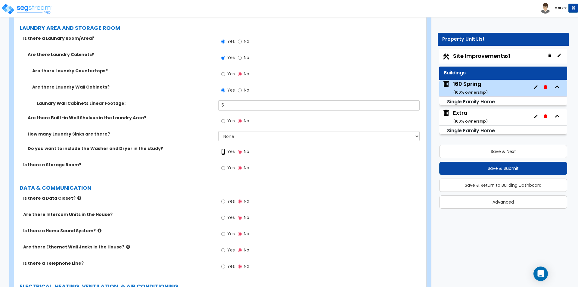
click at [224, 148] on input "Yes" at bounding box center [223, 151] width 4 height 7
radio input "true"
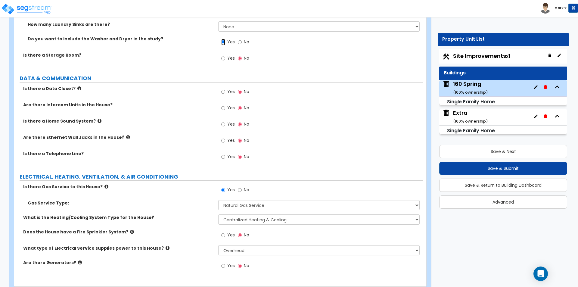
scroll to position [2768, 0]
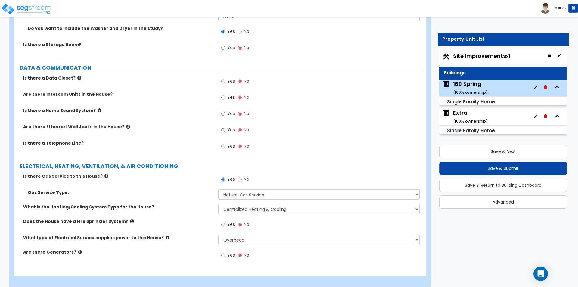
click at [460, 116] on div "Extra ( 100 % ownership)" at bounding box center [470, 116] width 35 height 15
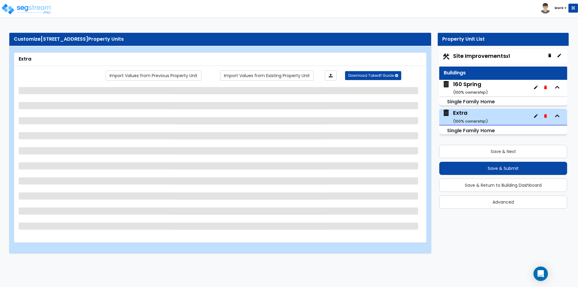
select select "1"
select select "7"
select select "1"
select select "5"
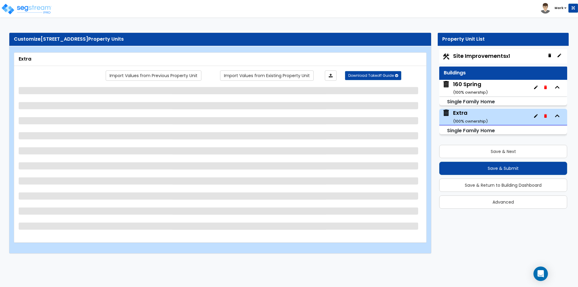
select select "1"
select select "5"
select select "3"
select select "1"
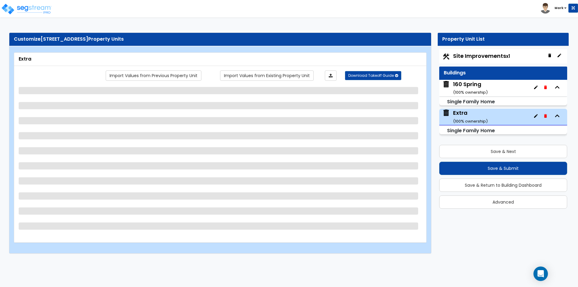
select select "1"
select select "2"
select select "1"
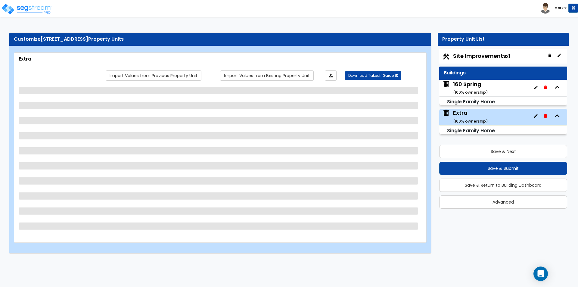
select select "5"
select select "1"
select select "4"
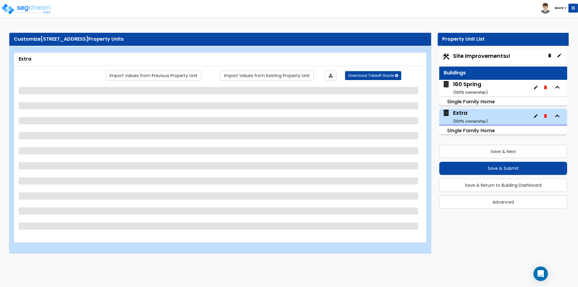
select select "1"
select select "2"
select select "1"
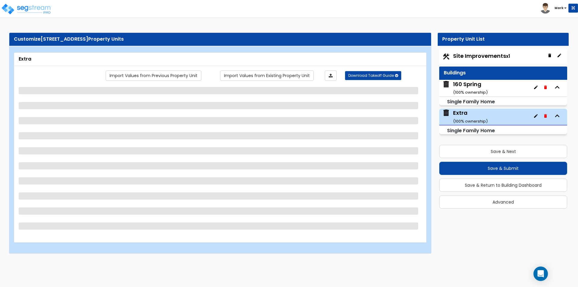
select select "2"
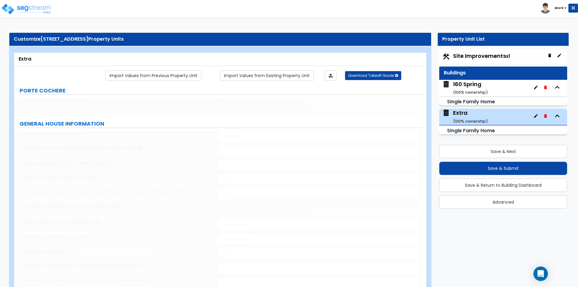
type input "1"
type input "3"
type input "1"
select select "3"
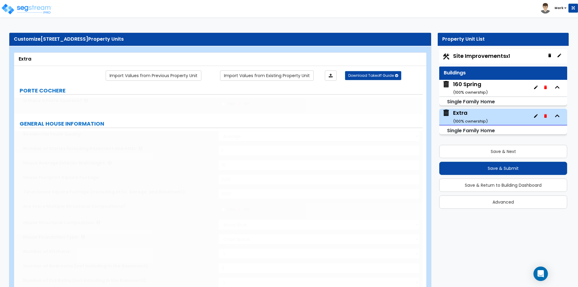
type input "1"
select select "4"
select select "1"
select select "2"
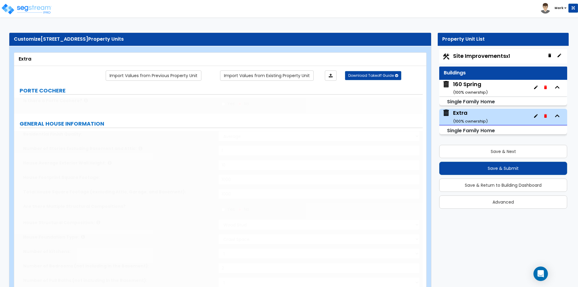
select select "3"
type input "3"
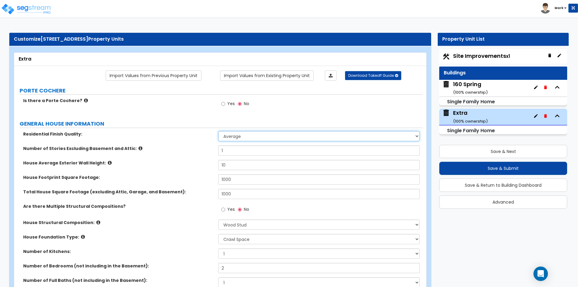
click at [235, 136] on select "Low Average High" at bounding box center [318, 136] width 201 height 10
select select "2"
click at [218, 131] on select "Low Average High" at bounding box center [318, 136] width 201 height 10
click at [465, 85] on div "160 Spring ( 100 % ownership)" at bounding box center [470, 87] width 35 height 15
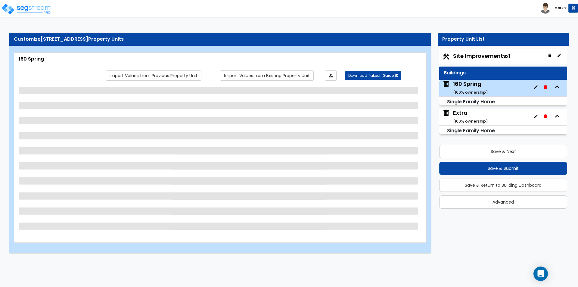
select select "1"
select select "7"
select select "1"
select select "2"
select select "1"
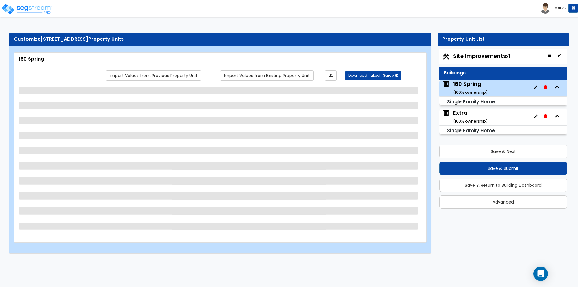
select select "4"
select select "1"
select select "3"
select select "1"
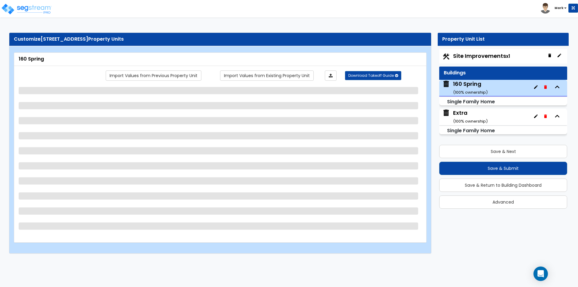
select select "2"
select select "6"
select select "1"
select select "2"
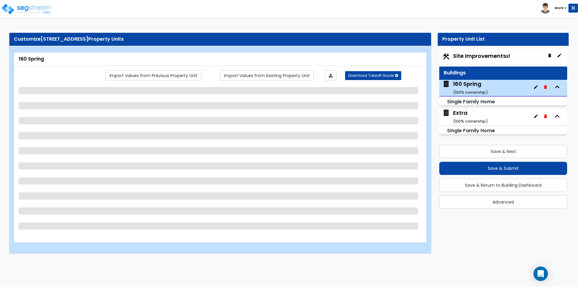
select select "2"
select select "1"
select select "5"
select select "1"
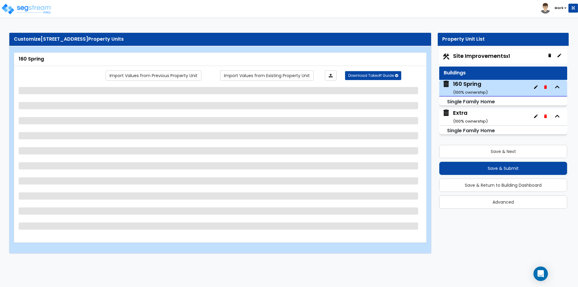
select select "2"
select select "4"
select select "1"
select select "2"
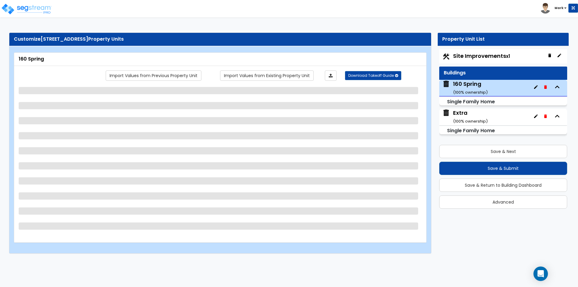
select select "1"
select select "2"
select select "1"
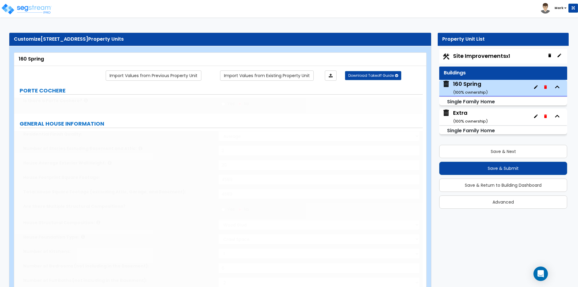
type input "7"
select select "2"
type input "200"
select select "5"
select select "1"
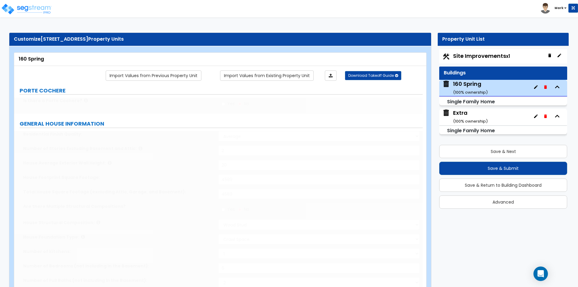
select select "3"
type input "5"
type input "4"
type input "30"
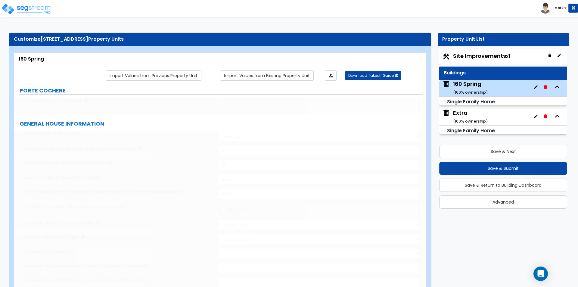
select select "2"
select select "3"
type input "2"
select select "4"
select select "1"
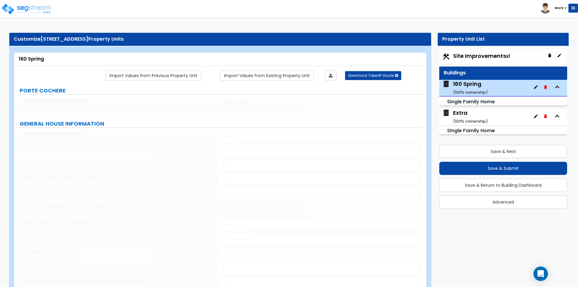
select select "1"
select select "2"
select select "3"
radio input "true"
select select "1"
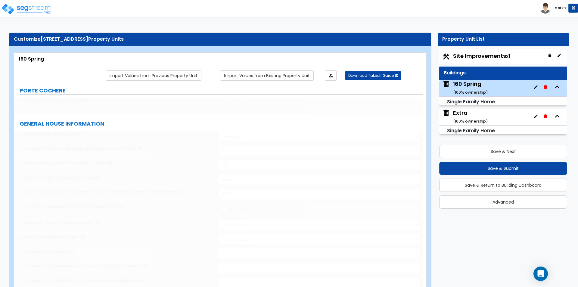
select select "2"
type input "1"
select select "1"
select select "2"
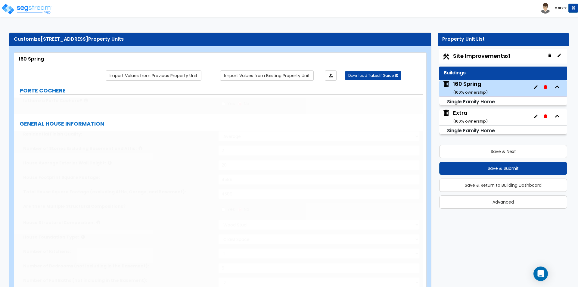
select select "3"
type input "24"
select select "6"
select select "1"
select select "2"
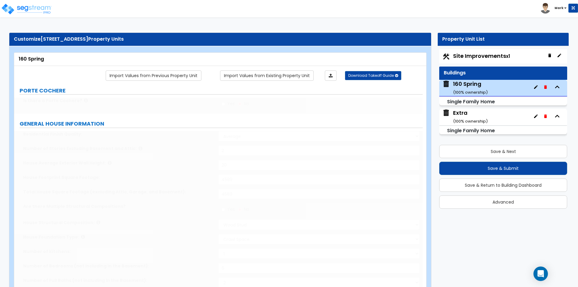
radio input "true"
type input "5"
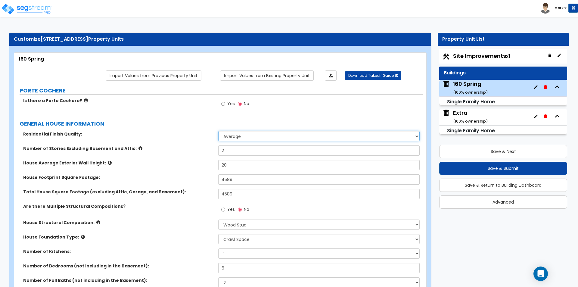
click at [231, 138] on select "Low Average High" at bounding box center [318, 136] width 201 height 10
select select "2"
click at [218, 131] on select "Low Average High" at bounding box center [318, 136] width 201 height 10
click at [460, 114] on div "Extra ( 100 % ownership)" at bounding box center [470, 116] width 35 height 15
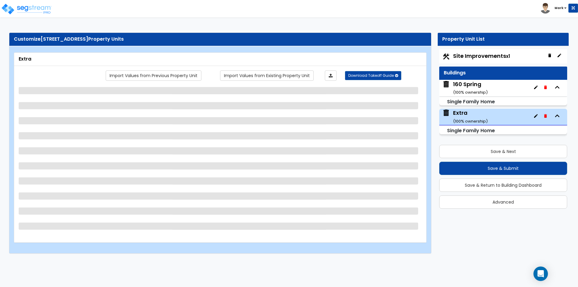
select select "2"
select select "7"
select select "1"
select select "5"
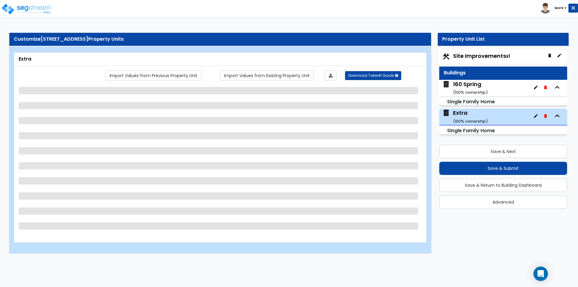
select select "1"
select select "5"
select select "3"
select select "1"
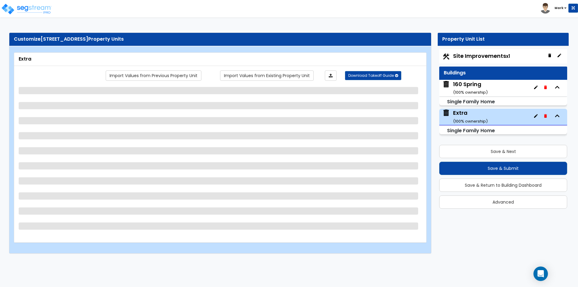
select select "1"
select select "2"
select select "1"
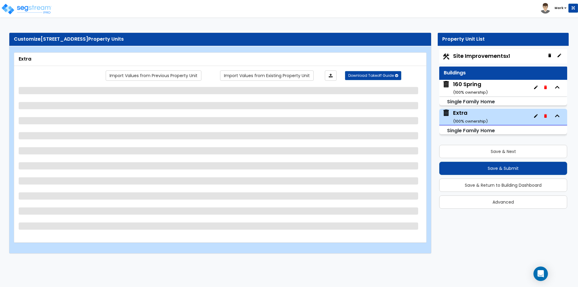
select select "5"
select select "1"
select select "3"
select select "4"
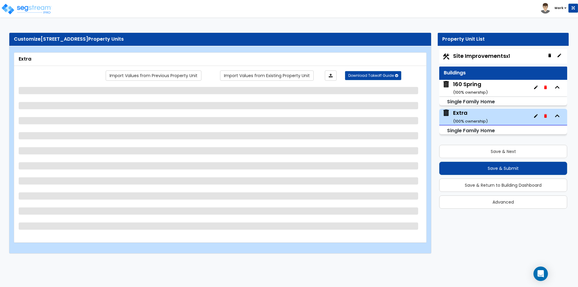
select select "1"
select select "2"
select select "3"
select select "4"
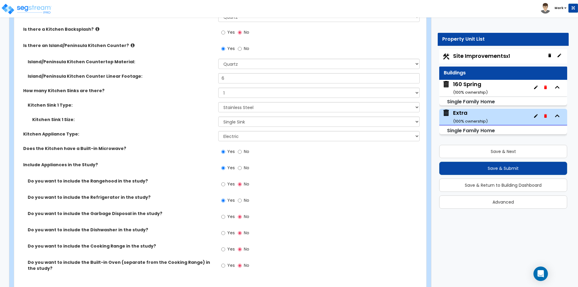
scroll to position [2107, 0]
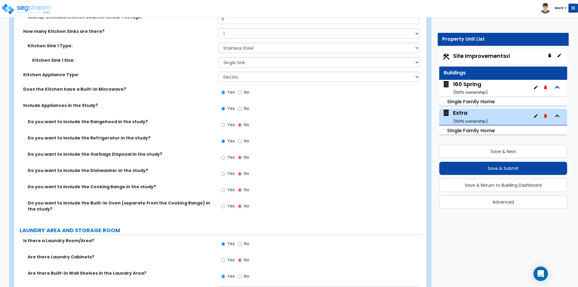
click at [226, 169] on label "Yes" at bounding box center [228, 174] width 14 height 10
click at [225, 170] on input "Yes" at bounding box center [223, 173] width 4 height 7
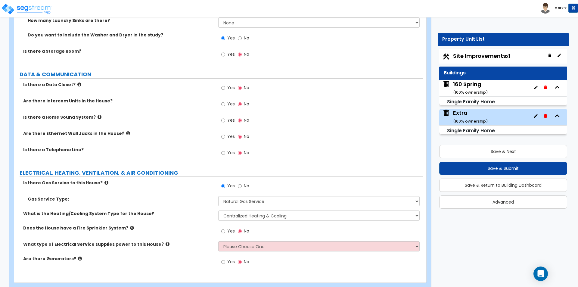
scroll to position [2396, 0]
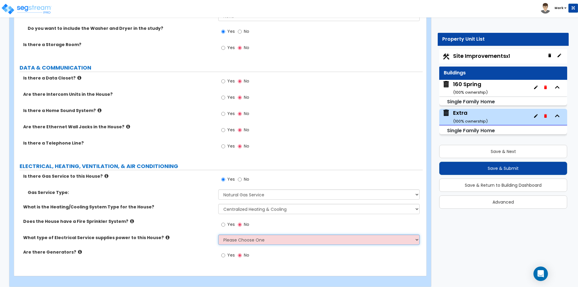
click at [231, 234] on select "Please Choose One Overhead Underground" at bounding box center [318, 239] width 201 height 10
click at [218, 234] on select "Please Choose One Overhead Underground" at bounding box center [318, 239] width 201 height 10
click at [284, 218] on div "Yes No" at bounding box center [320, 226] width 204 height 16
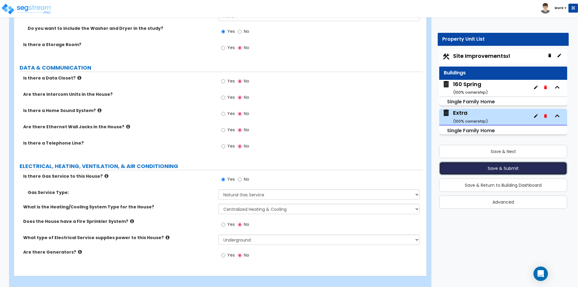
click at [497, 163] on button "Save & Submit" at bounding box center [503, 168] width 128 height 13
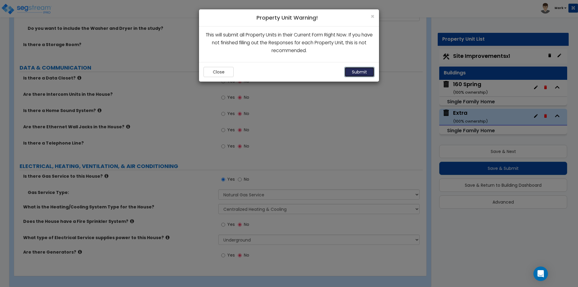
click at [359, 74] on button "Submit" at bounding box center [359, 72] width 30 height 10
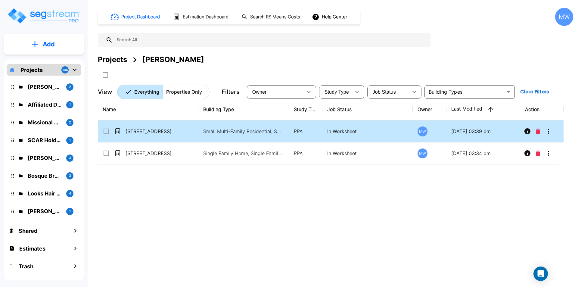
click at [154, 127] on td "[STREET_ADDRESS]" at bounding box center [148, 131] width 101 height 22
checkbox input "true"
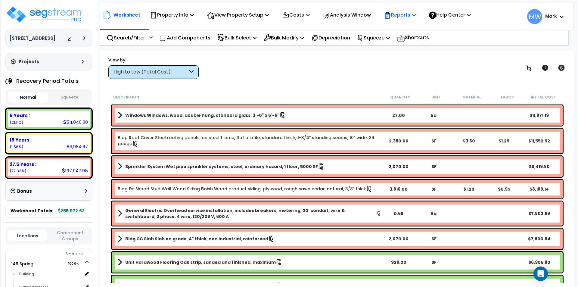
click at [404, 19] on p "Reports" at bounding box center [400, 15] width 32 height 8
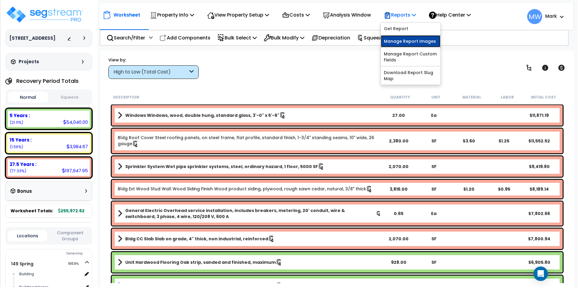
click at [404, 42] on link "Manage Report Images" at bounding box center [411, 41] width 60 height 12
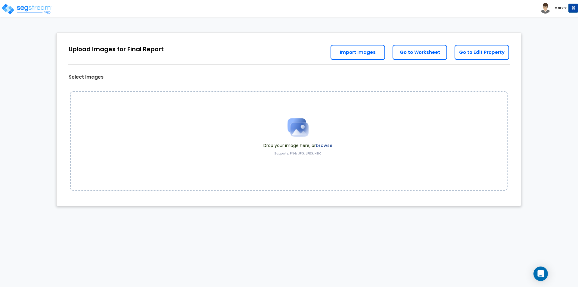
click at [324, 143] on label "browse" at bounding box center [324, 145] width 17 height 6
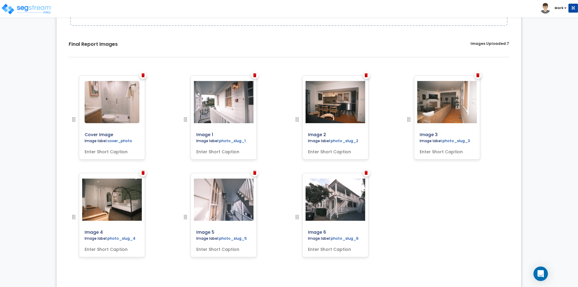
scroll to position [172, 0]
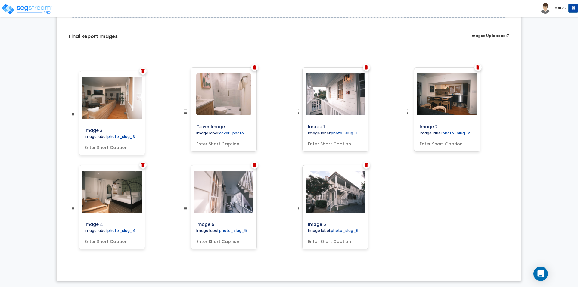
drag, startPoint x: 408, startPoint y: 111, endPoint x: 66, endPoint y: 115, distance: 342.2
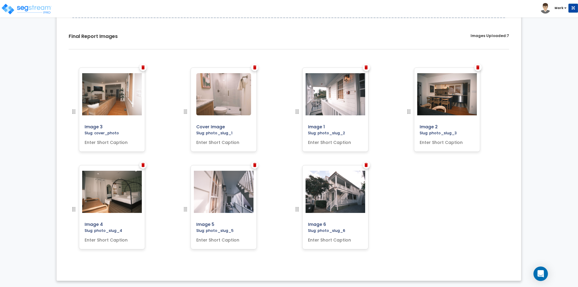
drag, startPoint x: 104, startPoint y: 126, endPoint x: 56, endPoint y: 125, distance: 47.9
click at [56, 125] on div "0% Upload Images for Final Report Go to Edit Property Go to Worksheet Import Im…" at bounding box center [289, 73] width 474 height 427
type input "cover"
click at [113, 142] on input "text" at bounding box center [112, 141] width 60 height 8
type input "cover"
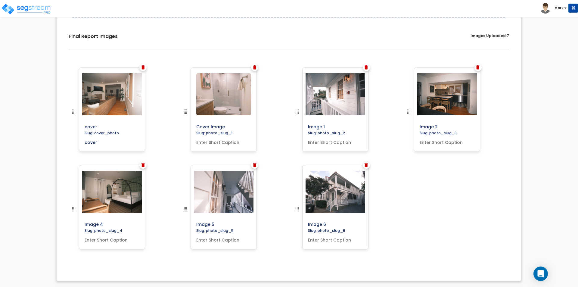
drag, startPoint x: 222, startPoint y: 124, endPoint x: 167, endPoint y: 122, distance: 55.1
click at [167, 67] on div "cover cover" at bounding box center [289, 67] width 446 height 0
drag, startPoint x: 229, startPoint y: 125, endPoint x: 132, endPoint y: 128, distance: 97.0
click at [132, 67] on div "cover cover" at bounding box center [289, 67] width 446 height 0
type input "Bathroom"
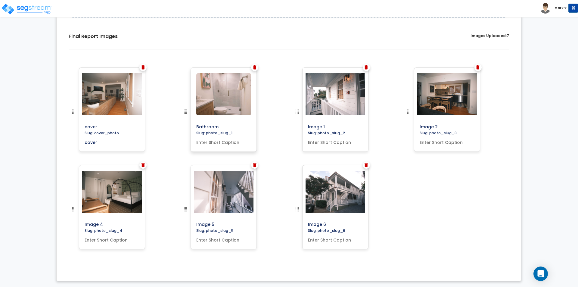
click at [202, 143] on input "text" at bounding box center [224, 141] width 60 height 8
type input "Bathroom"
drag, startPoint x: 327, startPoint y: 125, endPoint x: 275, endPoint y: 126, distance: 52.4
click at [274, 67] on div "cover cover" at bounding box center [289, 67] width 446 height 0
type input "Second Story"
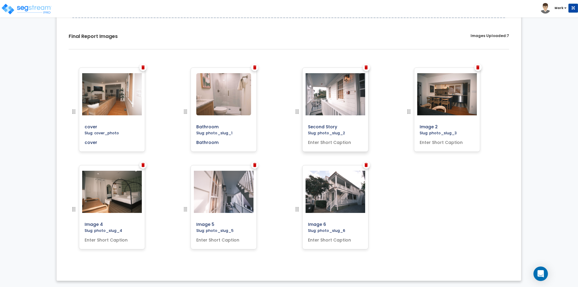
click at [334, 144] on input "text" at bounding box center [335, 141] width 60 height 8
type input "Second Story"
drag, startPoint x: 440, startPoint y: 127, endPoint x: 423, endPoint y: 131, distance: 17.9
click at [423, 131] on div "Image 2 Slug: photo_slug_3" at bounding box center [447, 109] width 66 height 84
type input "I"
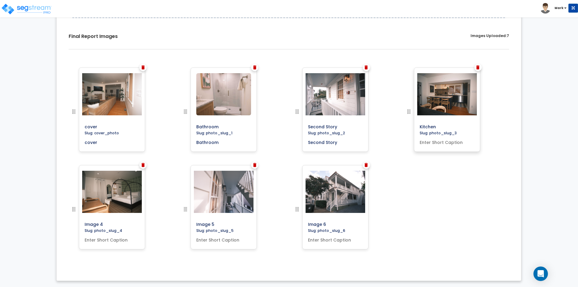
type input "Kitchen"
click at [445, 141] on input "text" at bounding box center [447, 141] width 60 height 8
type input "Kitchen"
drag, startPoint x: 108, startPoint y: 225, endPoint x: 44, endPoint y: 222, distance: 64.2
click at [44, 222] on div "0% Upload Images for Final Report Go to Edit Property Go to Worksheet Import Im…" at bounding box center [289, 70] width 578 height 433
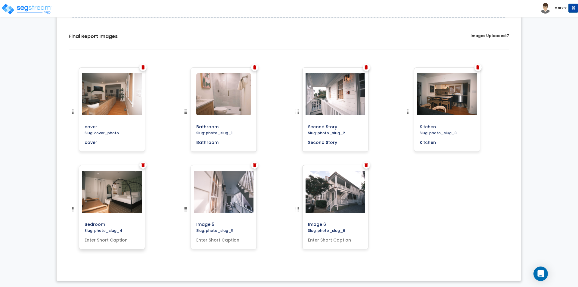
type input "Bedroom"
click at [117, 238] on input "text" at bounding box center [112, 238] width 60 height 8
type input "Bedroom"
drag, startPoint x: 217, startPoint y: 224, endPoint x: 162, endPoint y: 229, distance: 55.0
click at [162, 67] on div "cover cover" at bounding box center [289, 67] width 446 height 0
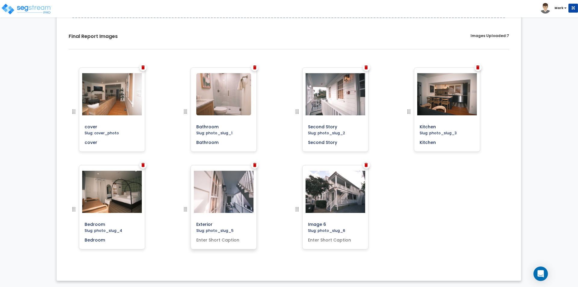
type input "Exterior"
click at [227, 239] on input "text" at bounding box center [224, 238] width 60 height 8
type input "Exterior"
drag, startPoint x: 329, startPoint y: 224, endPoint x: 302, endPoint y: 224, distance: 26.8
click at [302, 224] on div "Image 6 Slug: photo_slug_6" at bounding box center [335, 207] width 66 height 84
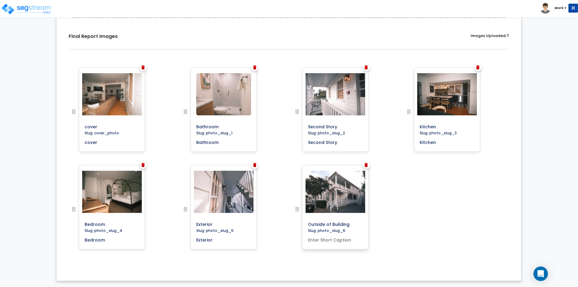
type input "Outside of Building"
click at [324, 237] on input "text" at bounding box center [335, 238] width 60 height 8
type input "Outside of Building"
click at [437, 221] on div "cover Slug: cover_photo cover Bathroom Bathroom" at bounding box center [288, 165] width 455 height 204
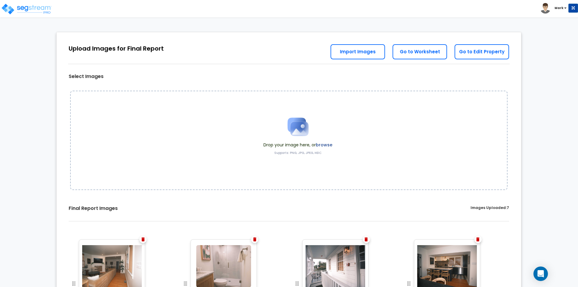
scroll to position [0, 0]
click at [427, 54] on link "Go to Worksheet" at bounding box center [419, 52] width 54 height 15
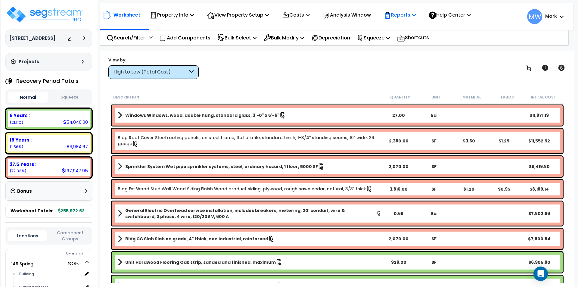
click at [413, 15] on p "Reports" at bounding box center [400, 15] width 32 height 8
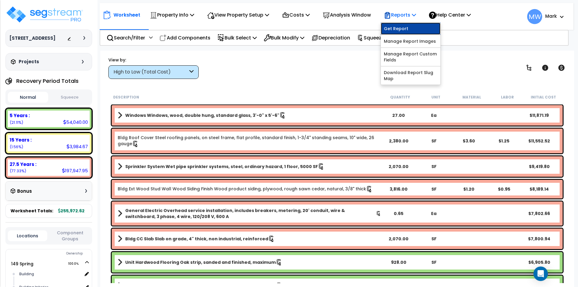
click at [402, 27] on link "Get Report" at bounding box center [411, 29] width 60 height 12
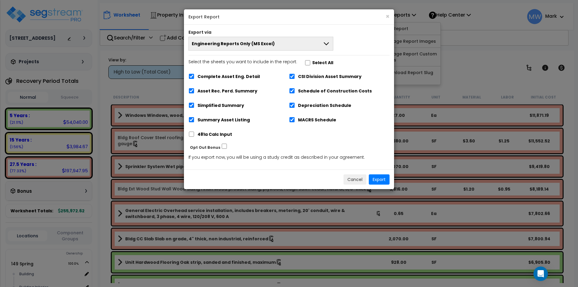
click at [274, 45] on button "Engineering Reports Only (MS Excel)" at bounding box center [260, 44] width 145 height 14
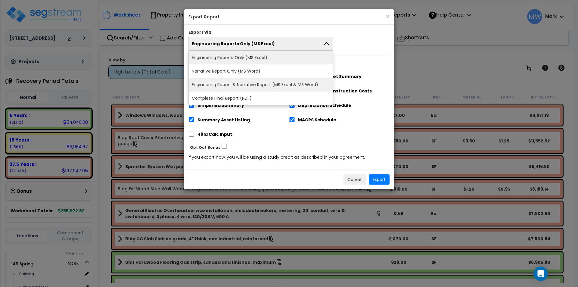
click at [261, 83] on li "Engineering Report & Narrative Report (MS Excel & MS Word)" at bounding box center [261, 85] width 144 height 14
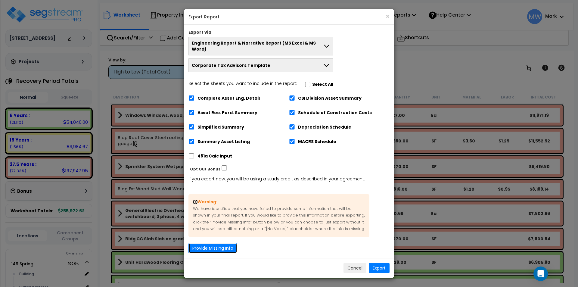
click at [222, 244] on button "Provide Missing Info" at bounding box center [212, 248] width 49 height 10
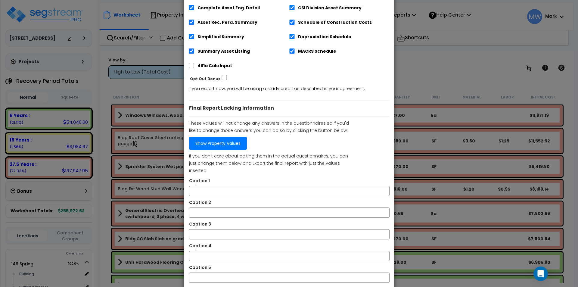
scroll to position [132, 0]
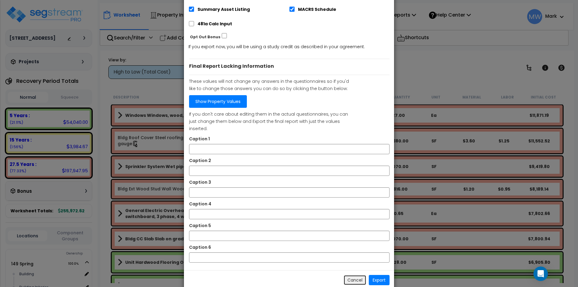
click at [351, 275] on button "Cancel" at bounding box center [354, 280] width 23 height 10
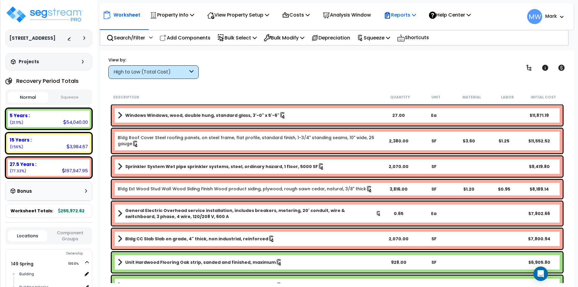
click at [415, 10] on div "Reports" at bounding box center [400, 15] width 32 height 14
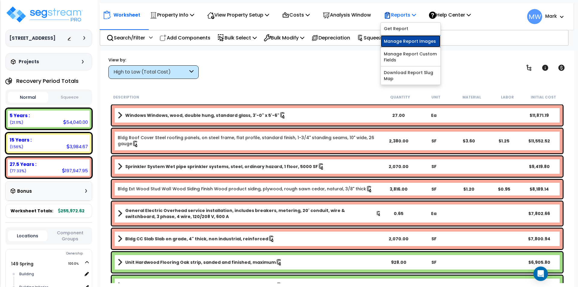
click at [414, 39] on link "Manage Report Images" at bounding box center [411, 41] width 60 height 12
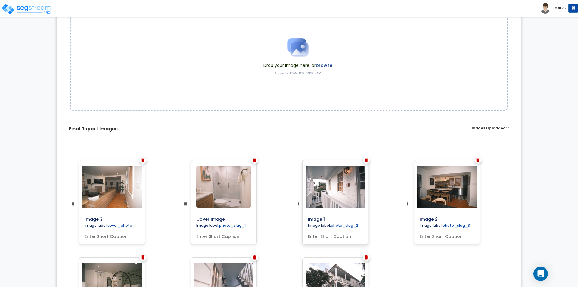
scroll to position [172, 0]
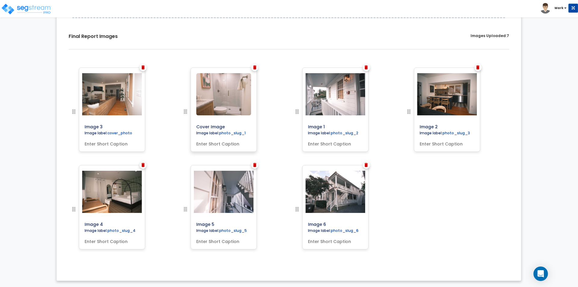
click at [208, 144] on input "text" at bounding box center [224, 142] width 60 height 8
type input "Bathroom"
click at [325, 145] on input "text" at bounding box center [335, 142] width 60 height 8
type input "Second Story"
click at [438, 144] on input "text" at bounding box center [447, 142] width 60 height 8
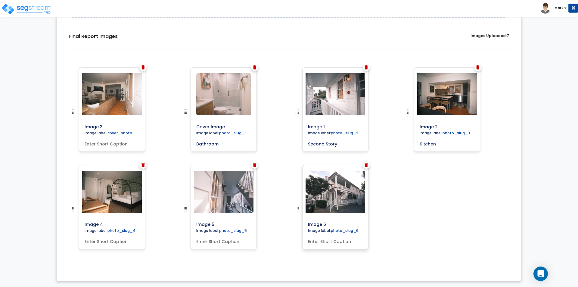
type input "Kitchen"
click at [336, 243] on input "text" at bounding box center [335, 240] width 60 height 8
type input "Exterior of Building"
click at [235, 242] on input "text" at bounding box center [224, 240] width 60 height 8
type input "Porch"
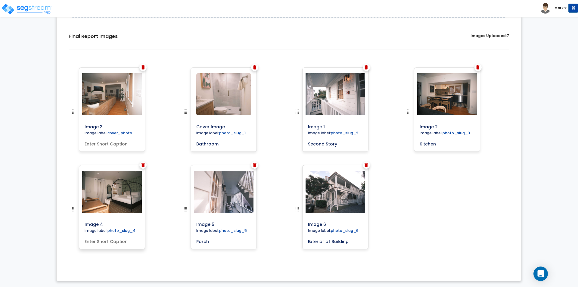
click at [119, 241] on input "text" at bounding box center [112, 240] width 60 height 8
type input "Bedroom"
click at [458, 228] on div "Image 3 Image label: cover_photo Cover Image Image 1" at bounding box center [288, 165] width 455 height 204
click at [121, 142] on input "text" at bounding box center [112, 142] width 60 height 8
type input "cover"
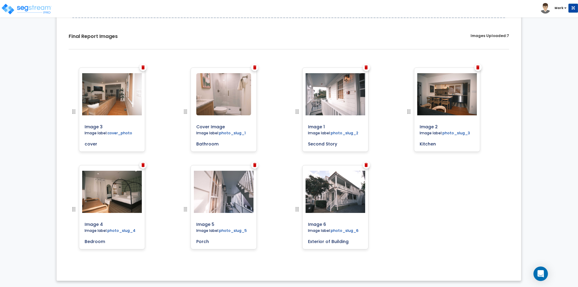
click at [154, 150] on div "Image 3 cover" at bounding box center [122, 116] width 112 height 98
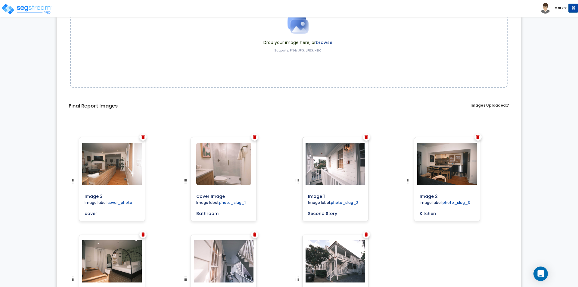
scroll to position [0, 0]
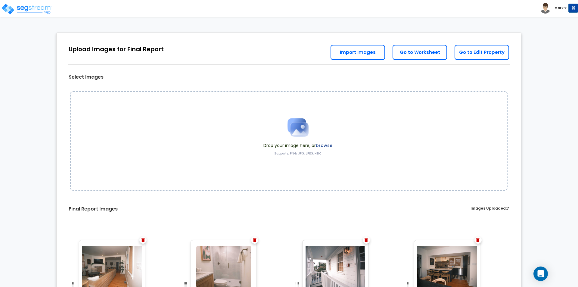
click at [438, 73] on div "Select Images Drop your image here, or browse Supports: PNG, JPG, JPEG, HEIC Sa…" at bounding box center [288, 241] width 455 height 406
click at [410, 52] on link "Go to Worksheet" at bounding box center [419, 52] width 54 height 15
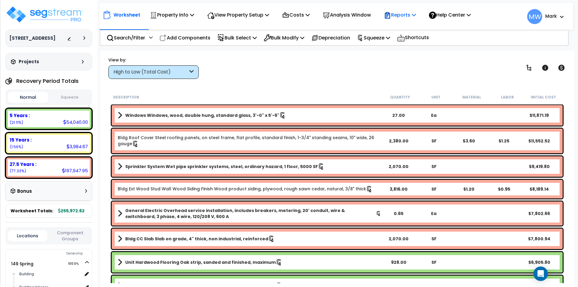
click at [405, 20] on div "Reports" at bounding box center [400, 15] width 32 height 14
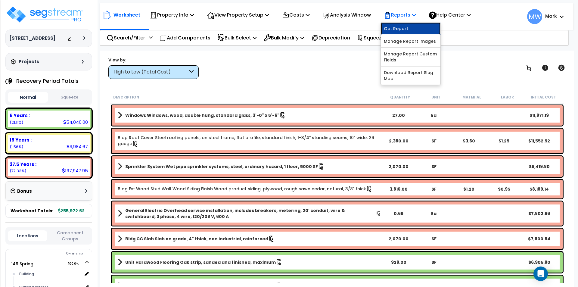
click at [402, 24] on link "Get Report" at bounding box center [411, 29] width 60 height 12
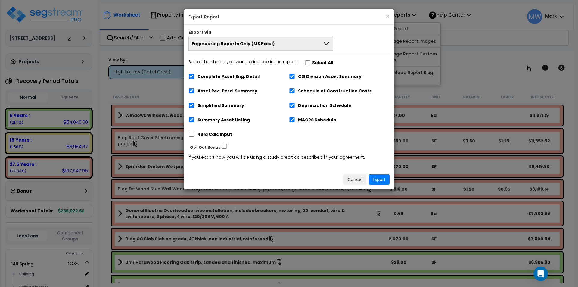
click at [277, 42] on button "Engineering Reports Only (MS Excel)" at bounding box center [260, 44] width 145 height 14
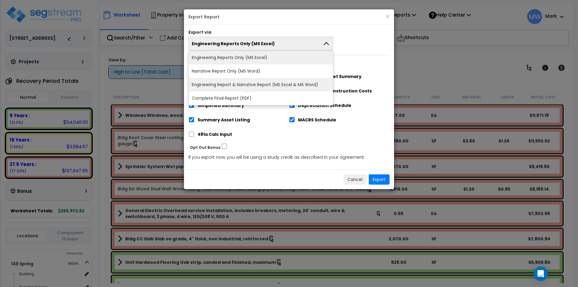
click at [274, 84] on li "Engineering Report & Narrative Report (MS Excel & MS Word)" at bounding box center [261, 85] width 144 height 14
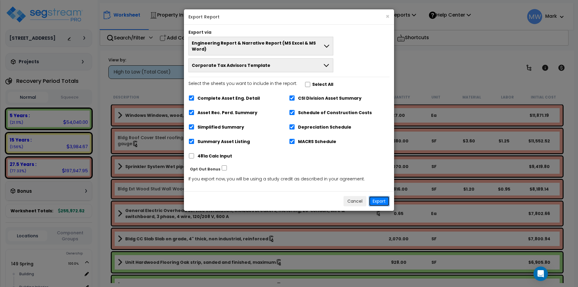
click at [381, 196] on button "Export" at bounding box center [379, 201] width 21 height 10
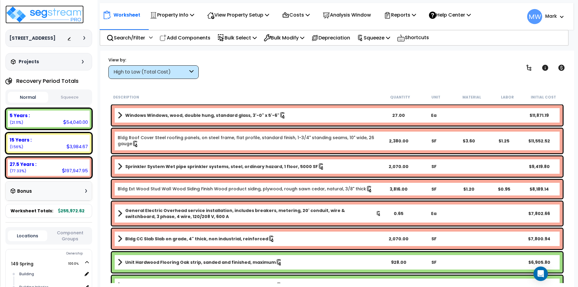
click at [35, 11] on img at bounding box center [44, 14] width 78 height 18
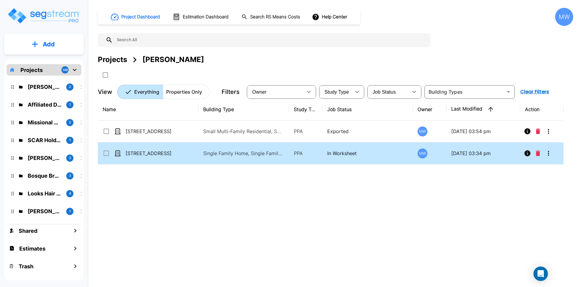
click at [153, 149] on td "[STREET_ADDRESS]" at bounding box center [148, 153] width 101 height 22
checkbox input "true"
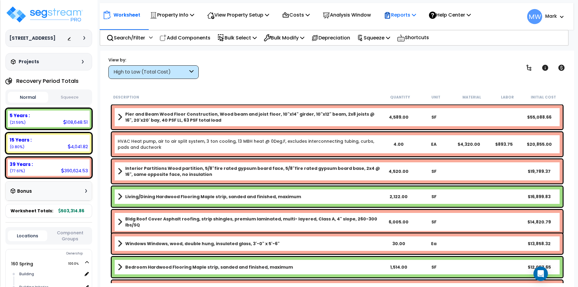
click at [415, 17] on p "Reports" at bounding box center [400, 15] width 32 height 8
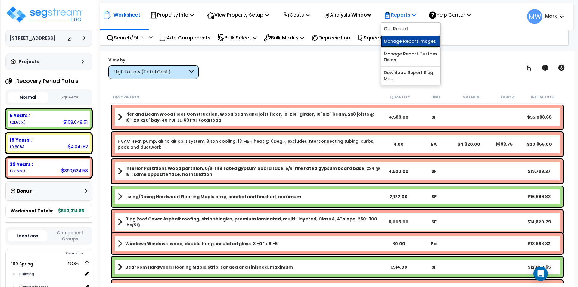
click at [409, 44] on link "Manage Report Images" at bounding box center [411, 41] width 60 height 12
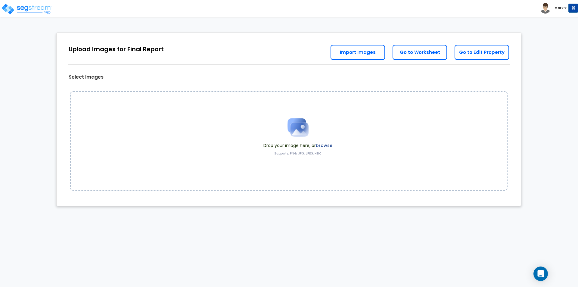
click at [331, 144] on label "browse" at bounding box center [324, 145] width 17 height 6
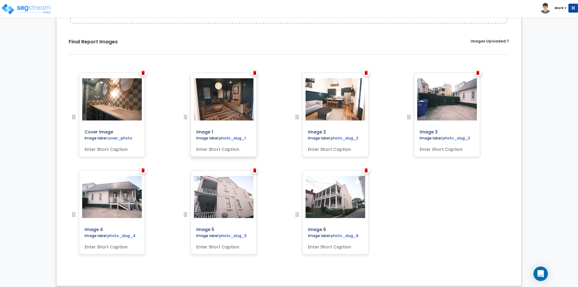
scroll to position [172, 0]
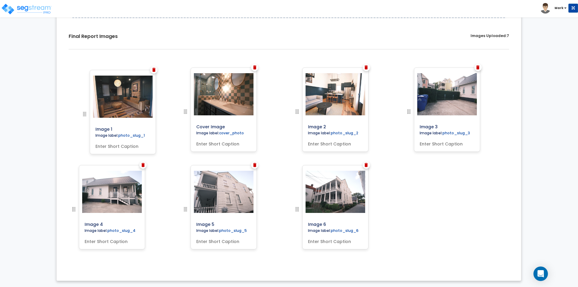
drag, startPoint x: 185, startPoint y: 112, endPoint x: 84, endPoint y: 114, distance: 100.8
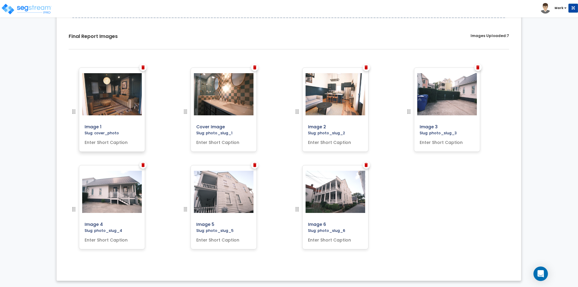
click at [94, 141] on input "text" at bounding box center [112, 141] width 60 height 8
type input "cover"
click at [219, 142] on input "text" at bounding box center [224, 141] width 60 height 8
type input "Bathroom"
click at [327, 142] on input "text" at bounding box center [335, 141] width 60 height 8
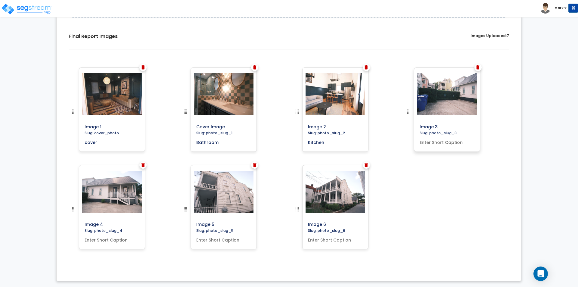
type input "Kitchen"
click at [444, 140] on input "text" at bounding box center [447, 141] width 60 height 8
type input "P"
type input "Driveway"
click at [104, 241] on input "text" at bounding box center [112, 238] width 60 height 8
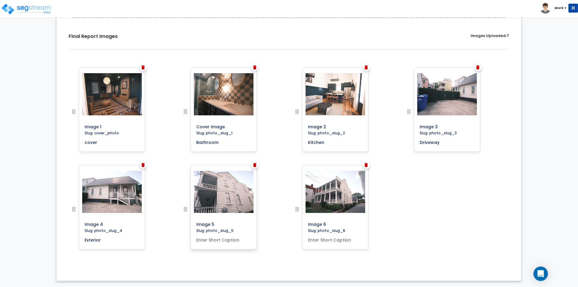
type input "Exterior"
click at [216, 240] on input "text" at bounding box center [224, 238] width 60 height 8
type input "Exterior"
click at [339, 245] on div "Image 6 Slug: photo_slug_6" at bounding box center [335, 207] width 66 height 84
click at [339, 241] on input "text" at bounding box center [335, 238] width 60 height 8
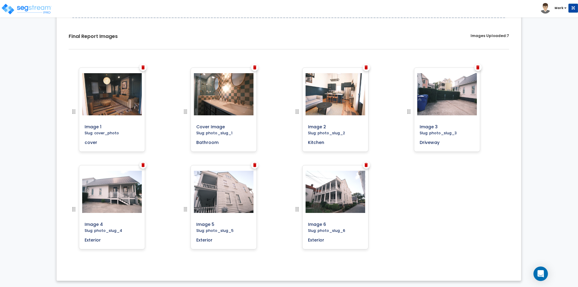
scroll to position [0, 0]
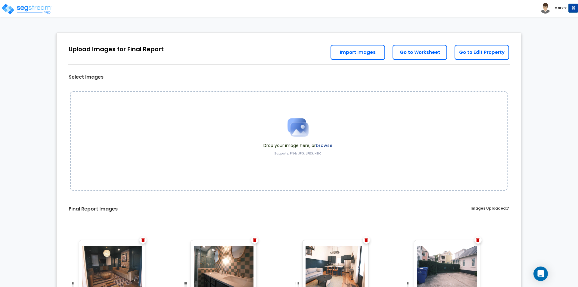
type input "Exterior"
drag, startPoint x: 416, startPoint y: 51, endPoint x: 419, endPoint y: 50, distance: 3.5
click at [416, 51] on link "Go to Worksheet" at bounding box center [419, 52] width 54 height 15
